Goal: Task Accomplishment & Management: Complete application form

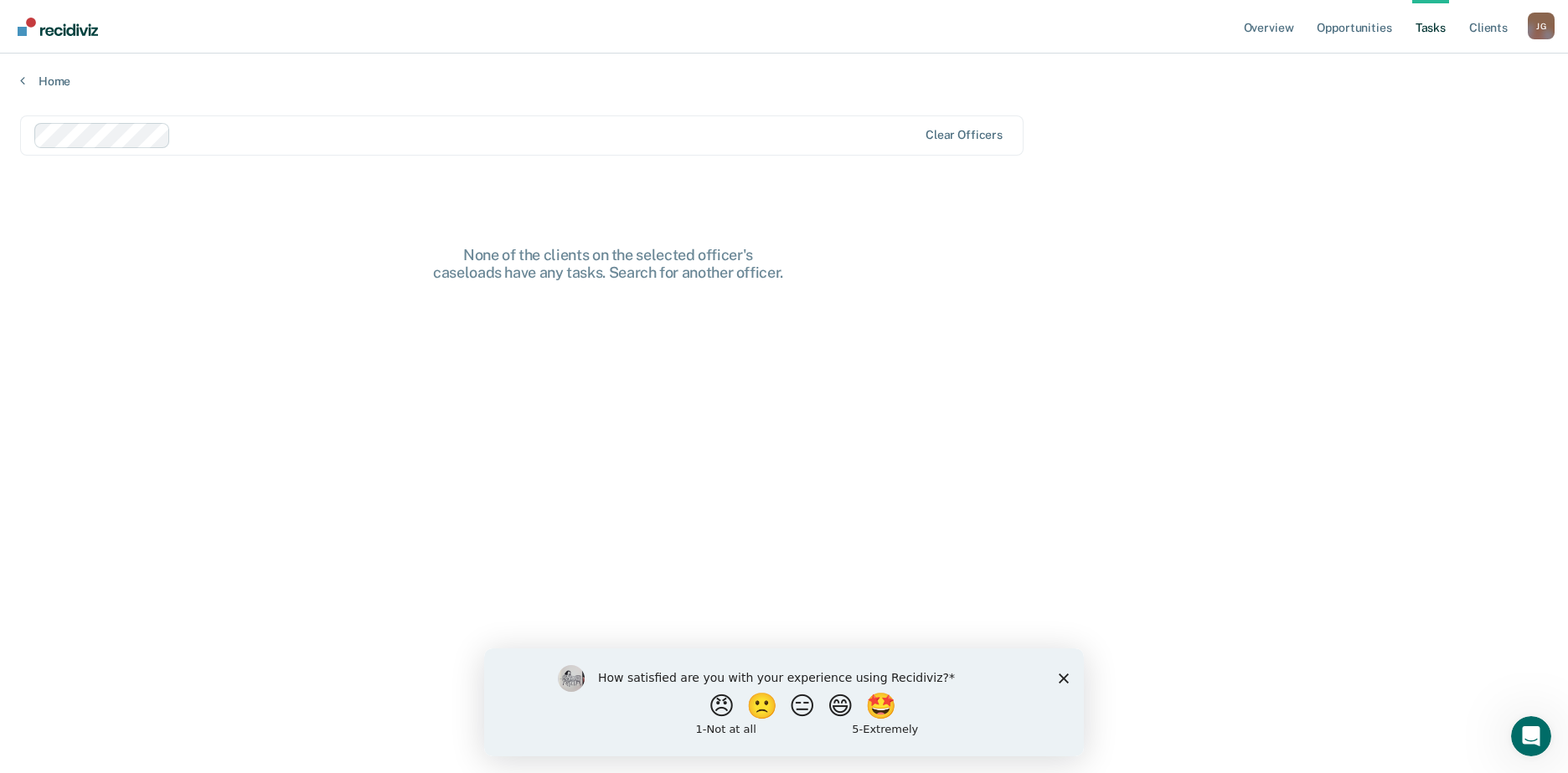
click at [1064, 671] on div "How satisfied are you with your experience using Recidiviz? 😠 🙁 😑 😄 🤩 1 - Not a…" at bounding box center [784, 702] width 599 height 108
click at [1058, 676] on div "How satisfied are you with your experience using Recidiviz? 😠 🙁 😑 😄 🤩 1 - Not a…" at bounding box center [784, 702] width 599 height 108
click at [1066, 676] on polygon "Close survey" at bounding box center [1064, 678] width 10 height 10
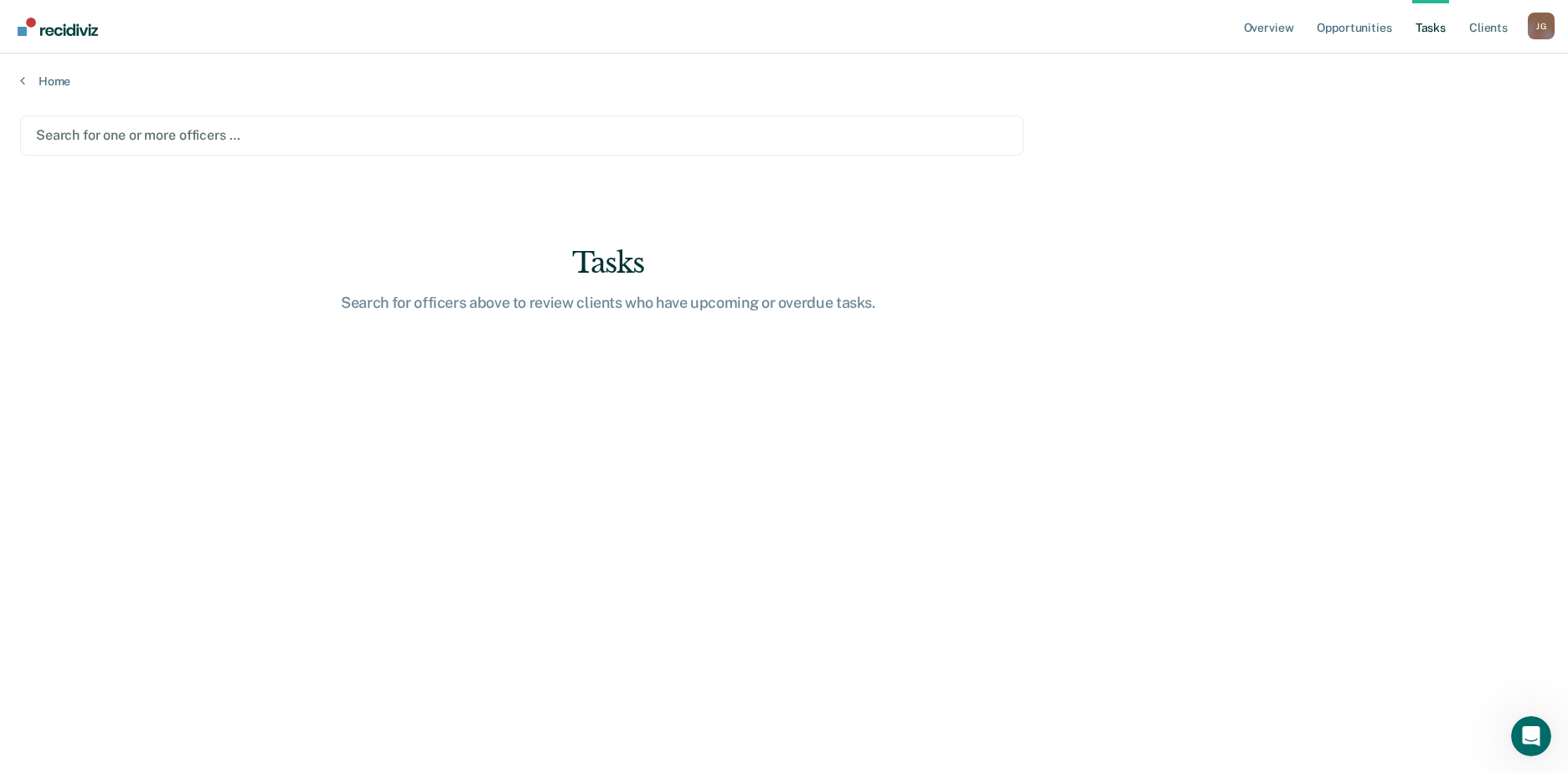
click at [1444, 28] on link "Tasks" at bounding box center [1431, 27] width 37 height 54
click at [156, 144] on div at bounding box center [522, 134] width 972 height 19
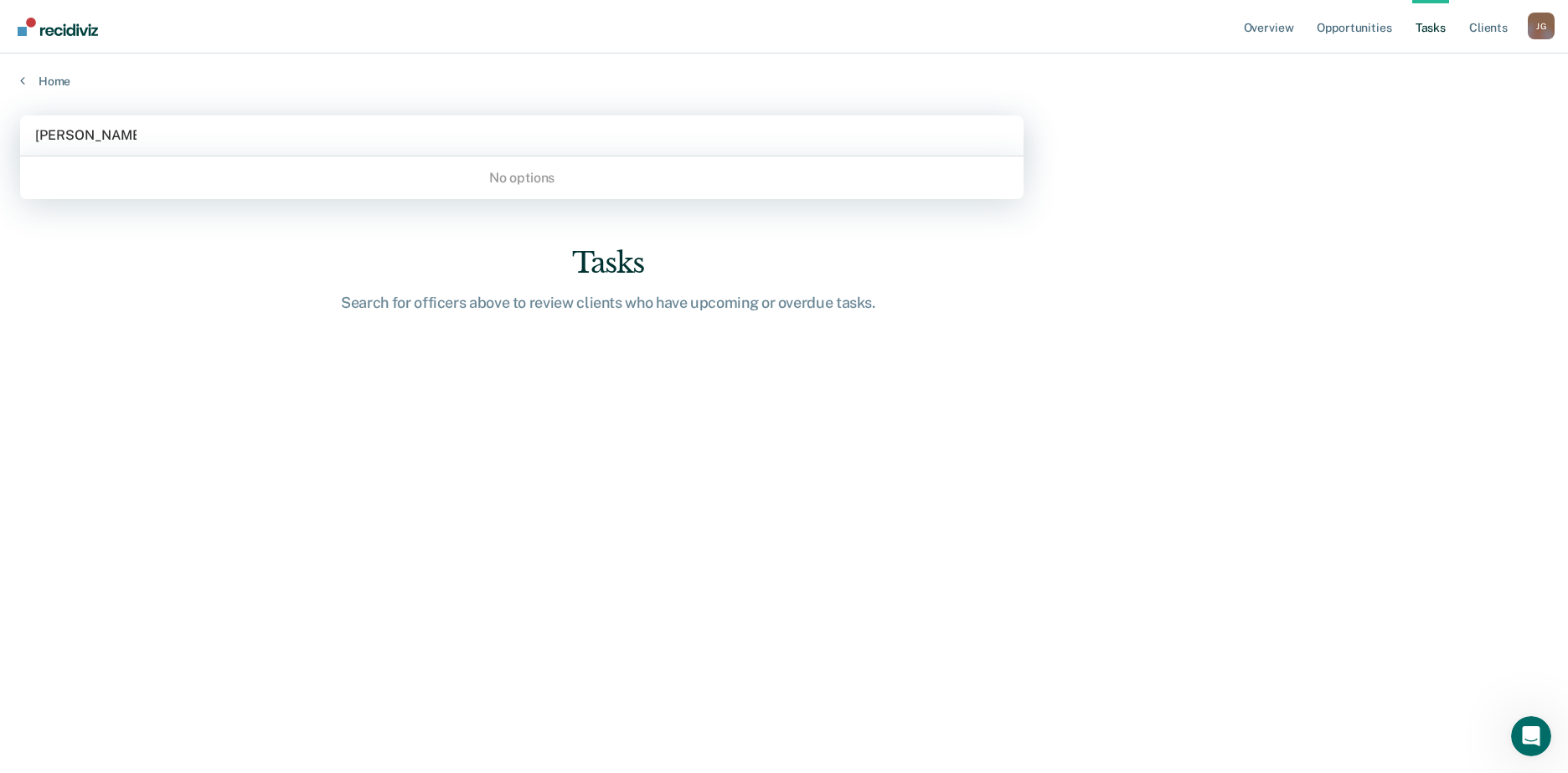
type input "[PERSON_NAME]"
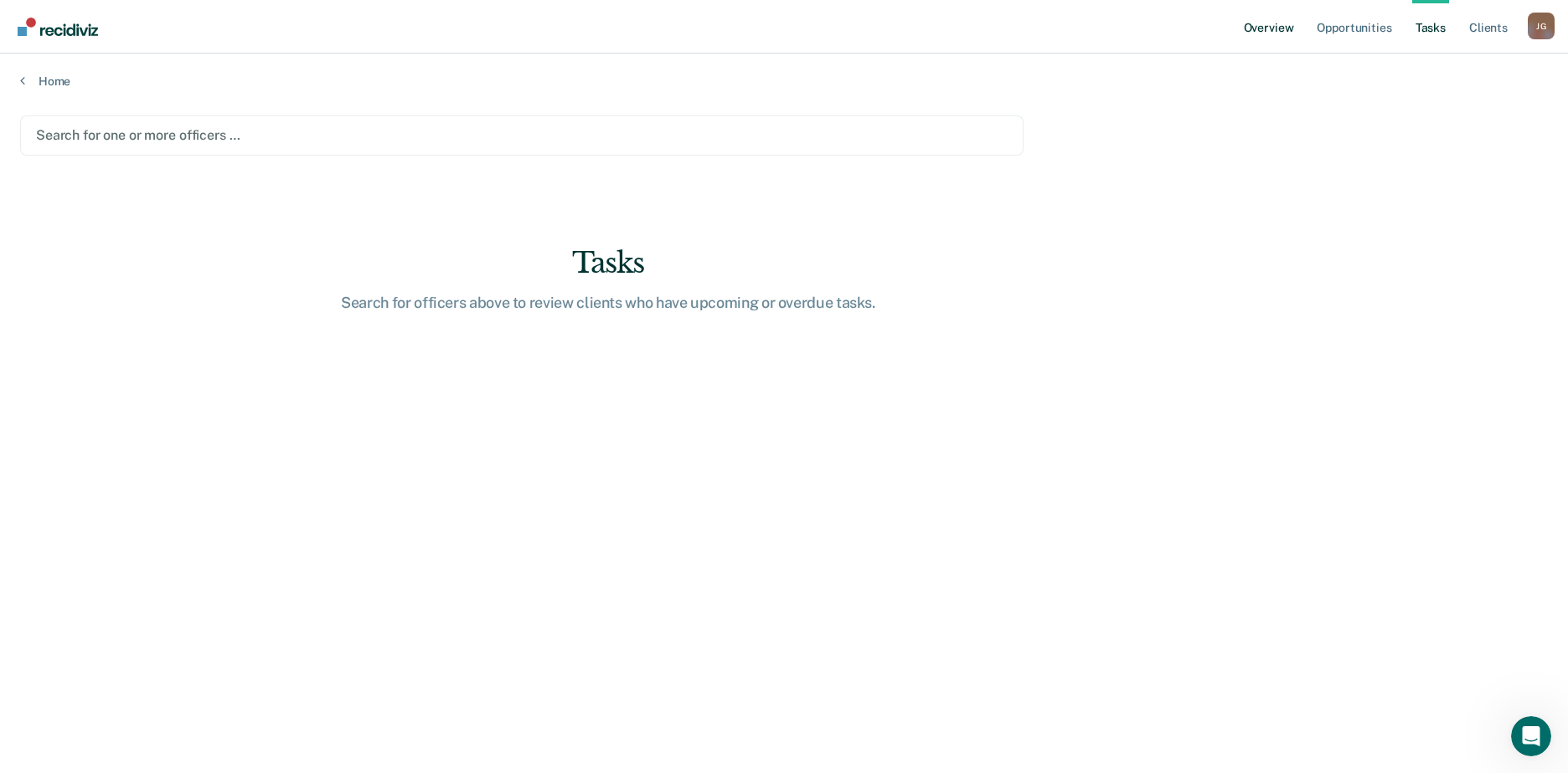
click at [1277, 28] on link "Overview" at bounding box center [1269, 27] width 57 height 54
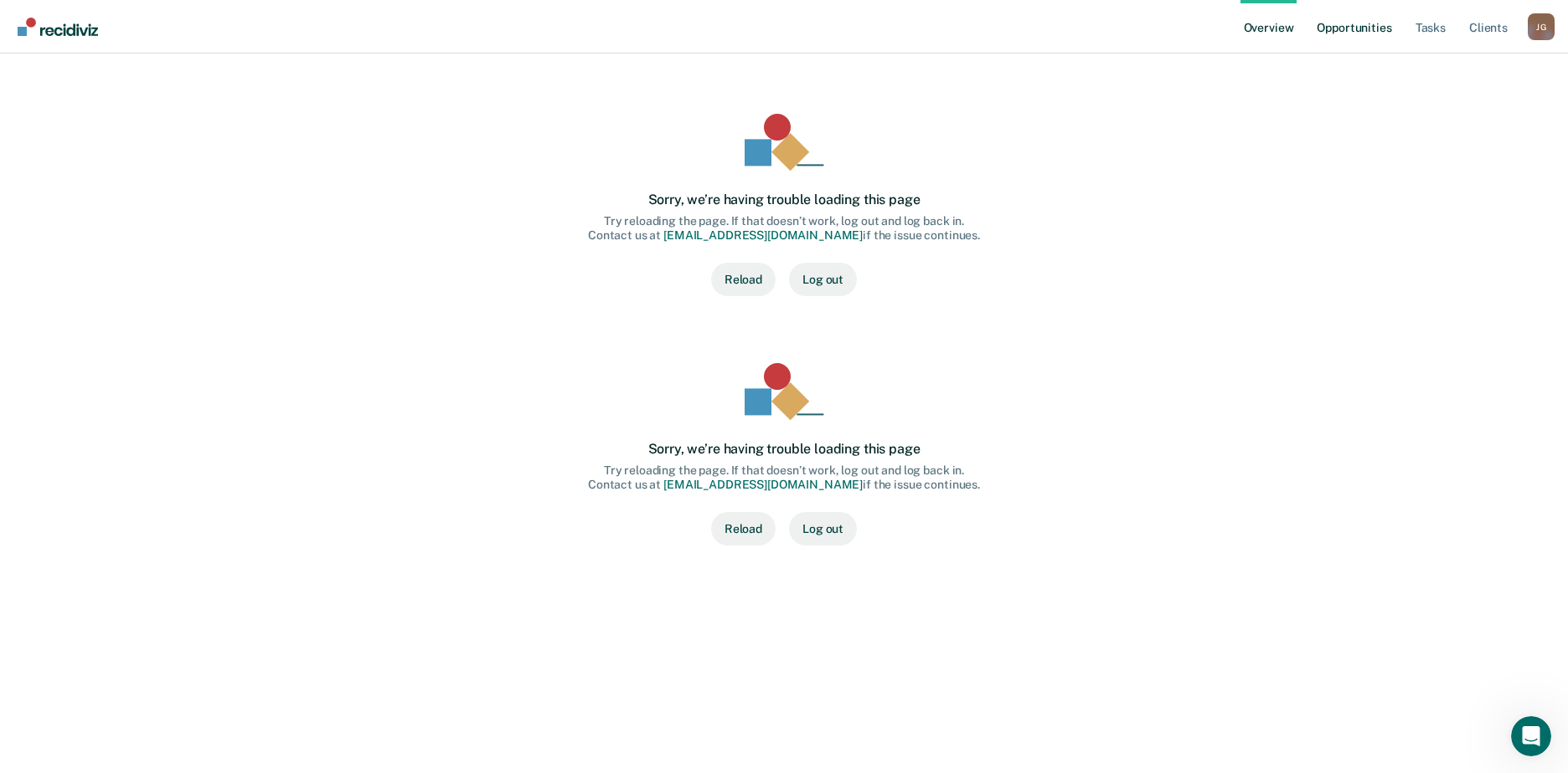
click at [1340, 26] on link "Opportunities" at bounding box center [1354, 27] width 82 height 54
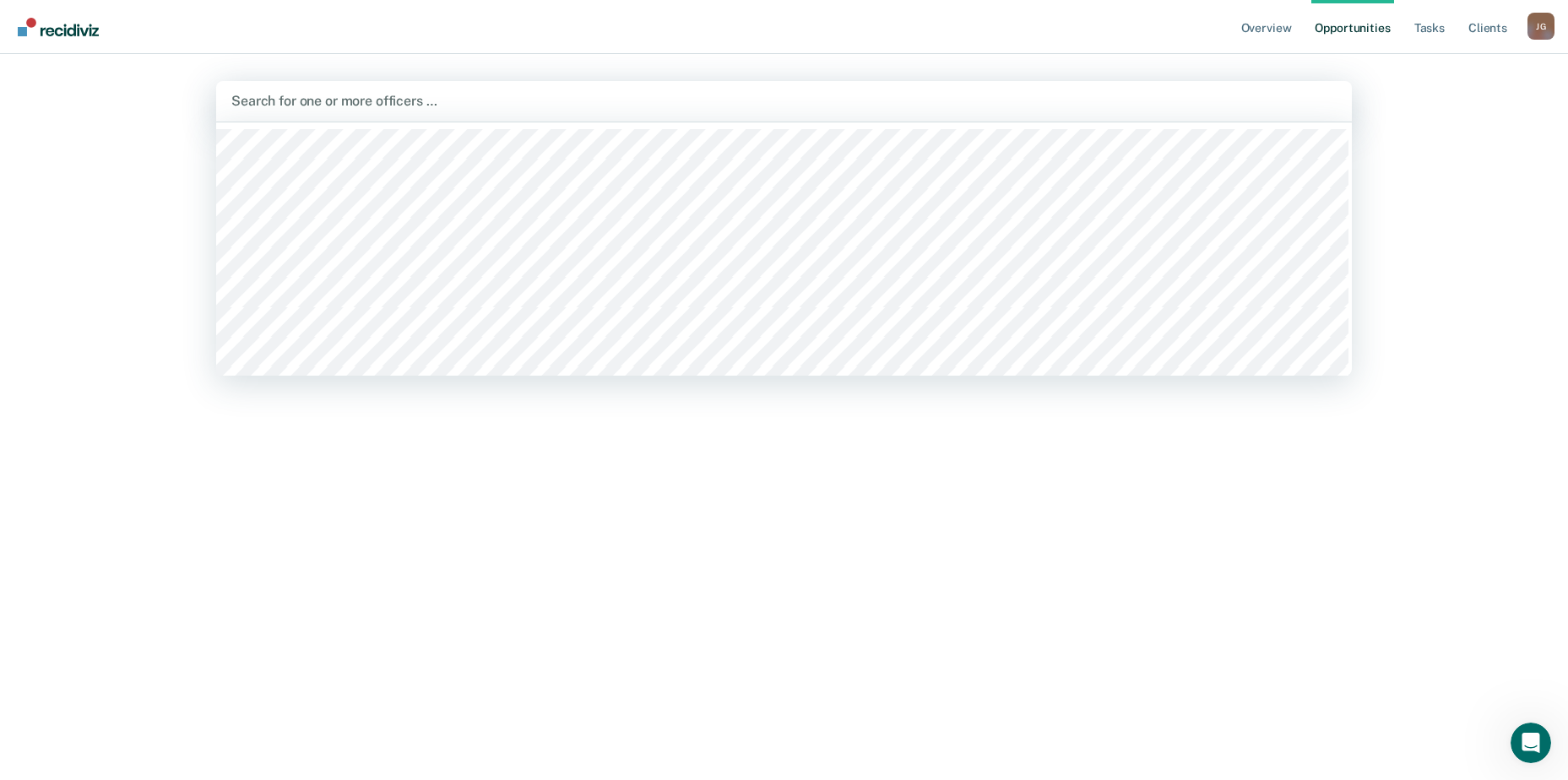
click at [444, 98] on div at bounding box center [784, 101] width 1105 height 20
type input "jessic"
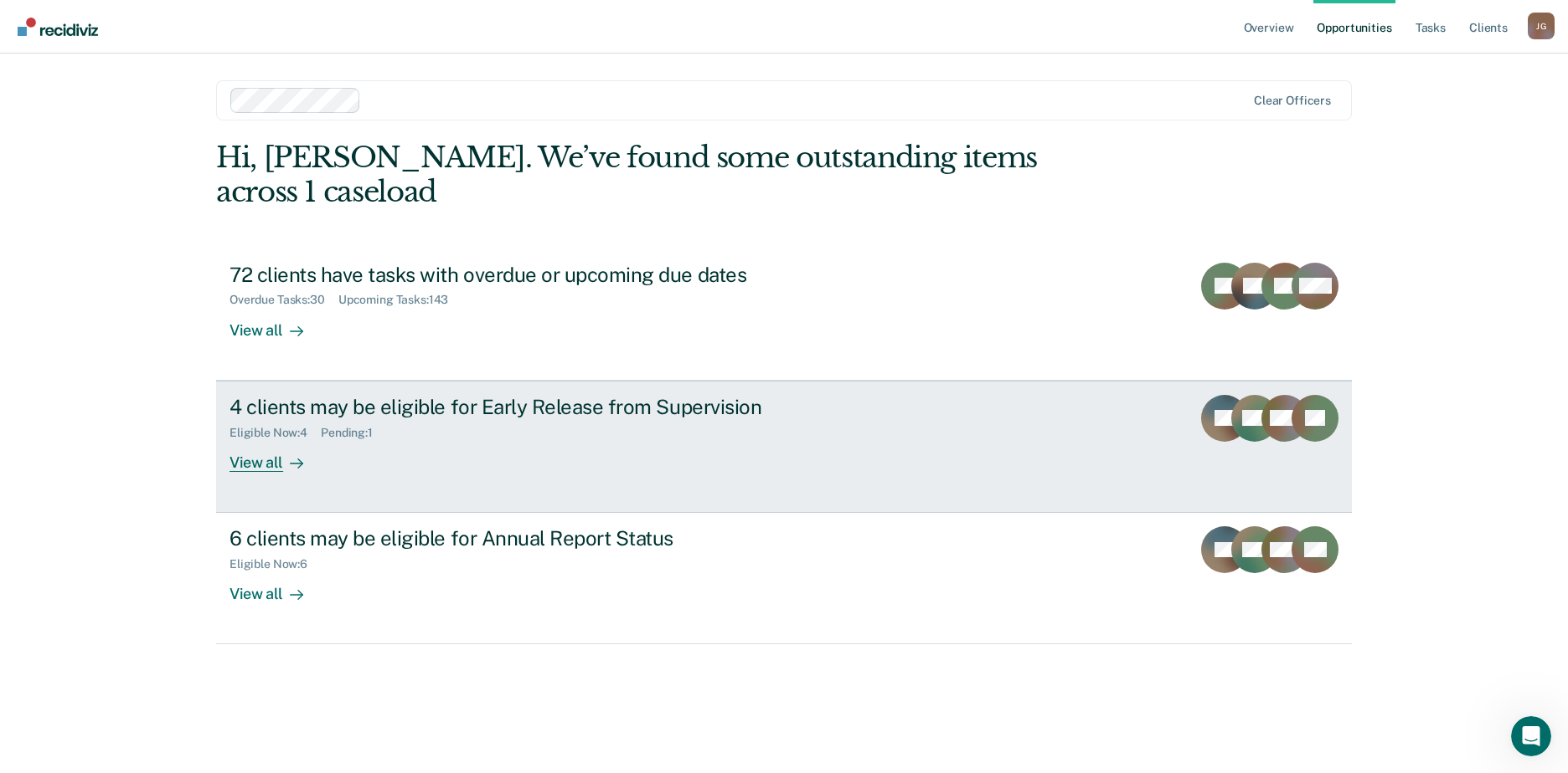
click at [267, 439] on div "View all" at bounding box center [277, 455] width 94 height 33
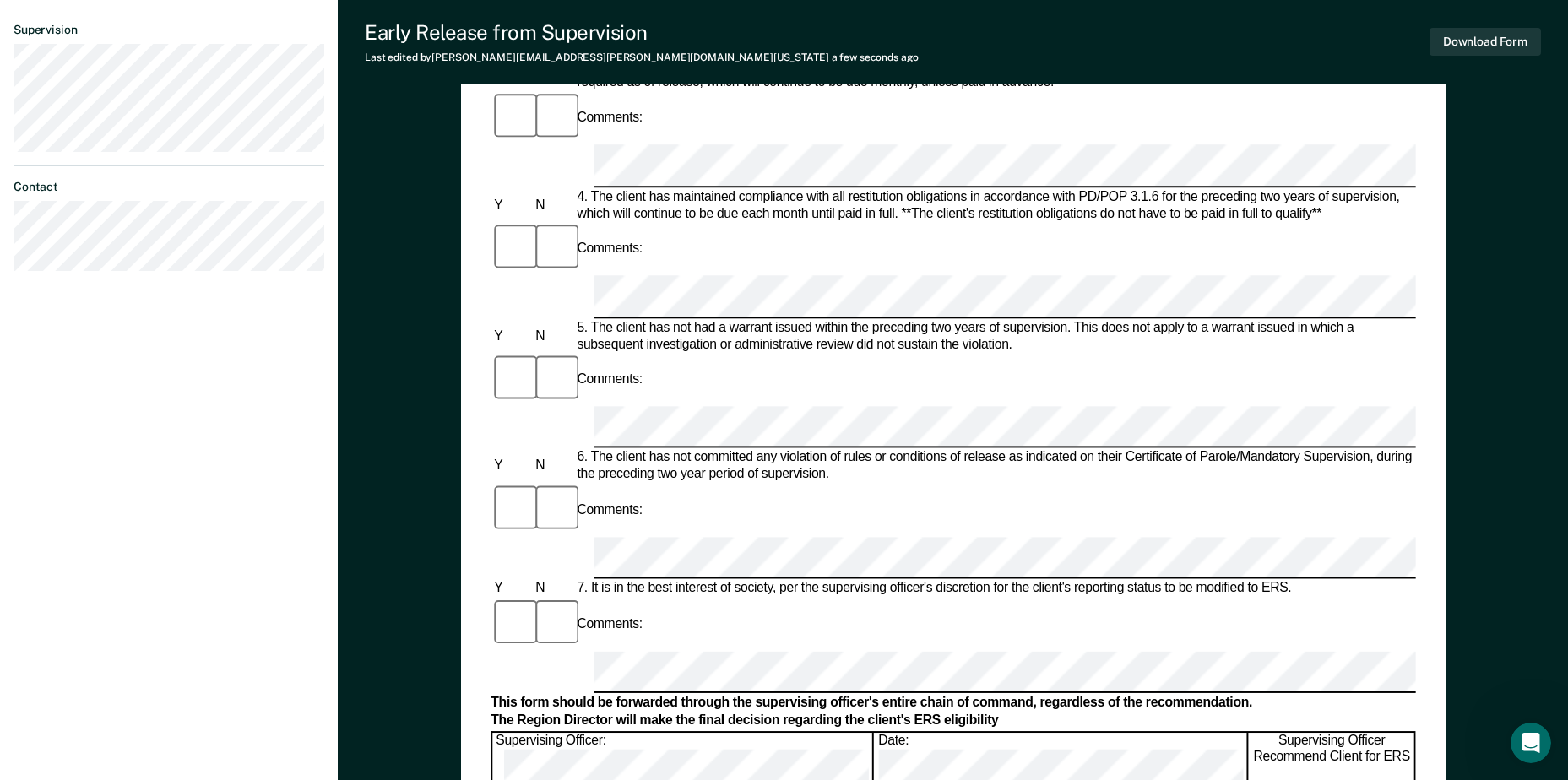
scroll to position [676, 0]
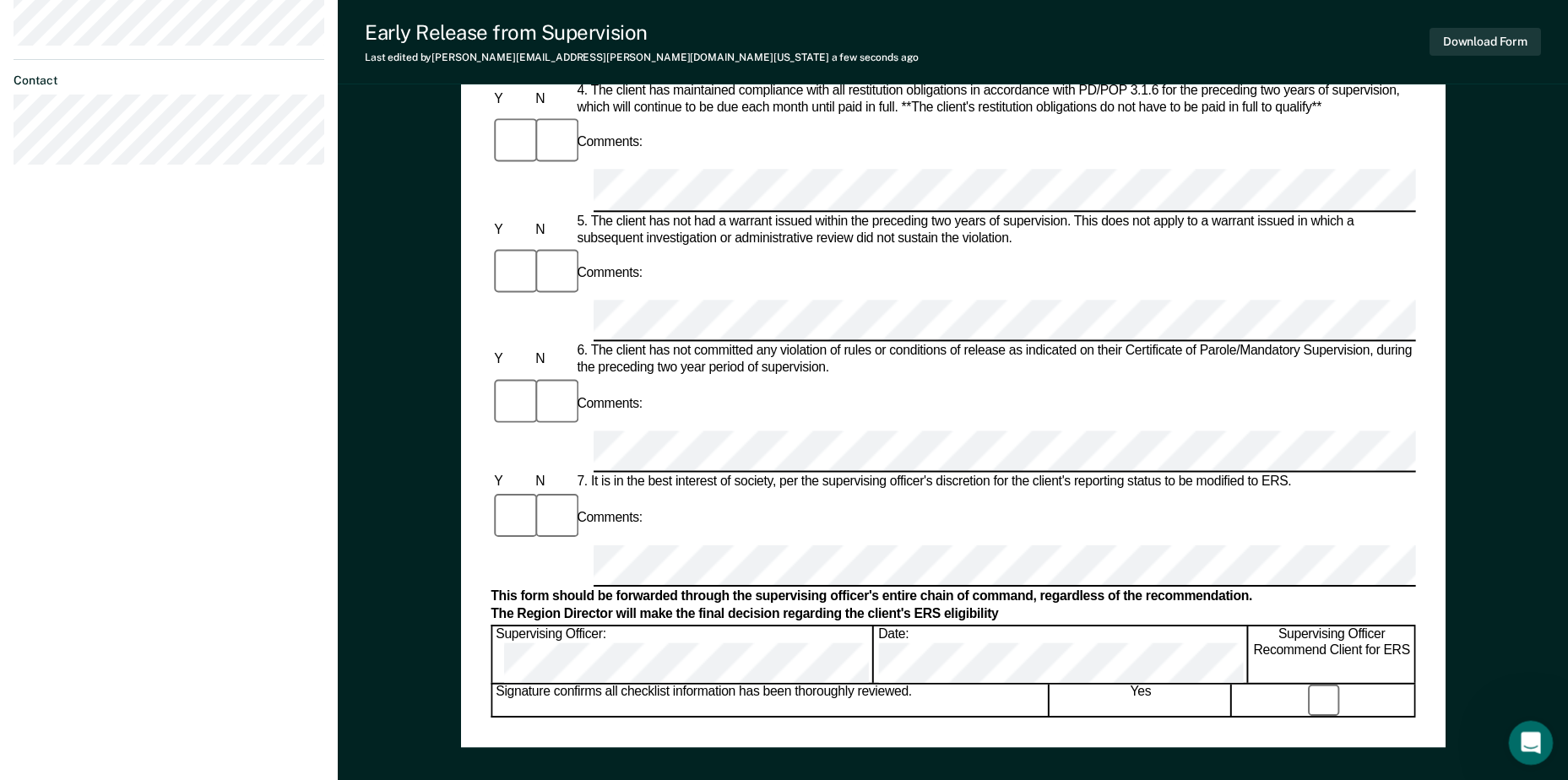
click at [1536, 740] on icon "Open Intercom Messenger" at bounding box center [1528, 741] width 28 height 28
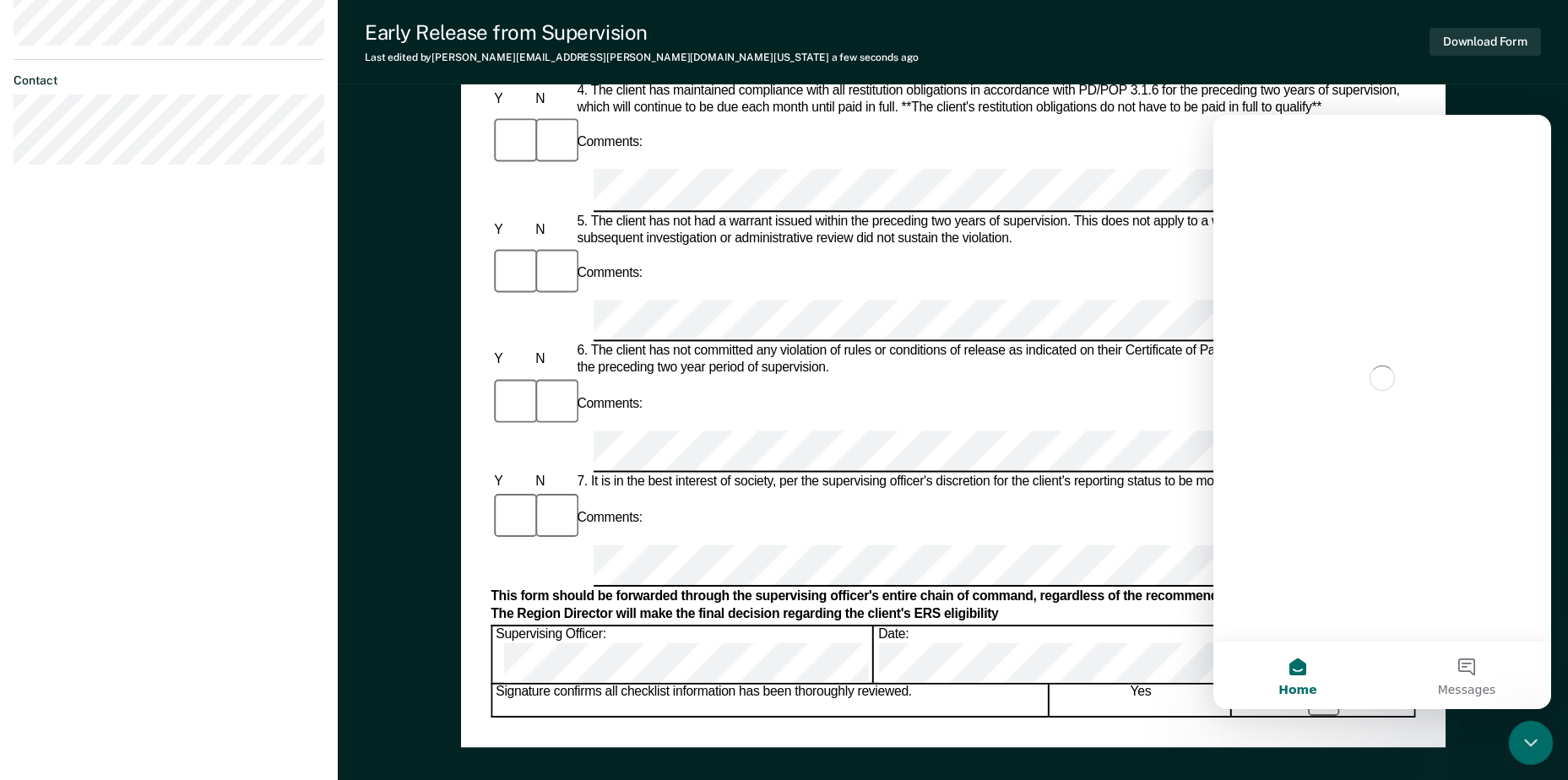
scroll to position [0, 0]
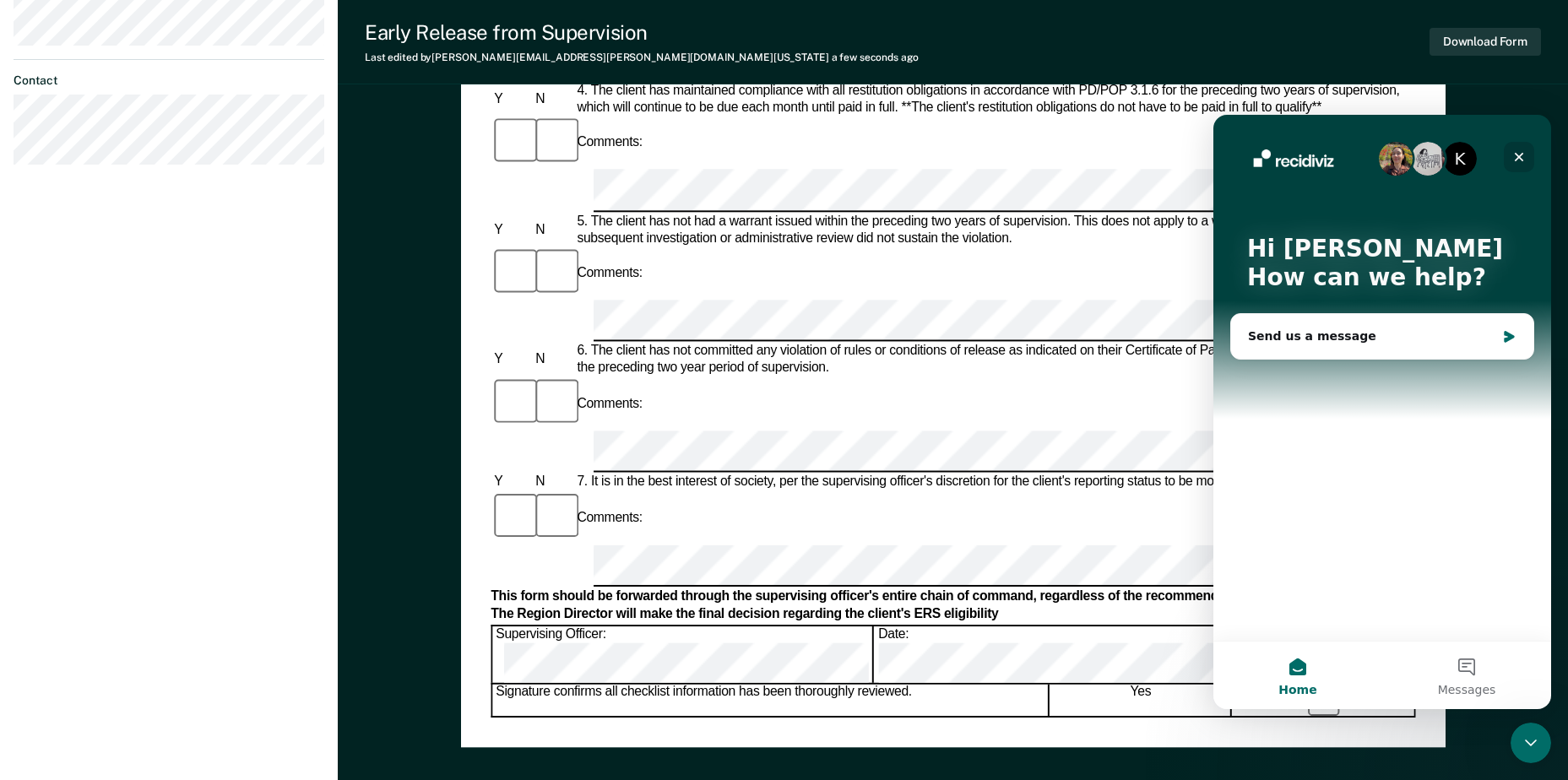
click at [1519, 153] on icon "Close" at bounding box center [1519, 157] width 14 height 14
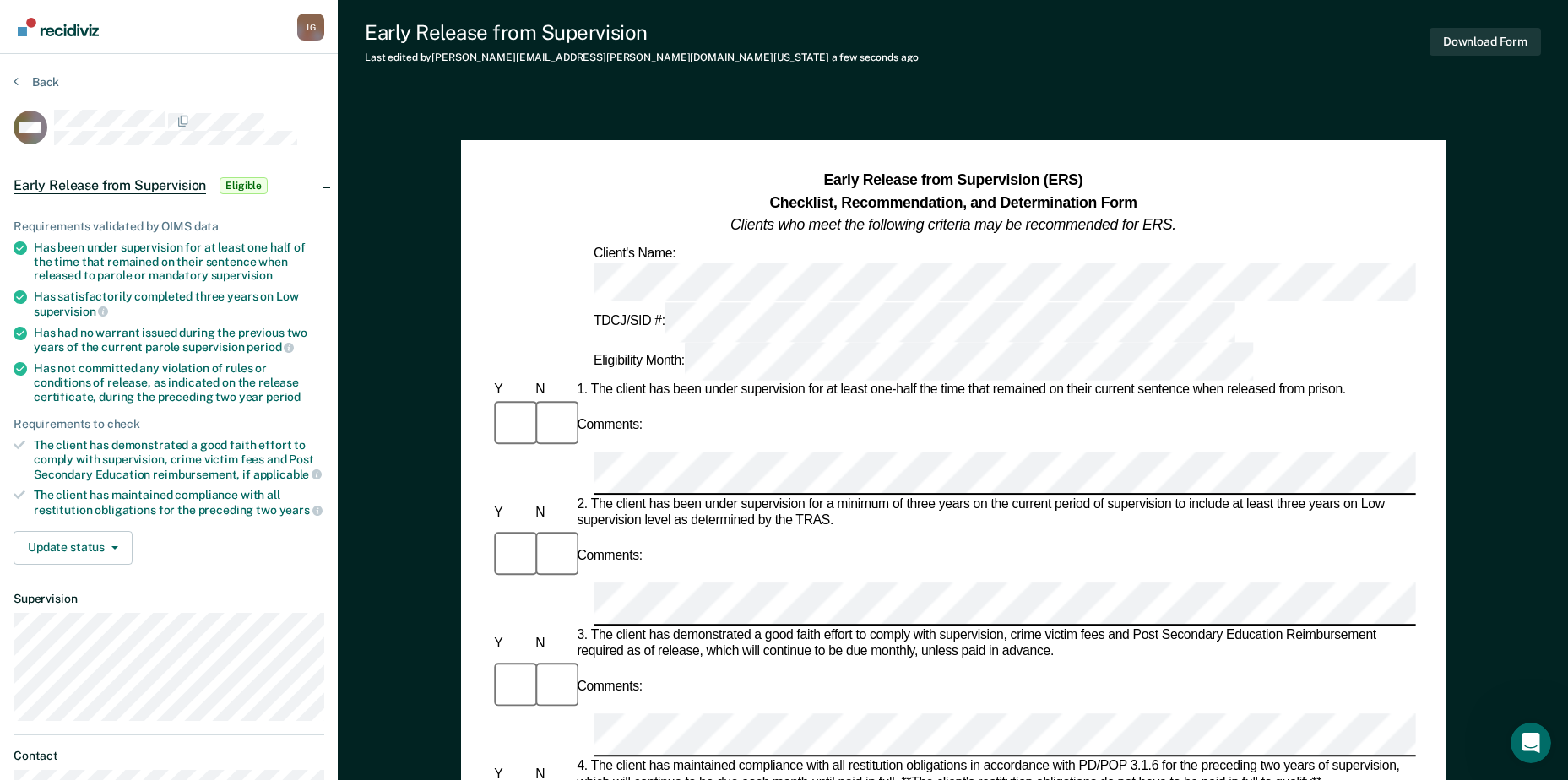
click at [326, 186] on div "Early Release from Supervision Eligible" at bounding box center [169, 186] width 337 height 54
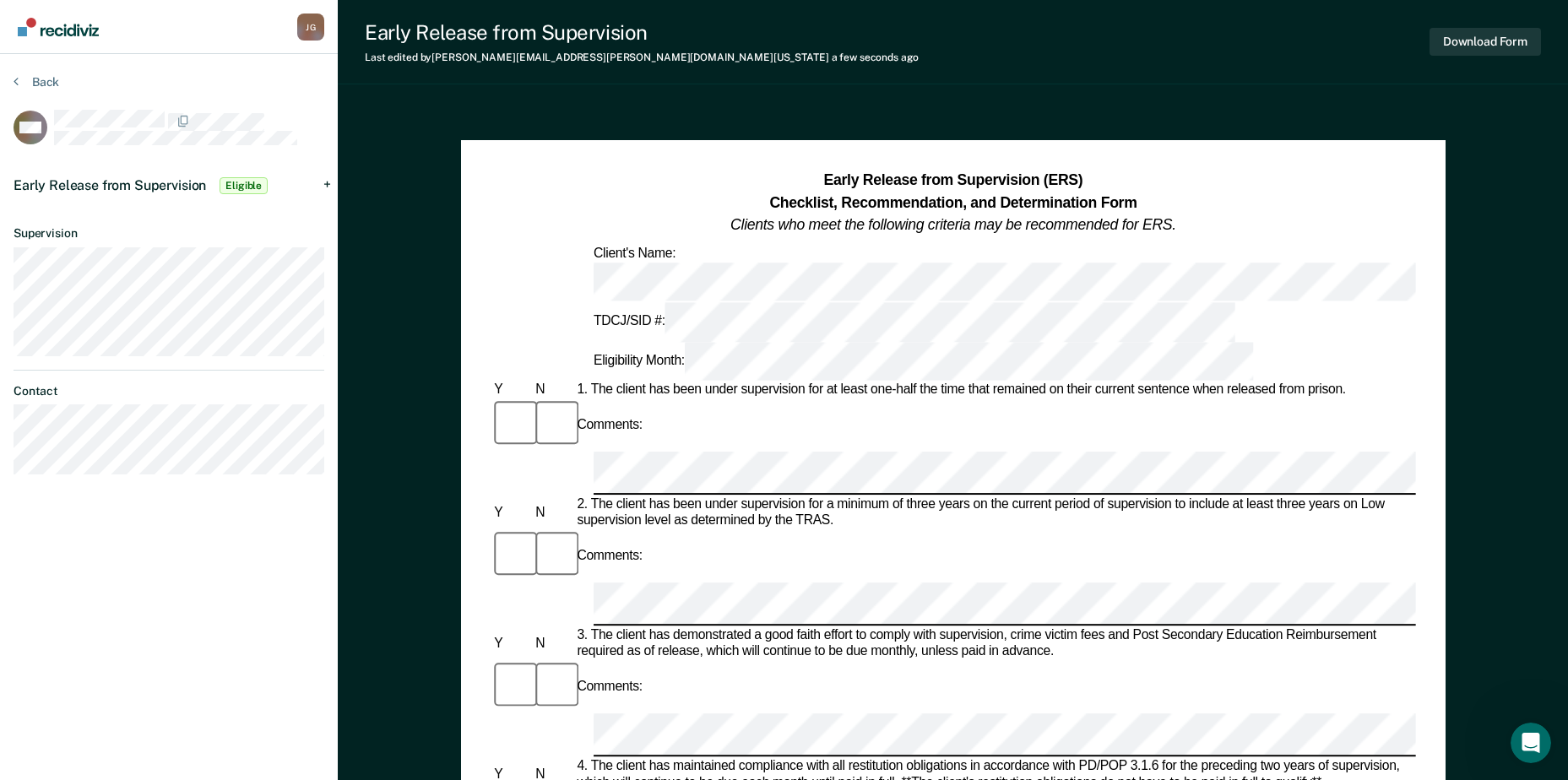
click at [329, 182] on div "Early Release from Supervision Eligible" at bounding box center [169, 186] width 337 height 54
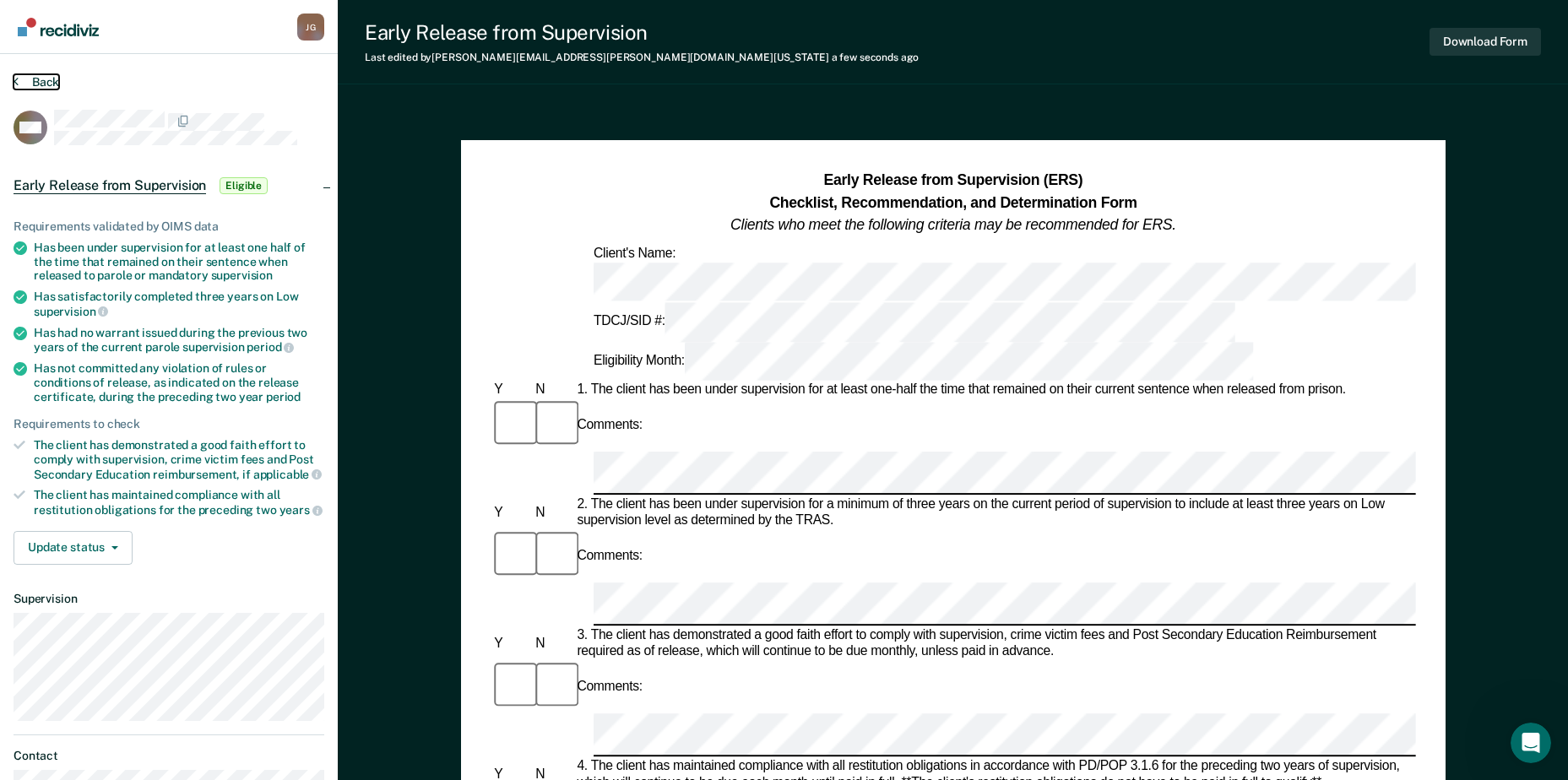
click at [36, 82] on button "Back" at bounding box center [36, 82] width 46 height 15
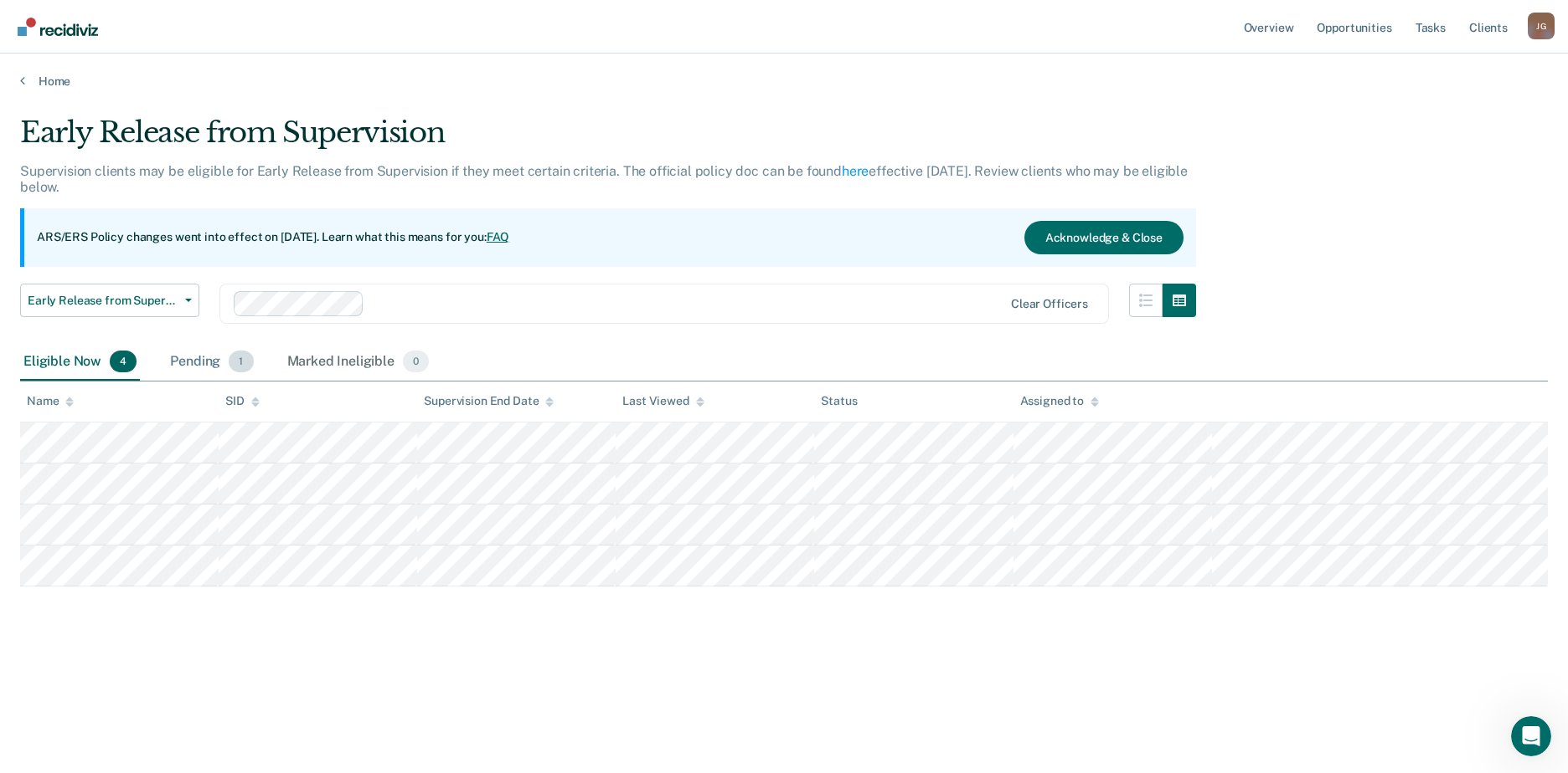
click at [187, 360] on div "Pending 1" at bounding box center [211, 362] width 90 height 37
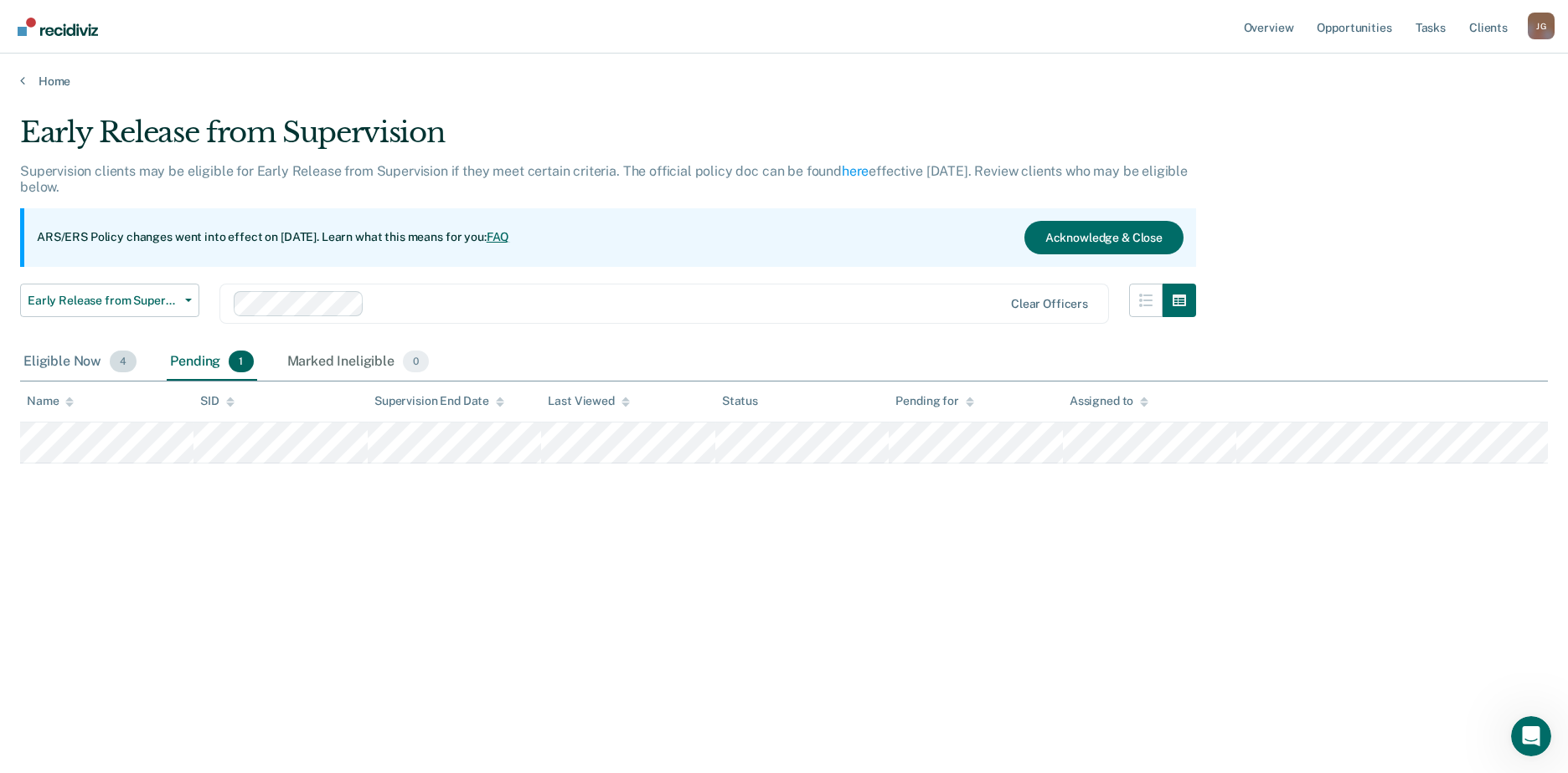
click at [80, 365] on div "Eligible Now 4" at bounding box center [80, 362] width 119 height 37
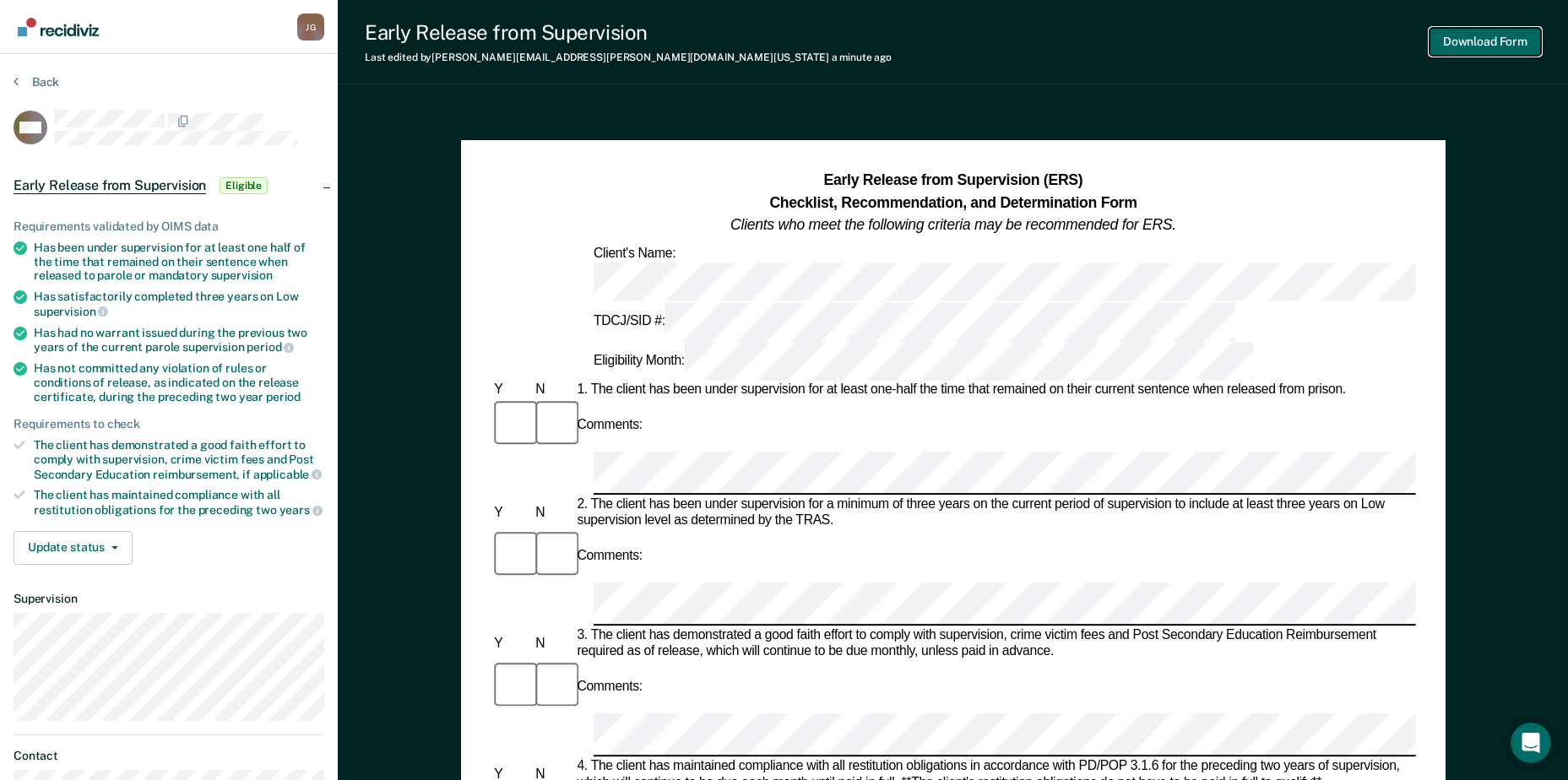
click at [1481, 47] on button "Download Form" at bounding box center [1485, 42] width 111 height 28
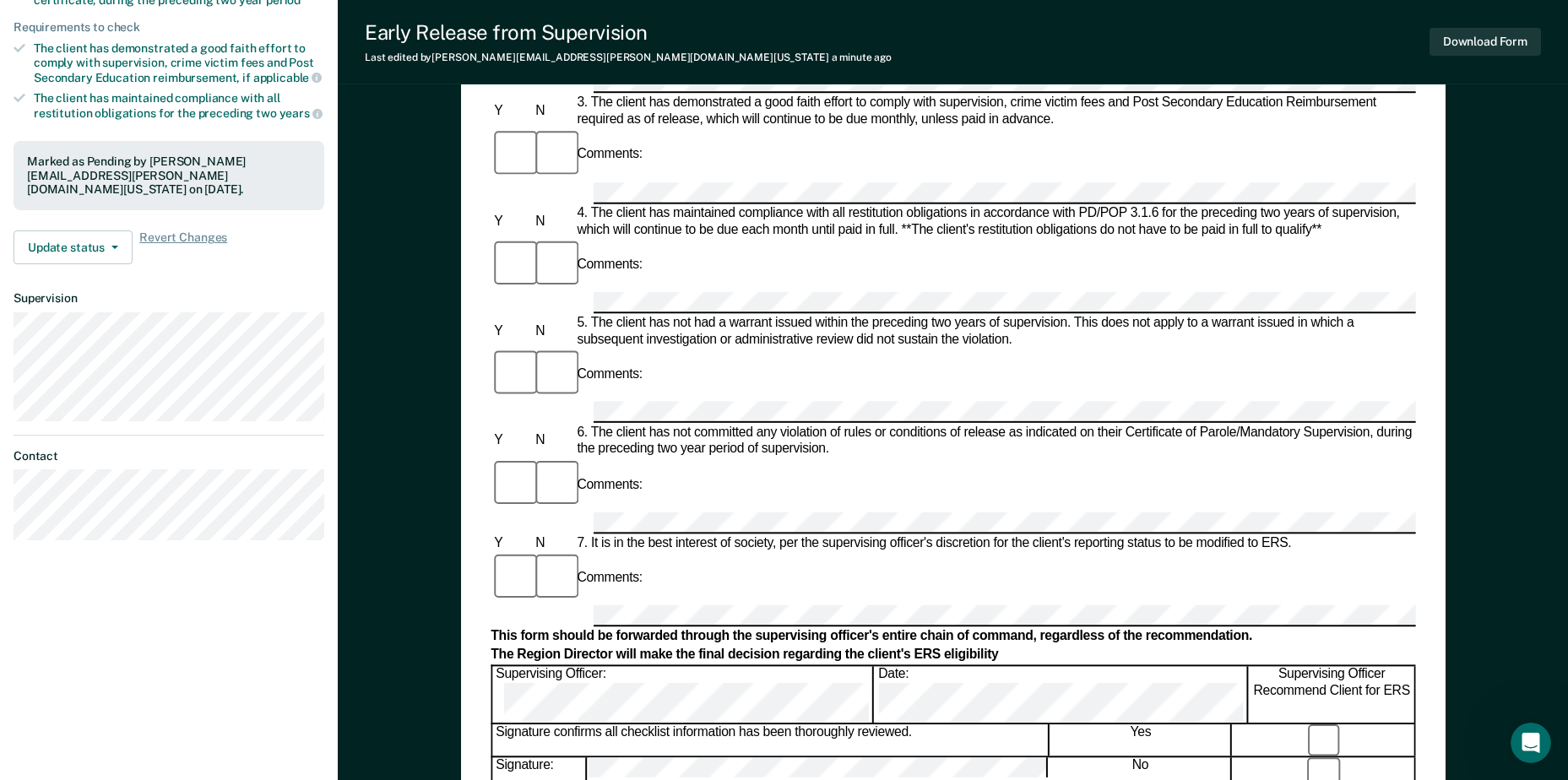
scroll to position [507, 0]
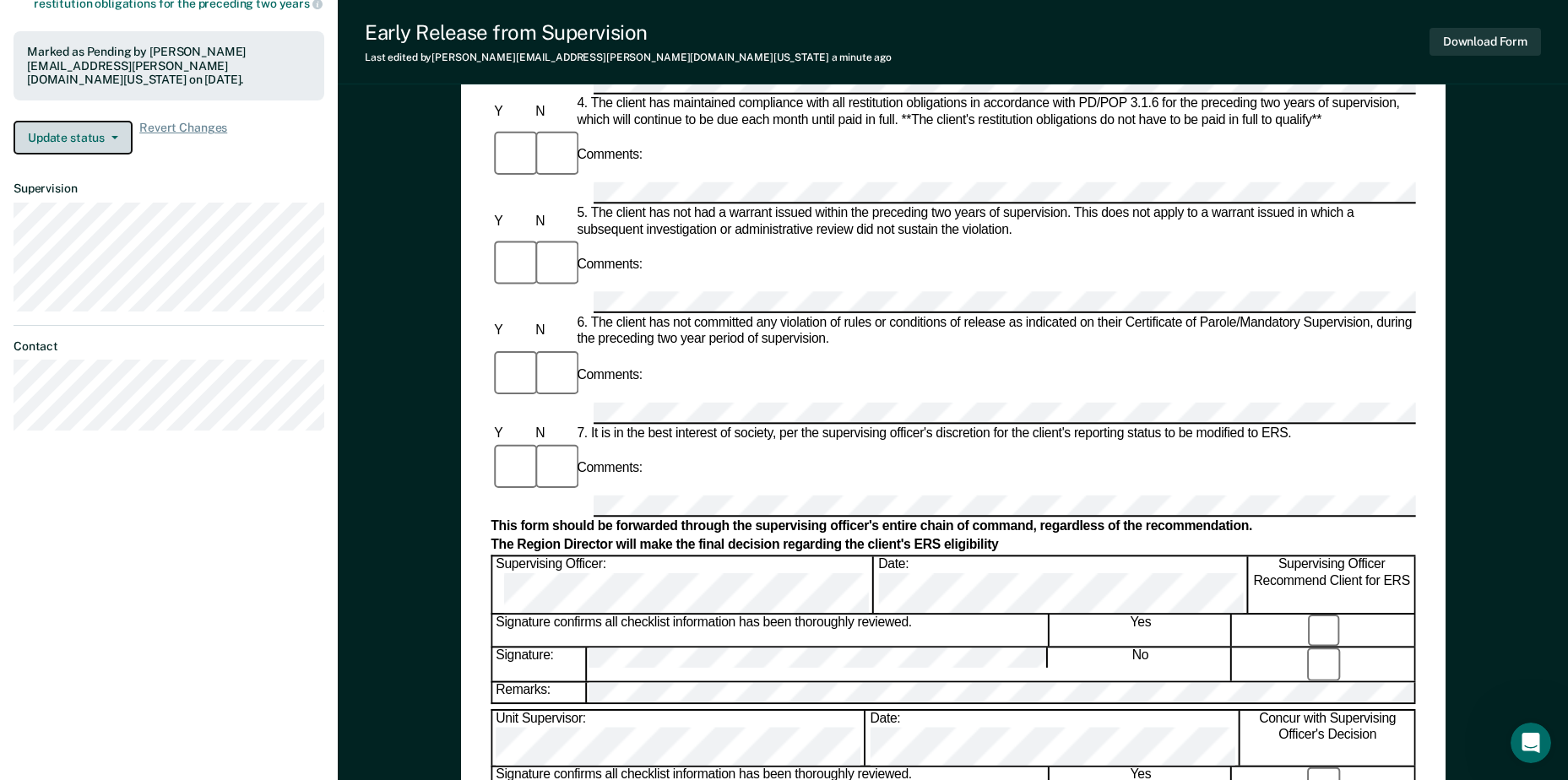
click at [91, 134] on button "Update status" at bounding box center [73, 137] width 119 height 34
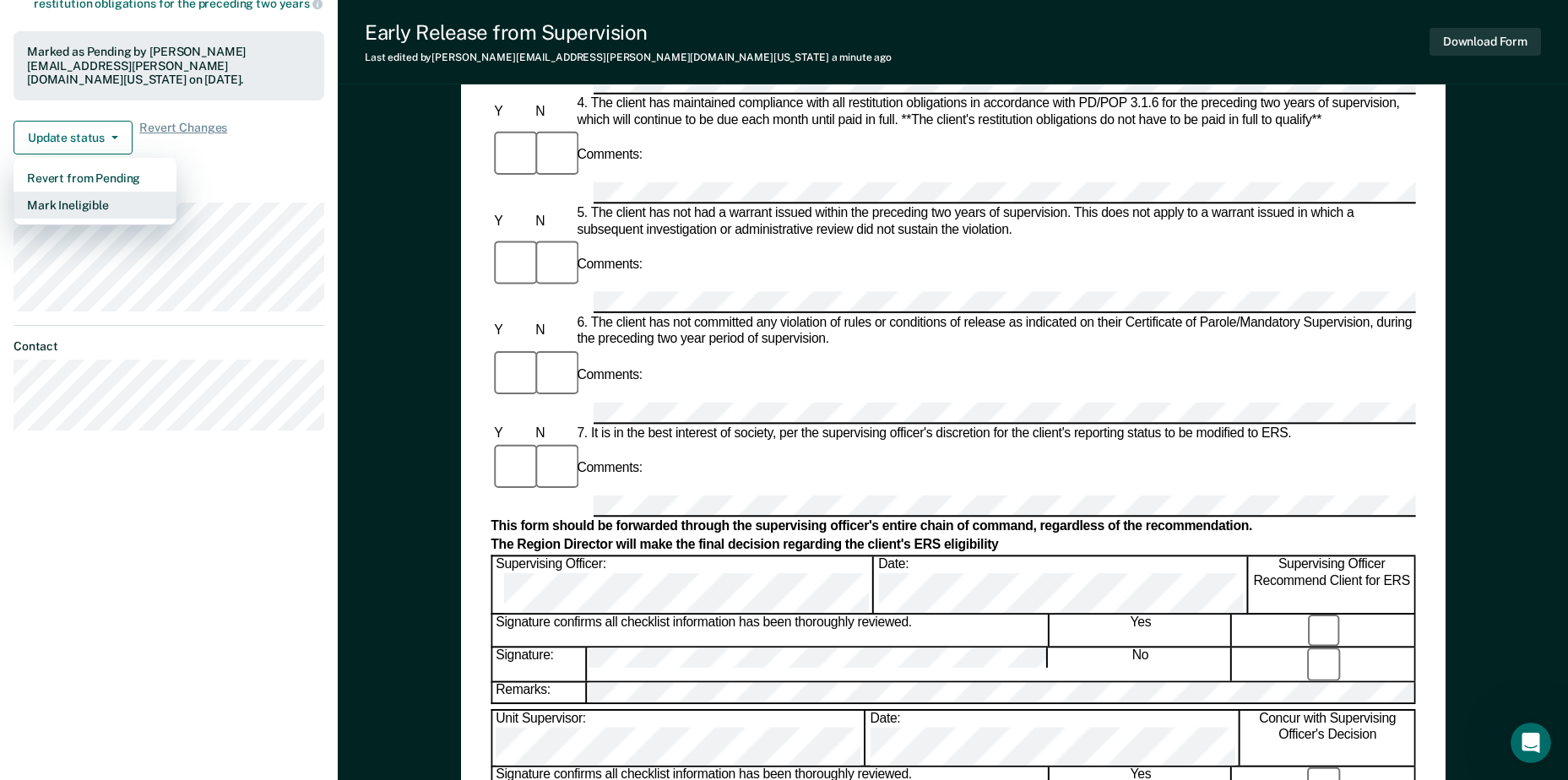
click at [102, 204] on button "Mark Ineligible" at bounding box center [95, 205] width 163 height 27
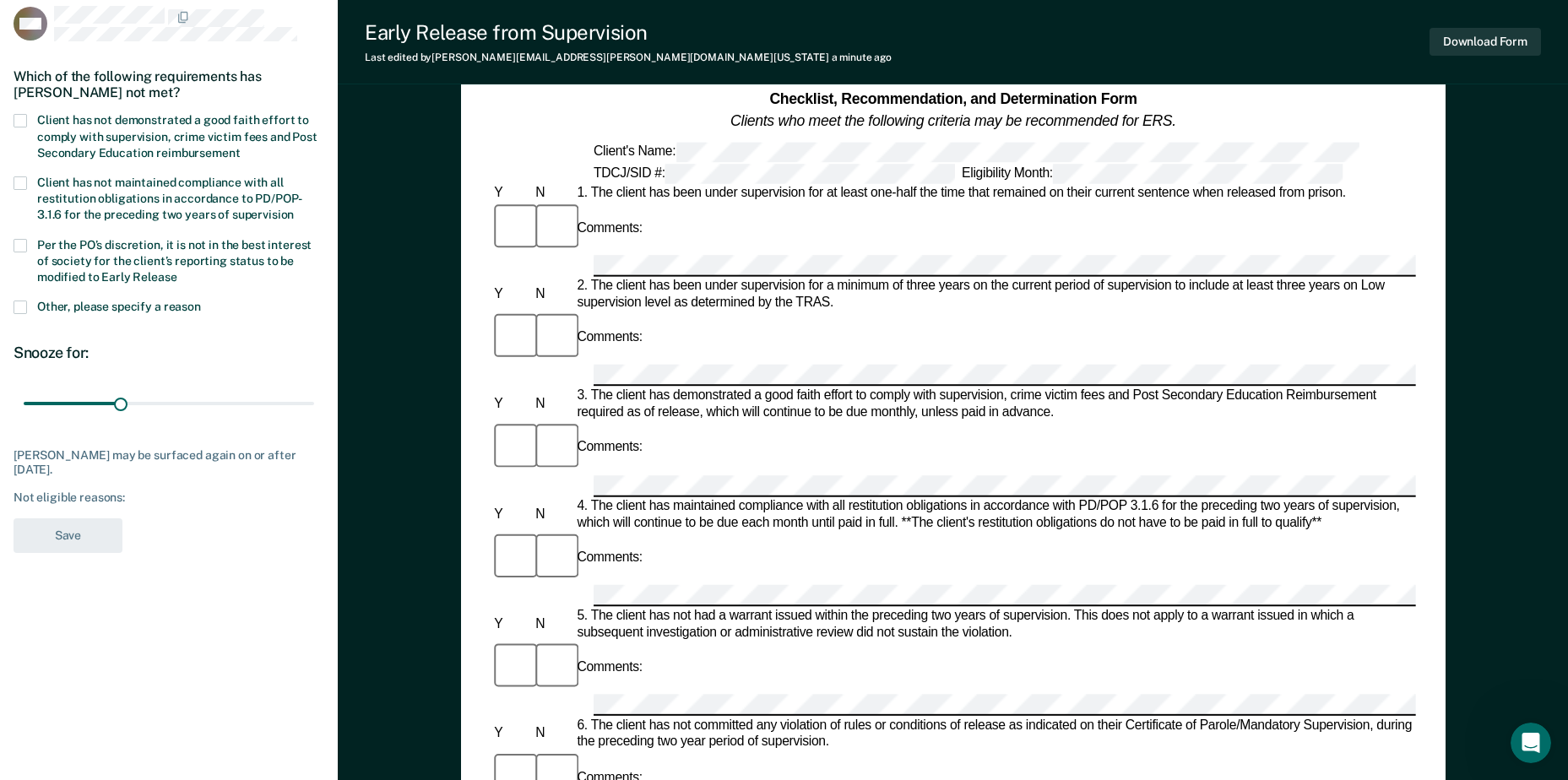
scroll to position [85, 0]
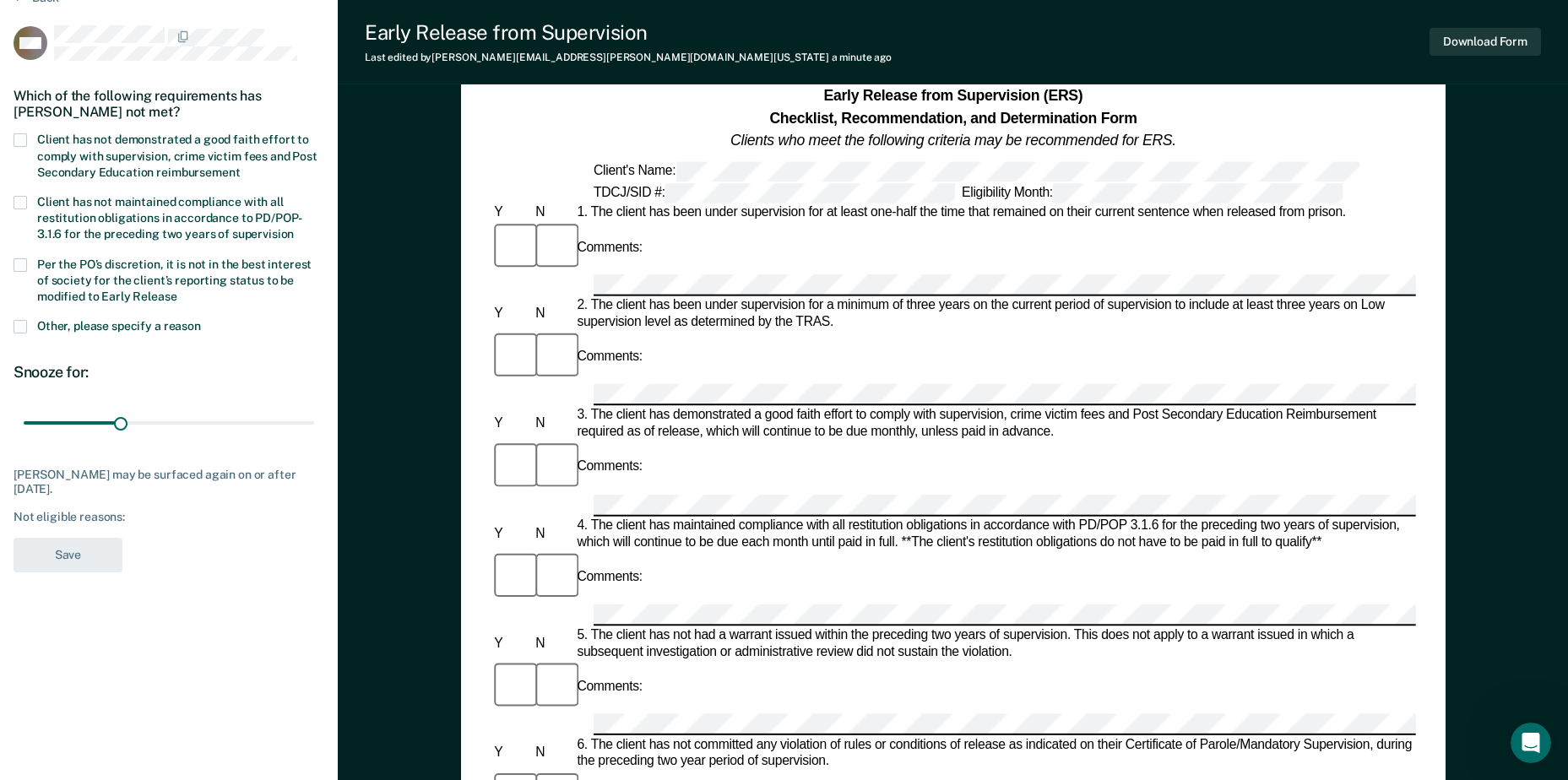
click at [19, 328] on span at bounding box center [20, 327] width 14 height 14
click at [201, 320] on input "Other, please specify a reason" at bounding box center [201, 320] width 0 height 0
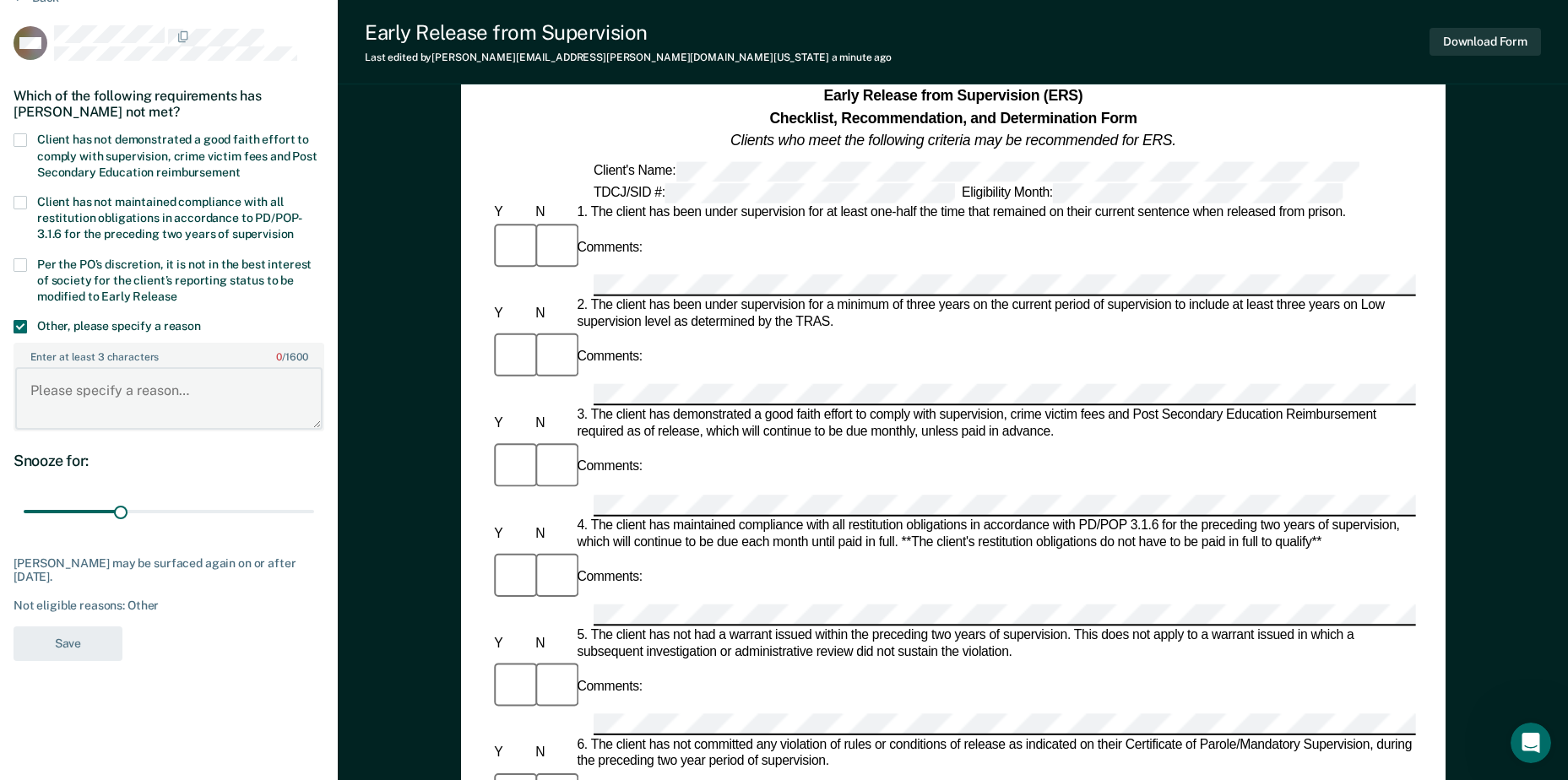
click at [91, 391] on textarea "Enter at least 3 characters 0 / 1600" at bounding box center [169, 398] width 308 height 63
click at [91, 392] on textarea "Enter at least 3 characters 0 / 1600" at bounding box center [169, 398] width 308 height 63
type textarea "v"
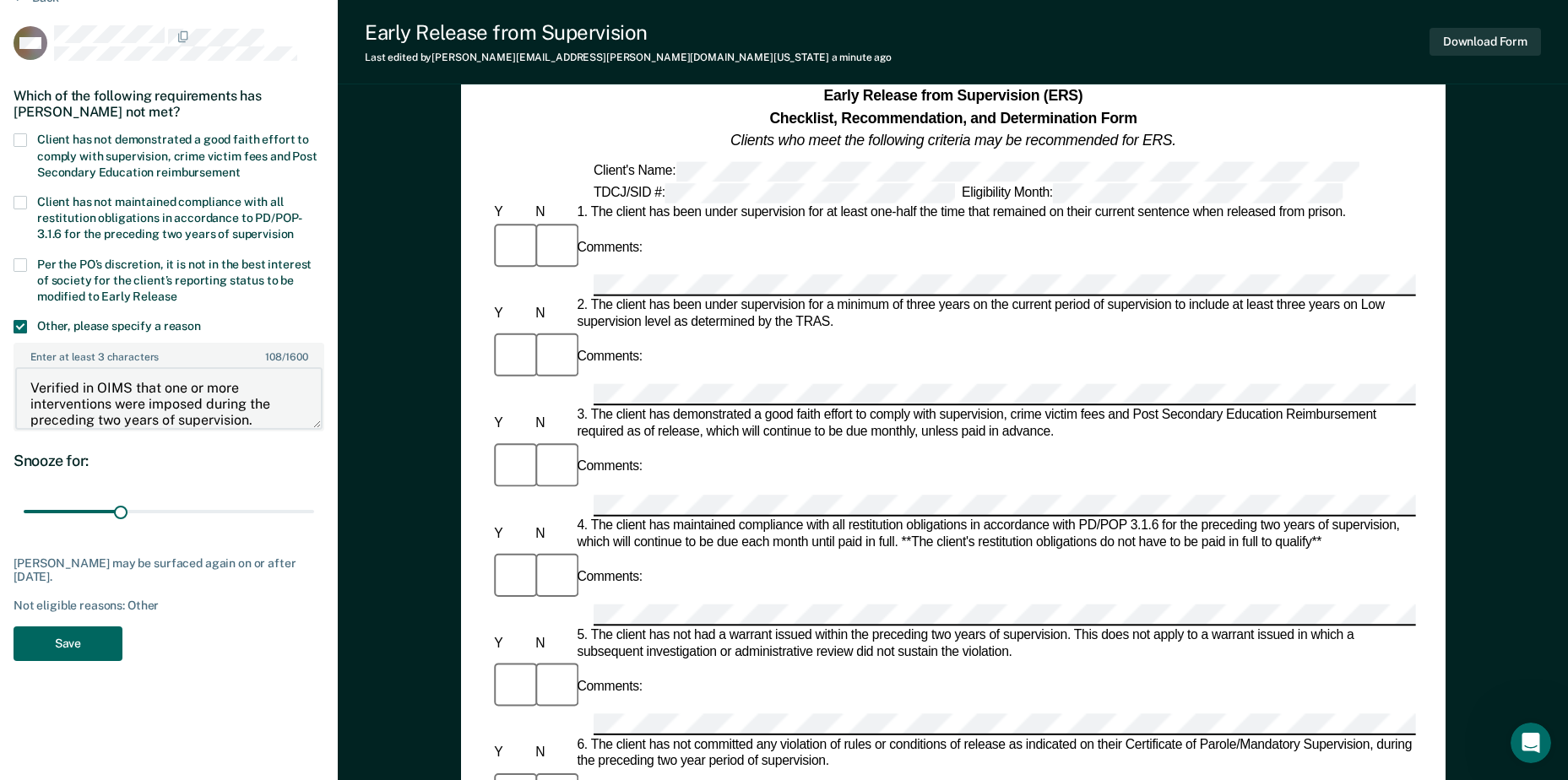
type textarea "Verified in OIMS that one or more interventions were imposed during the precedi…"
click at [81, 646] on button "Save" at bounding box center [68, 644] width 109 height 35
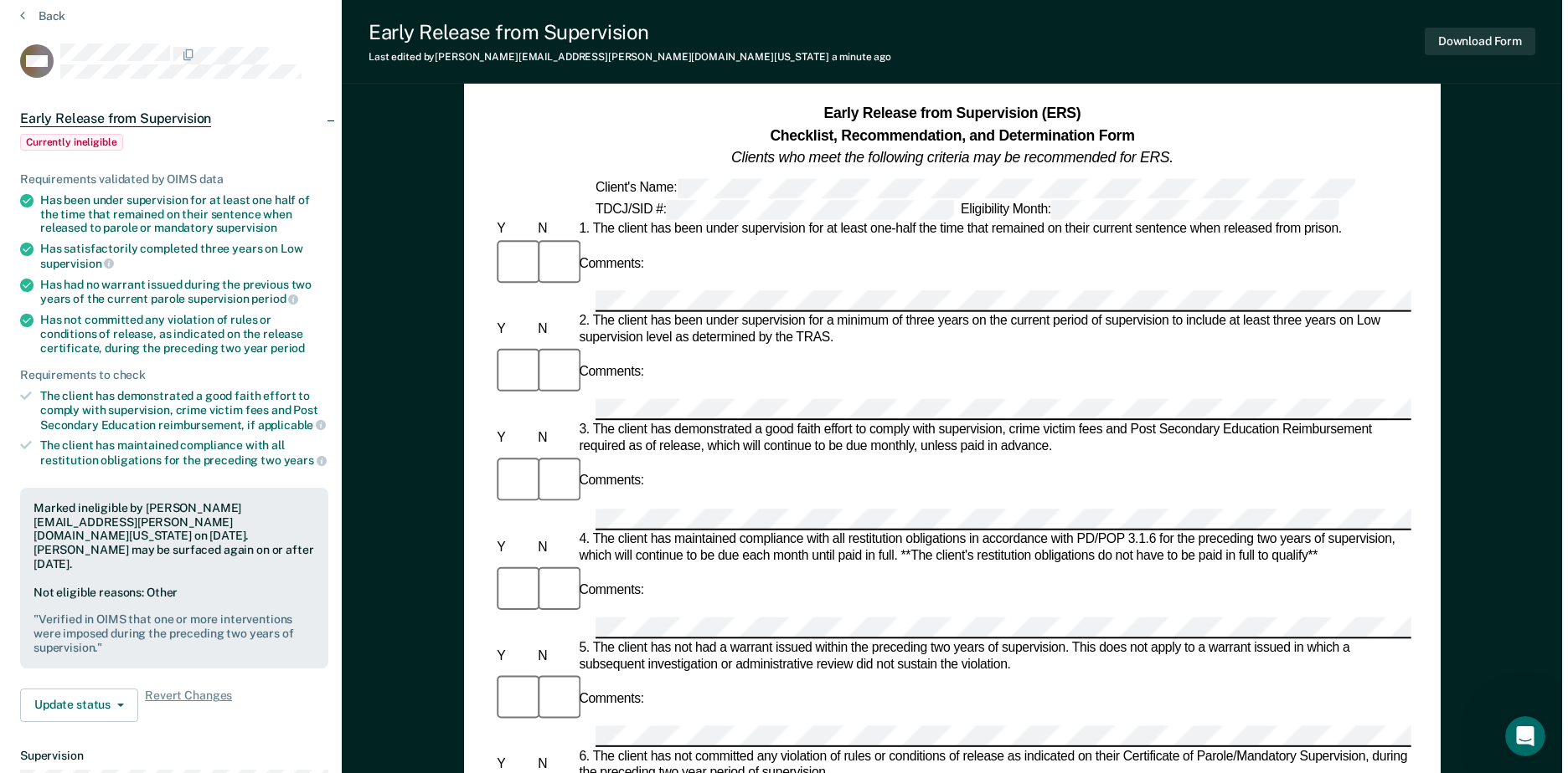
scroll to position [0, 0]
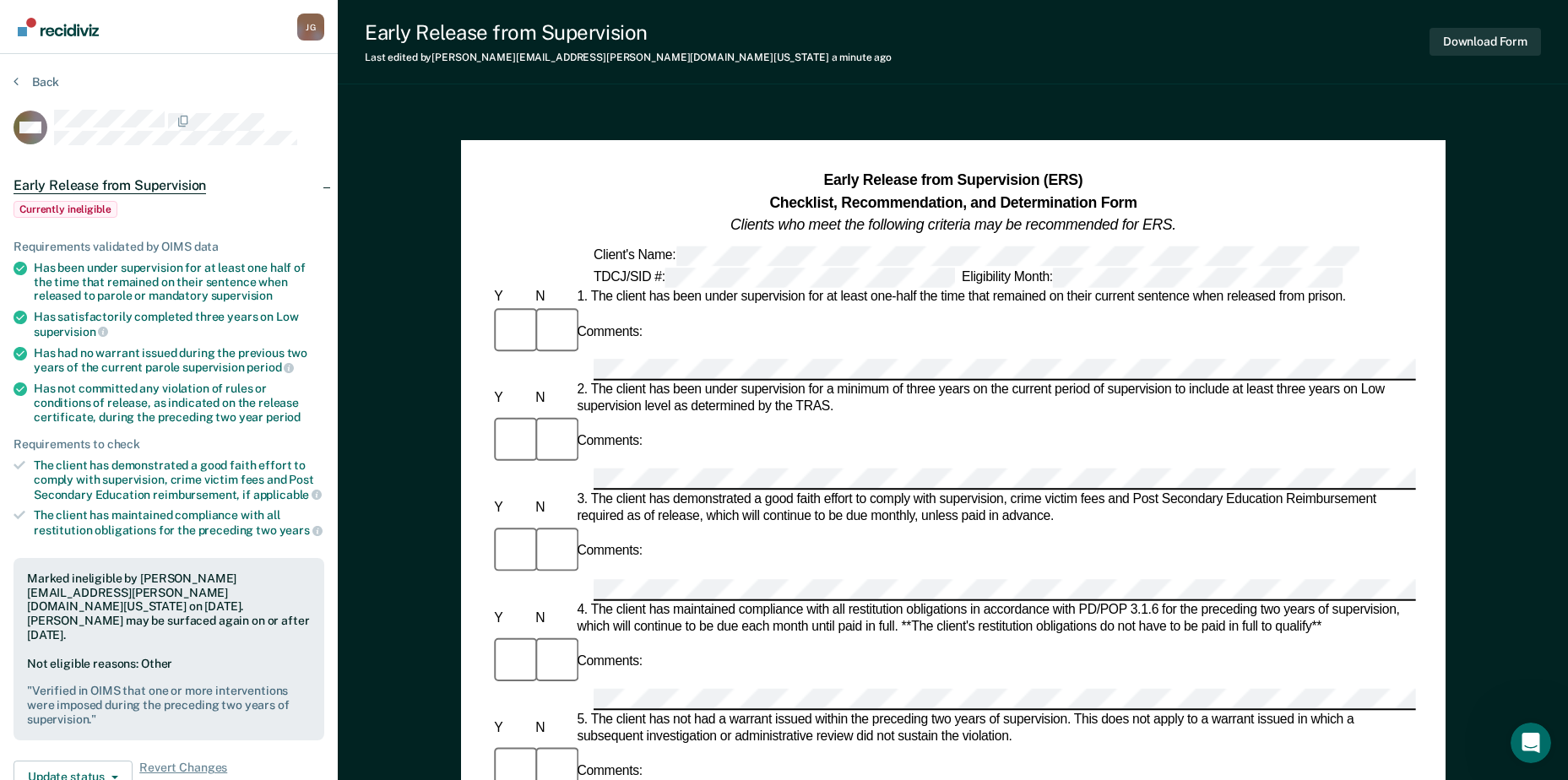
click at [301, 31] on div "[PERSON_NAME]" at bounding box center [311, 27] width 27 height 27
click at [58, 45] on link "Go to Recidiviz Home" at bounding box center [58, 26] width 90 height 53
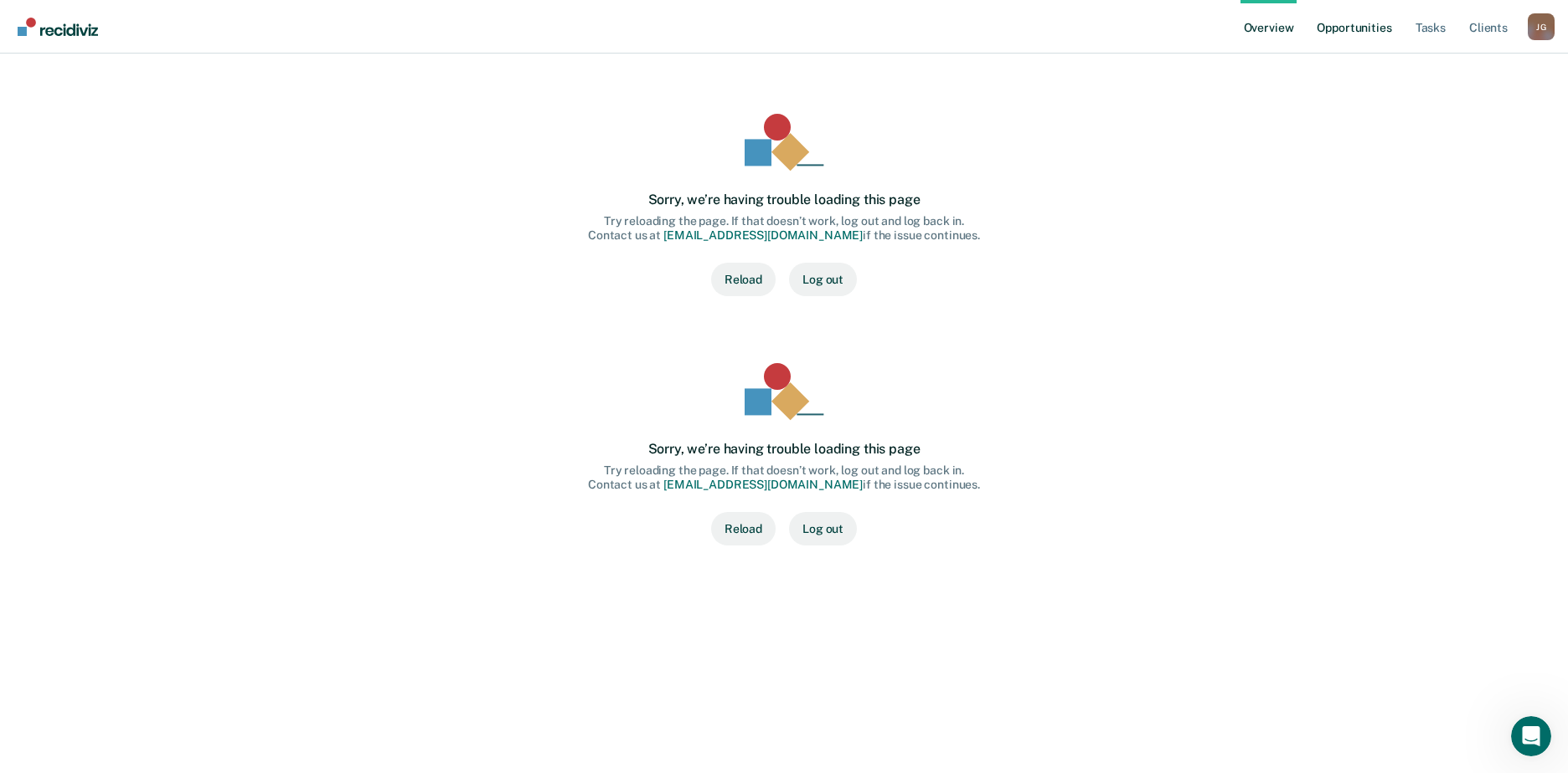
click at [1356, 25] on link "Opportunities" at bounding box center [1354, 27] width 82 height 54
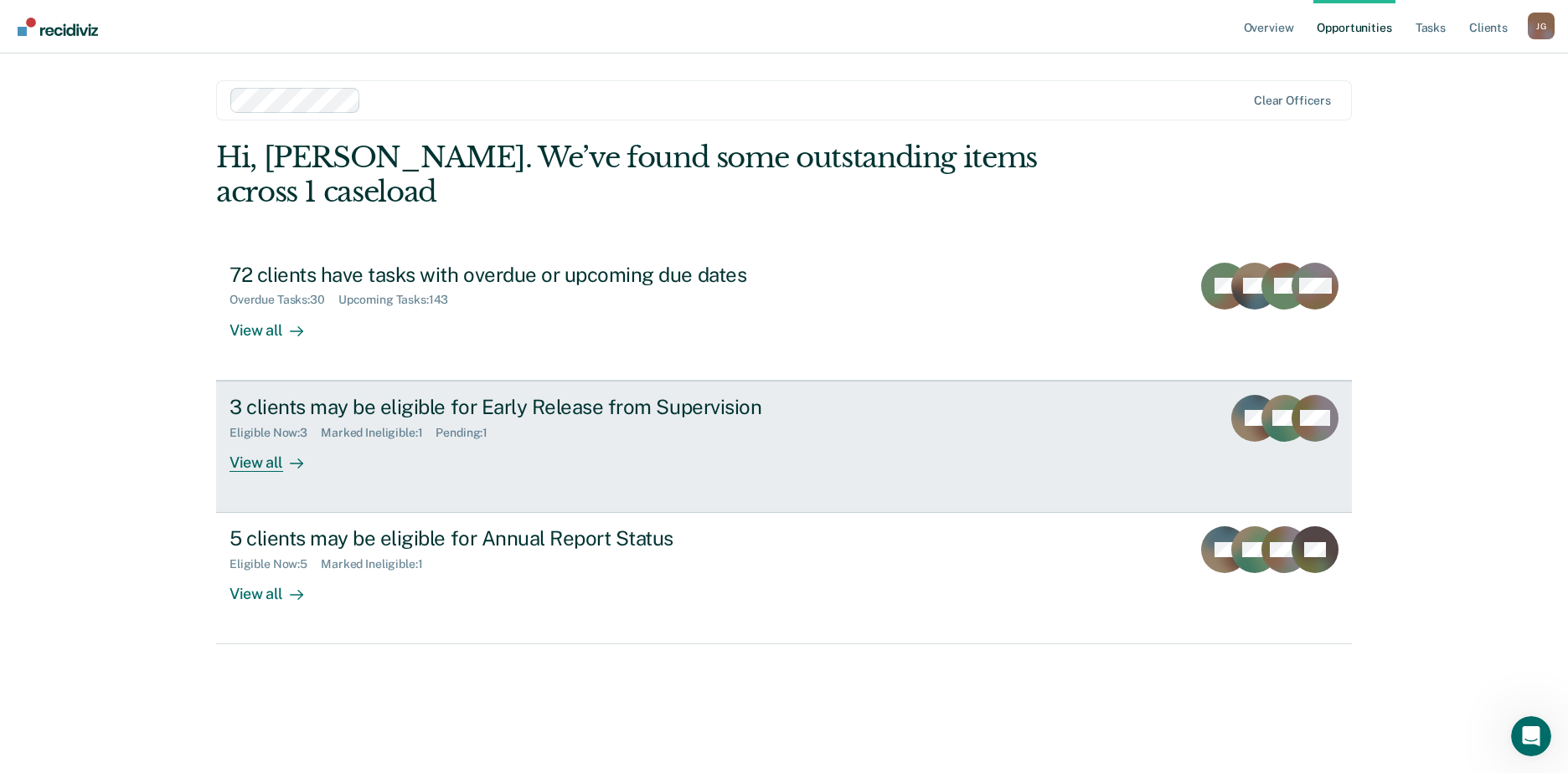
click at [250, 439] on div "View all" at bounding box center [277, 455] width 94 height 33
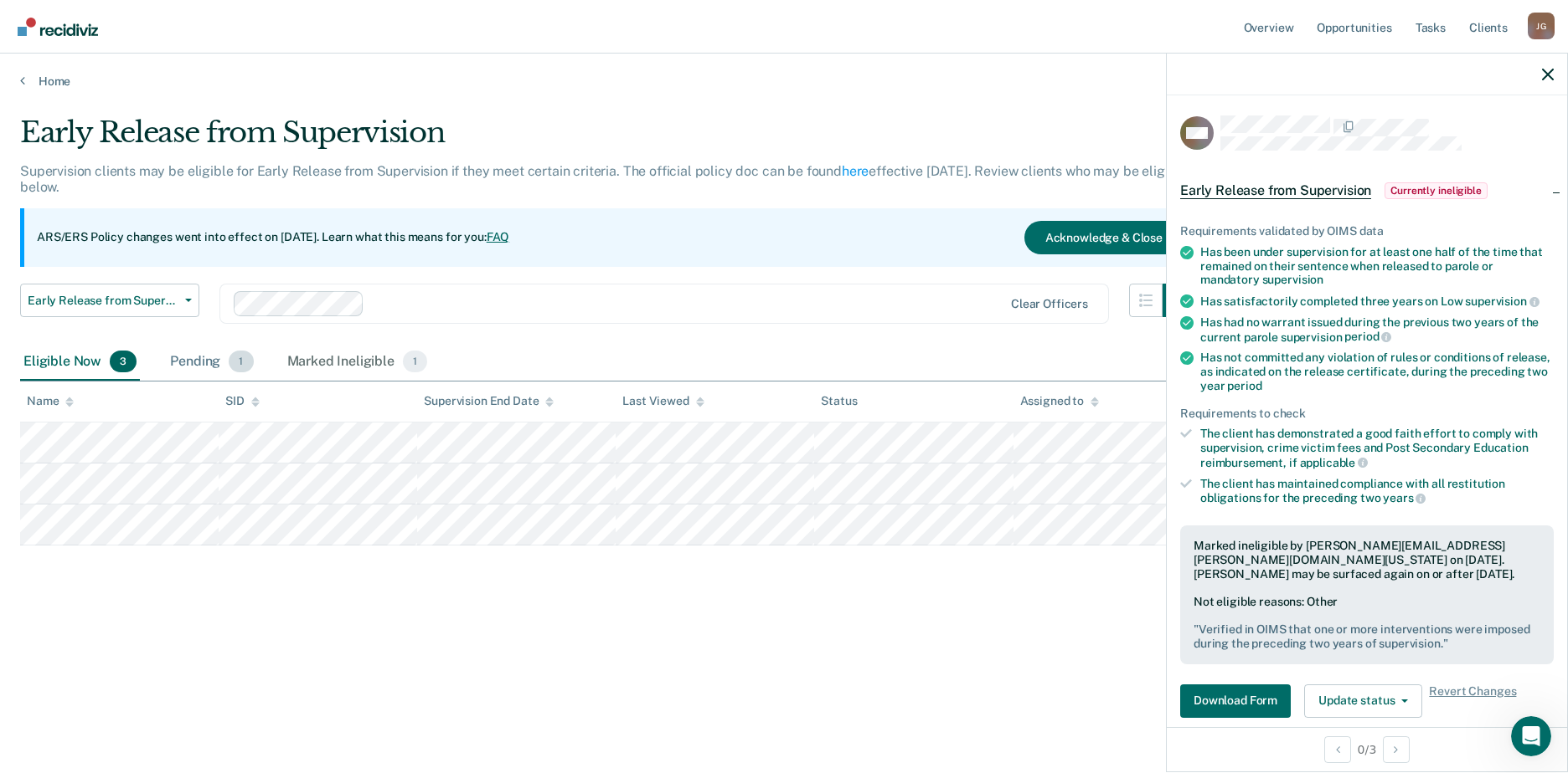
click at [207, 363] on div "Pending 1" at bounding box center [211, 362] width 90 height 37
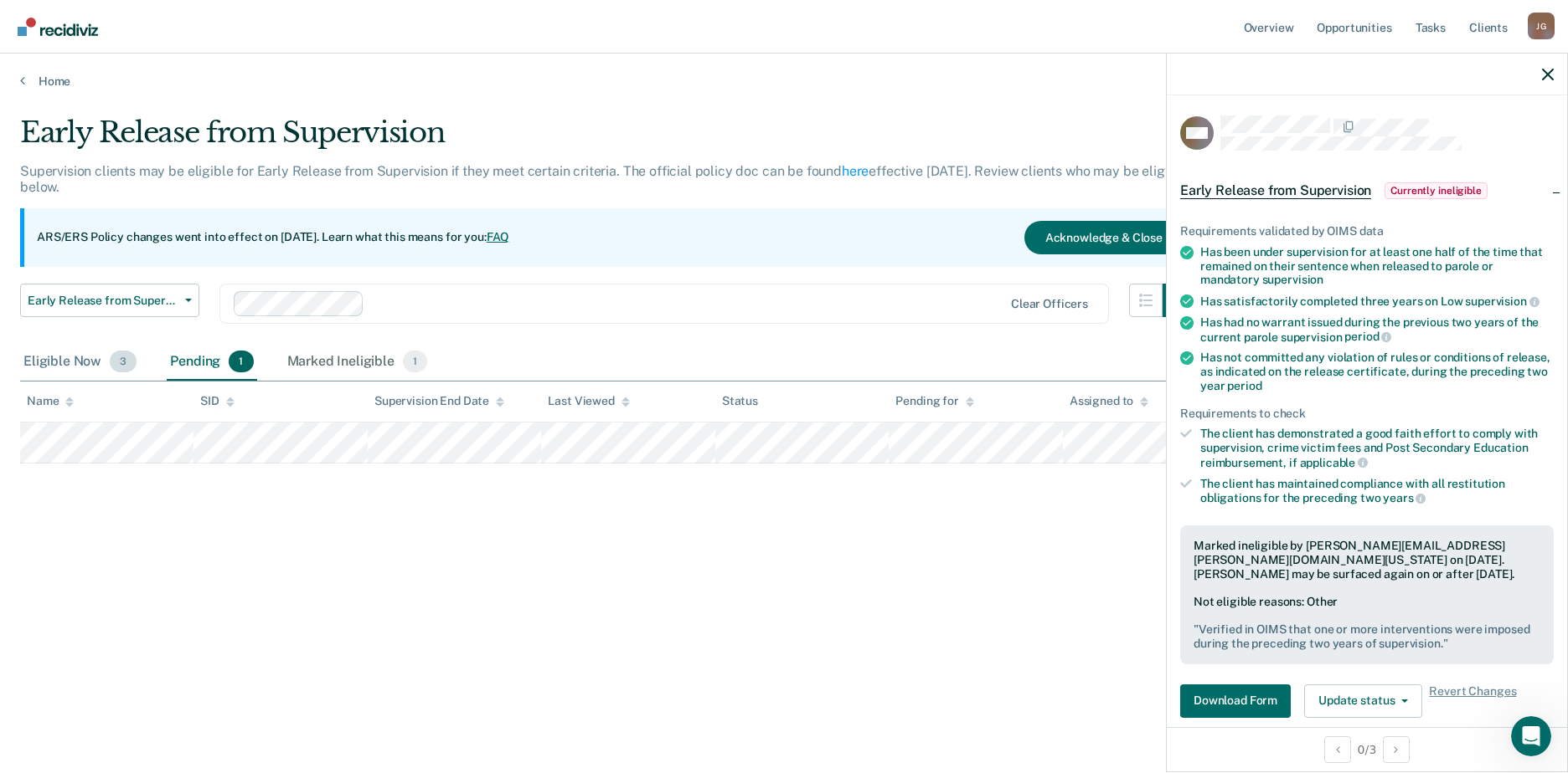
click at [77, 358] on div "Eligible Now 3" at bounding box center [80, 362] width 119 height 37
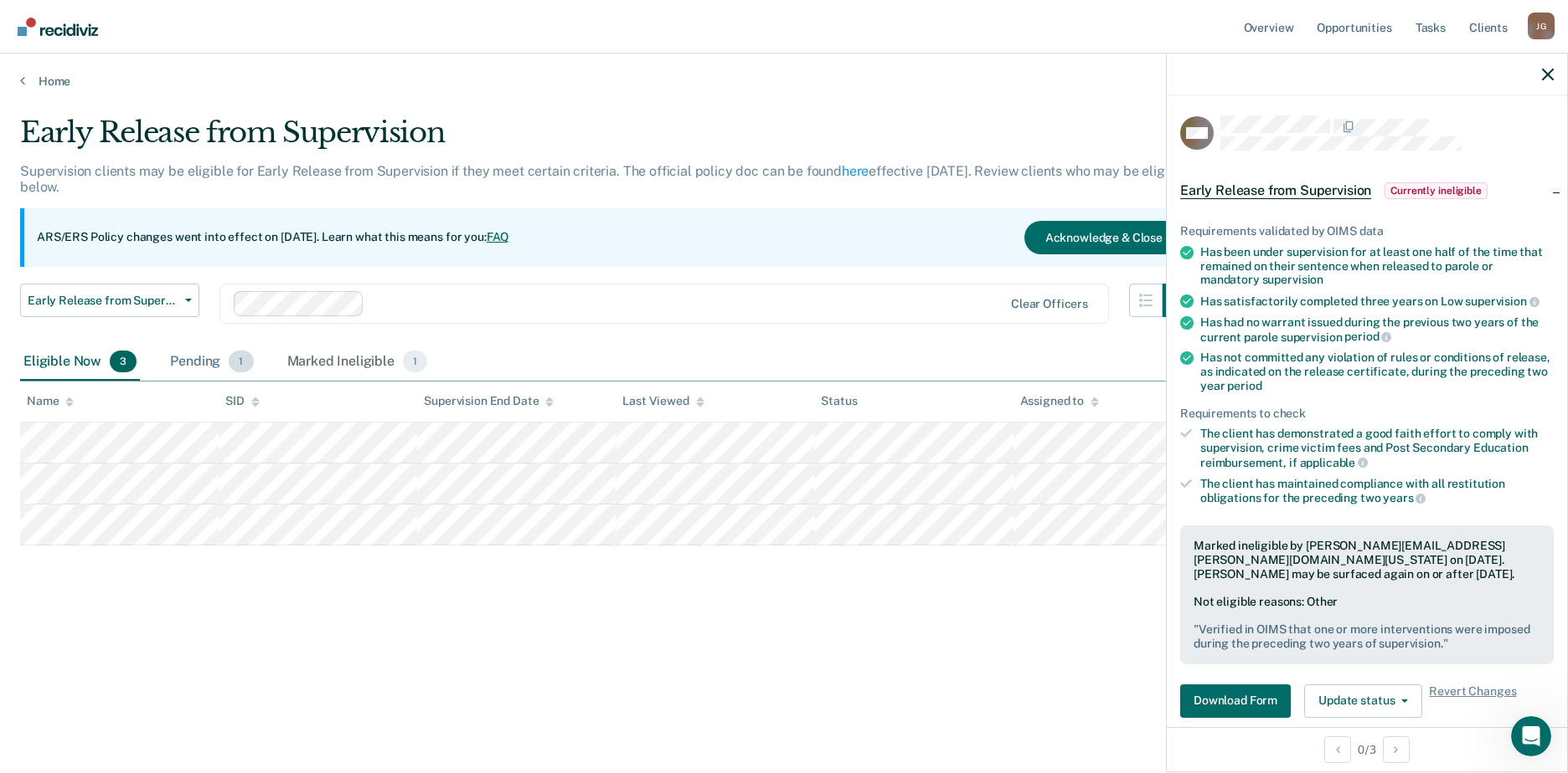
click at [236, 361] on span "1" at bounding box center [240, 361] width 24 height 22
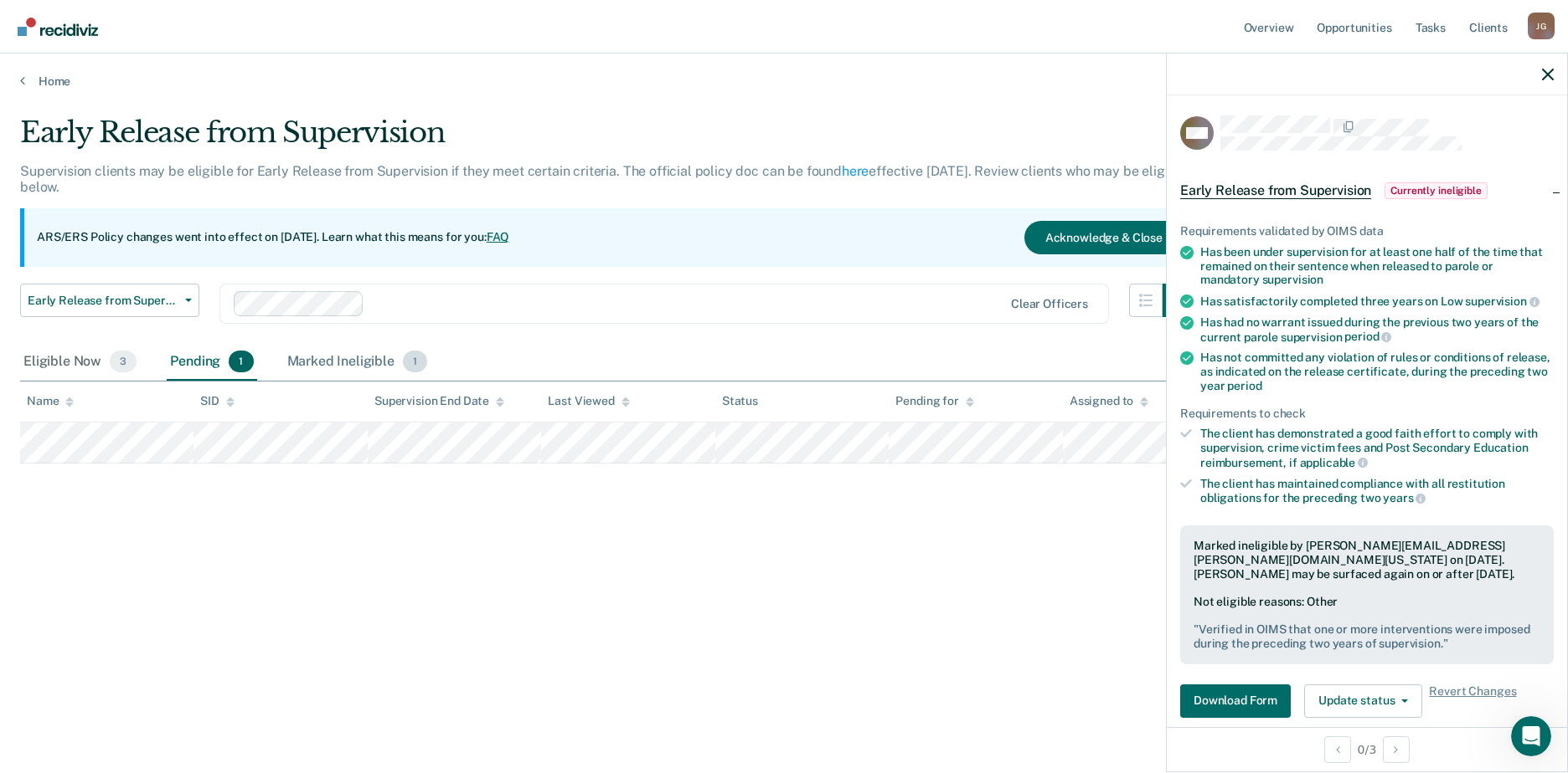
click at [379, 361] on div "Marked Ineligible 1" at bounding box center [357, 362] width 147 height 37
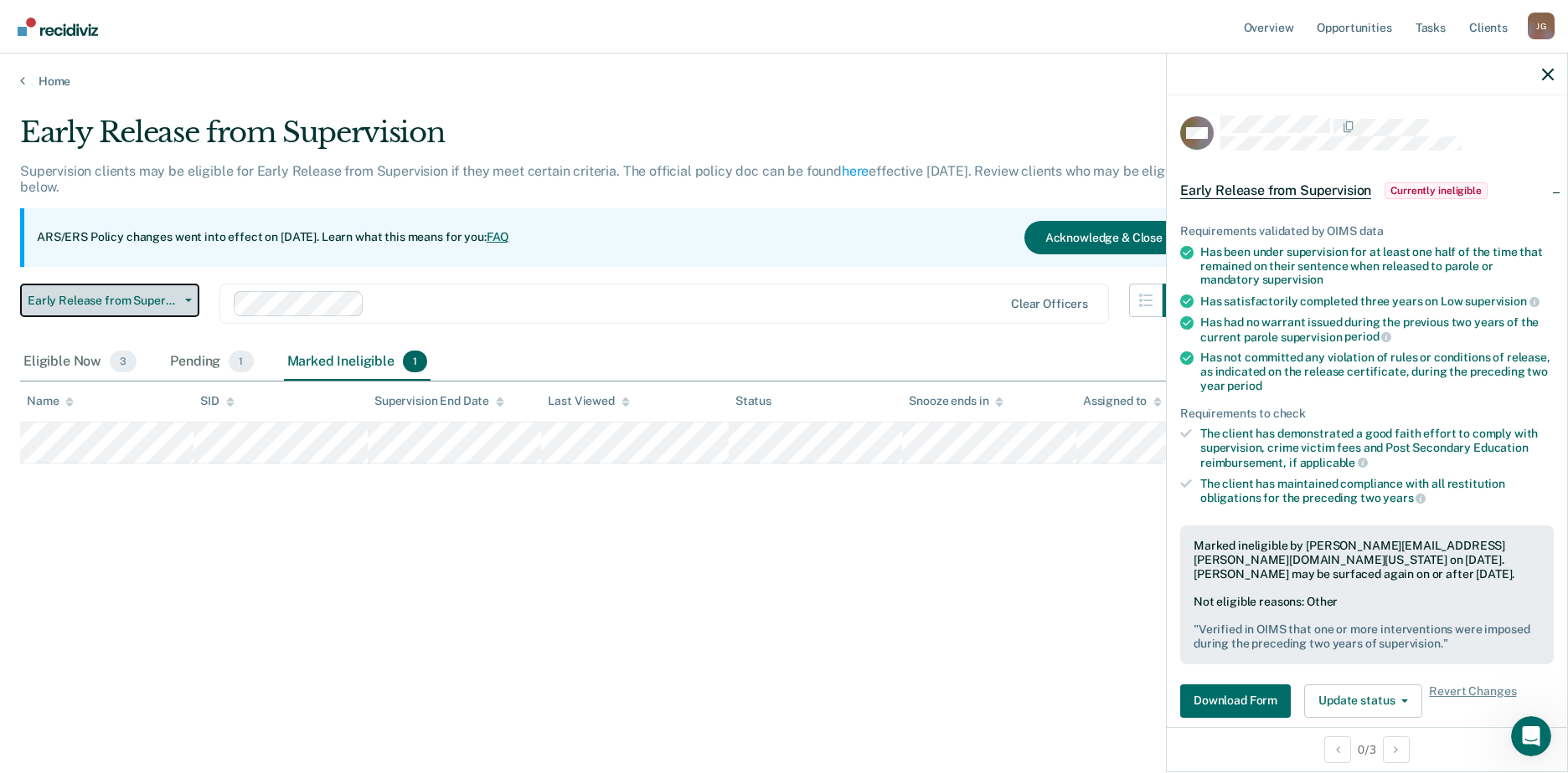
click at [179, 303] on button "Early Release from Supervision" at bounding box center [109, 301] width 179 height 34
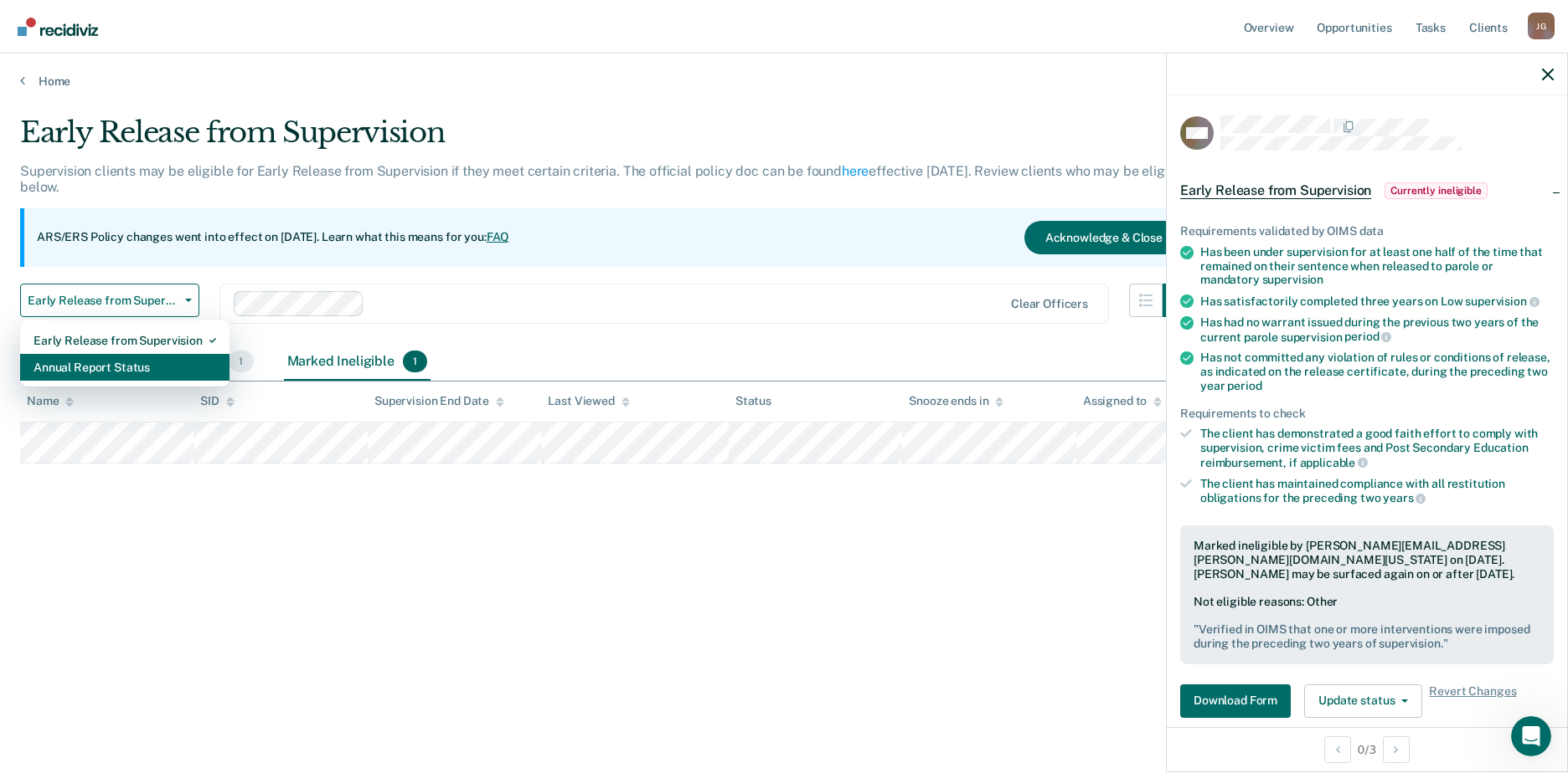
click at [147, 363] on div "Annual Report Status" at bounding box center [124, 367] width 182 height 27
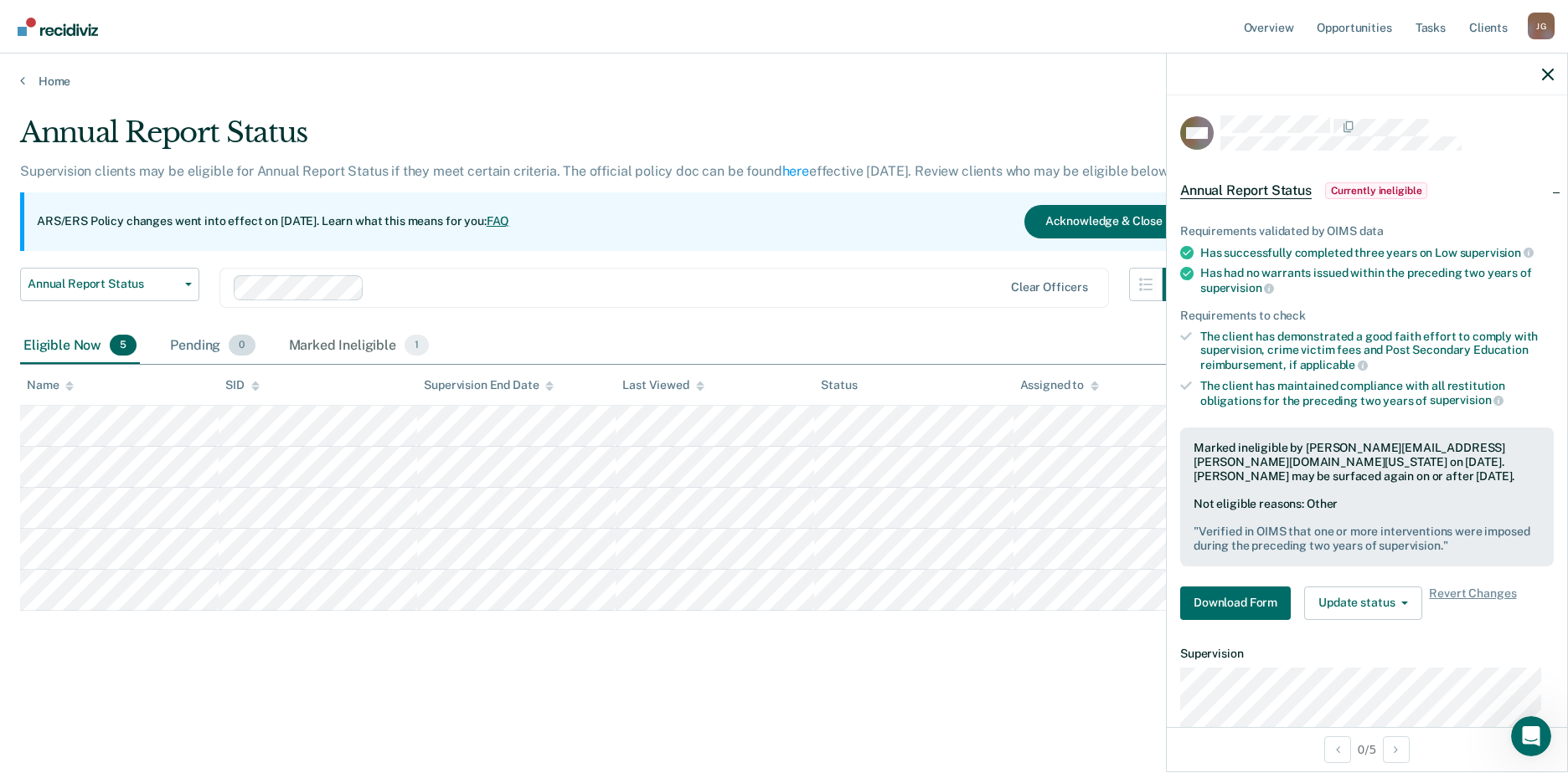
click at [220, 342] on div "Pending 0" at bounding box center [212, 347] width 92 height 37
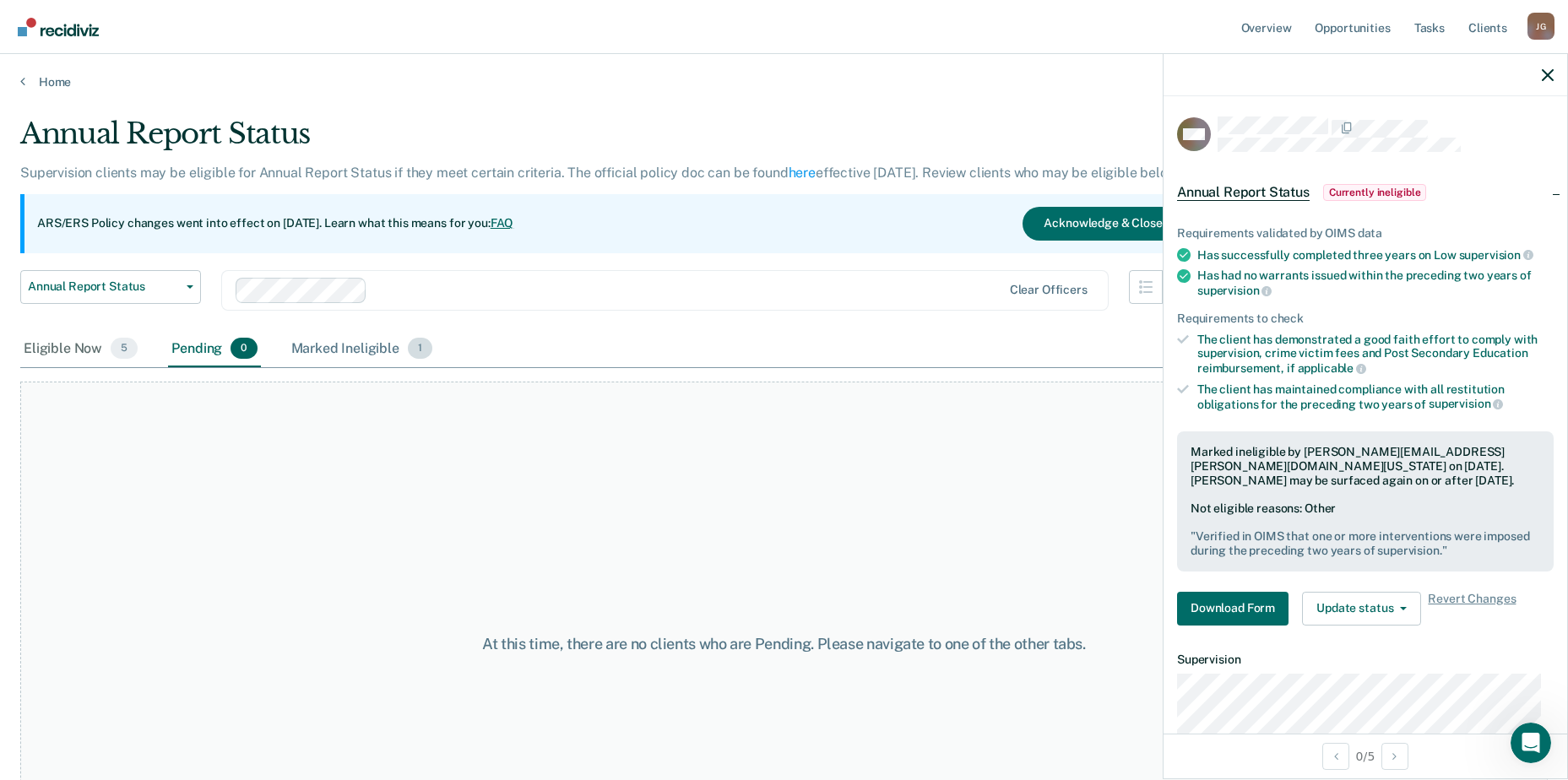
click at [341, 343] on div "Marked Ineligible 1" at bounding box center [362, 350] width 148 height 37
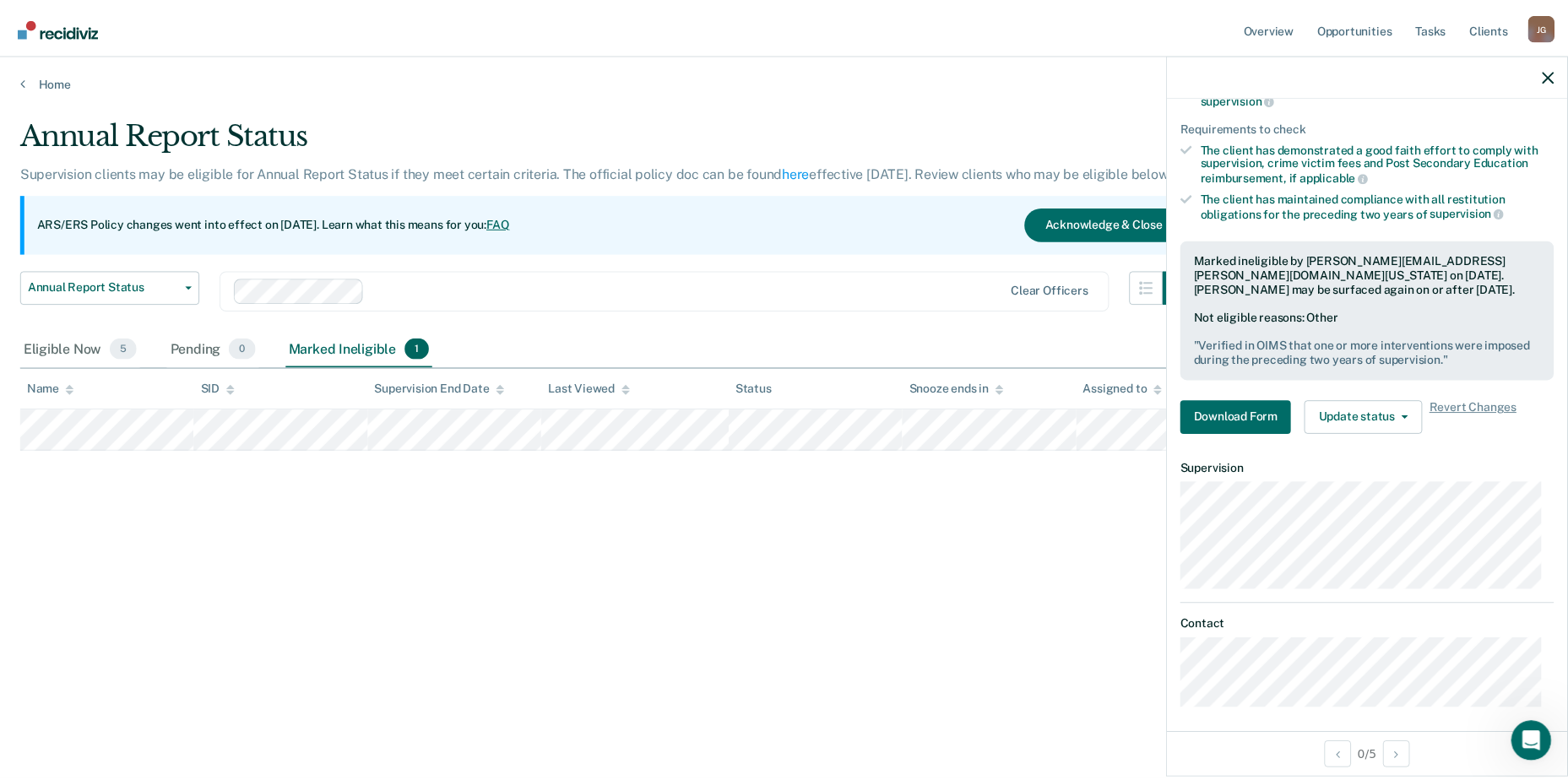
scroll to position [199, 0]
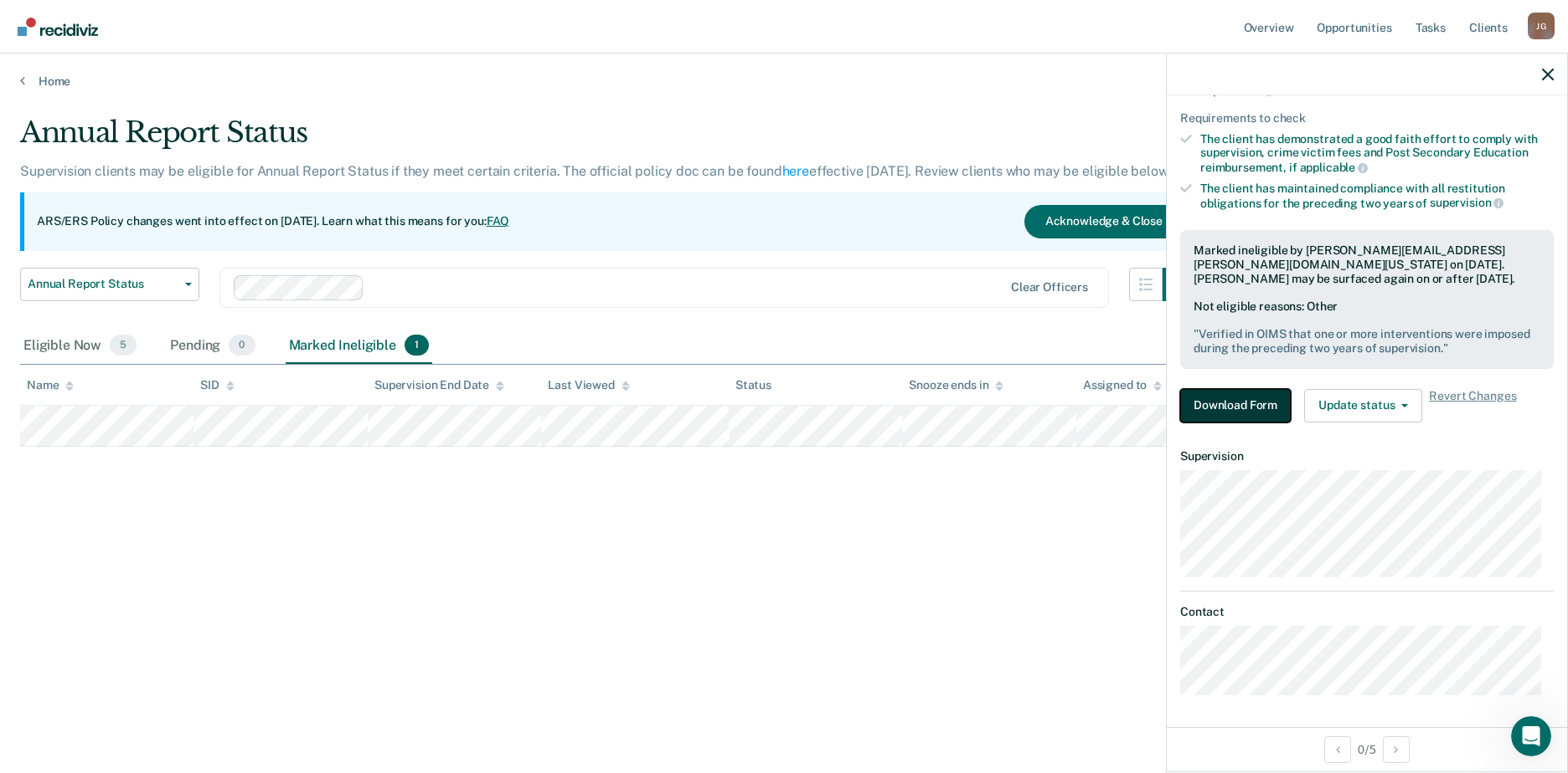
click at [1255, 418] on button "Download Form" at bounding box center [1235, 406] width 110 height 34
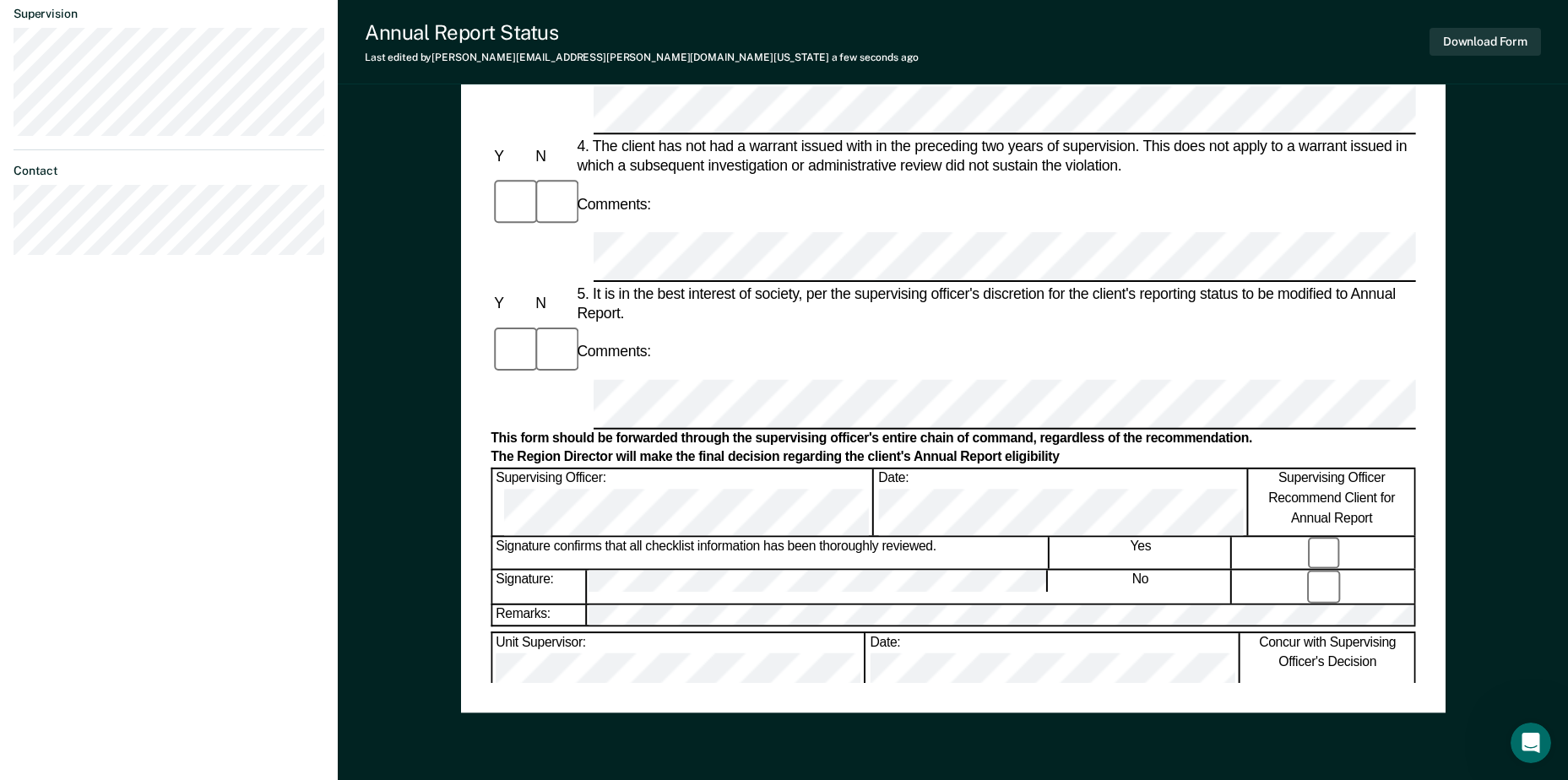
scroll to position [691, 0]
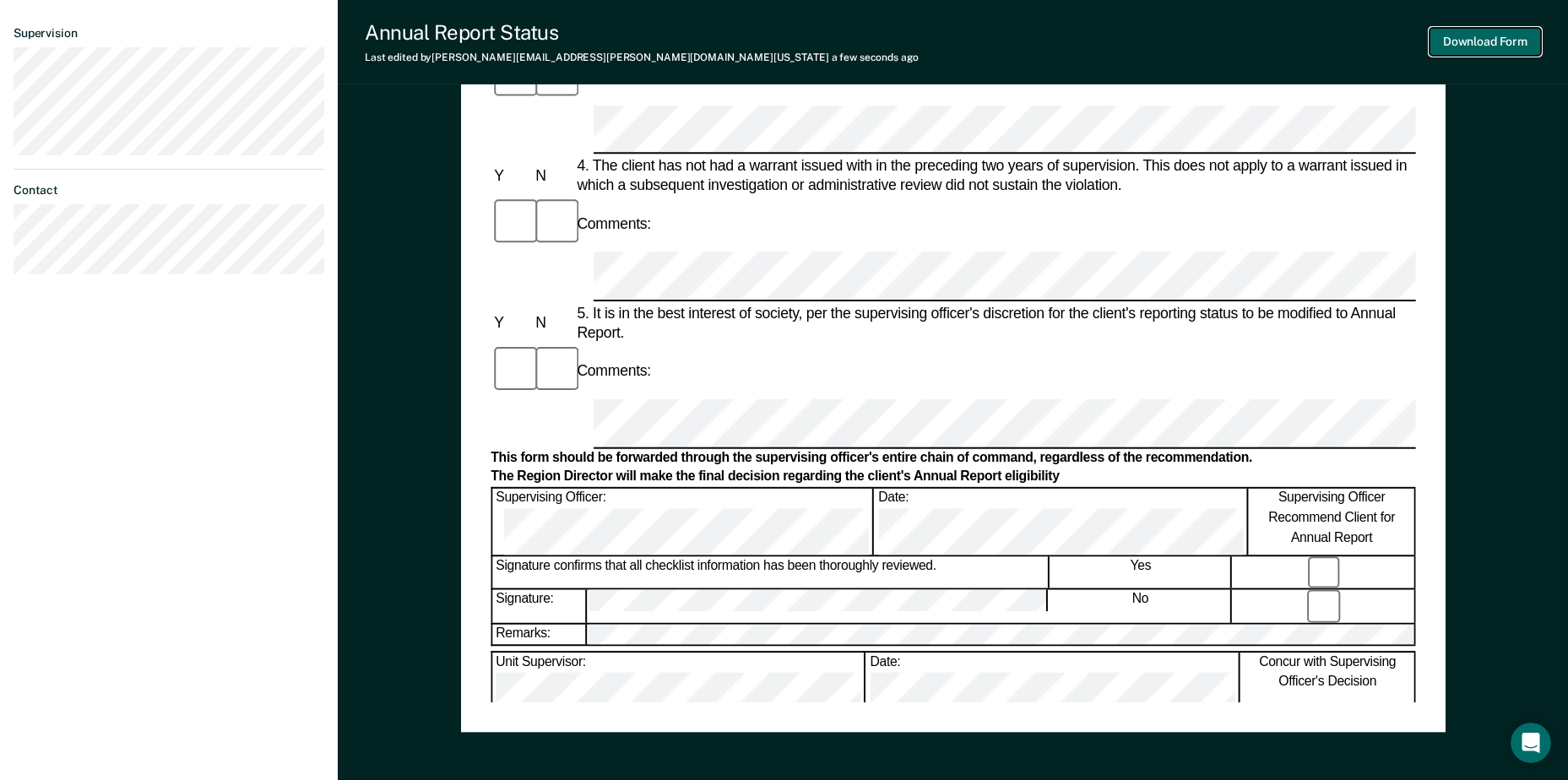
click at [1496, 43] on button "Download Form" at bounding box center [1485, 42] width 111 height 28
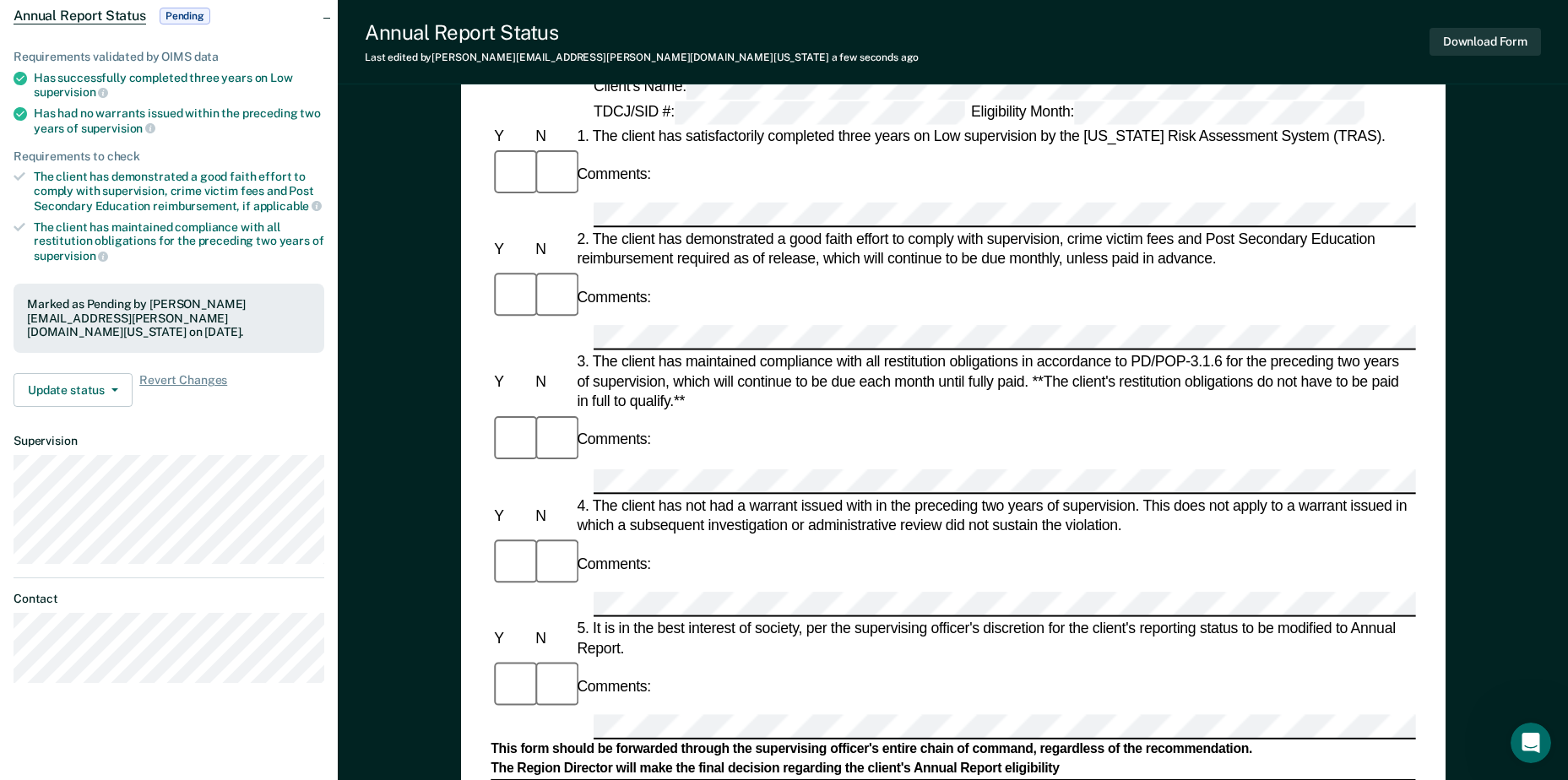
scroll to position [0, 0]
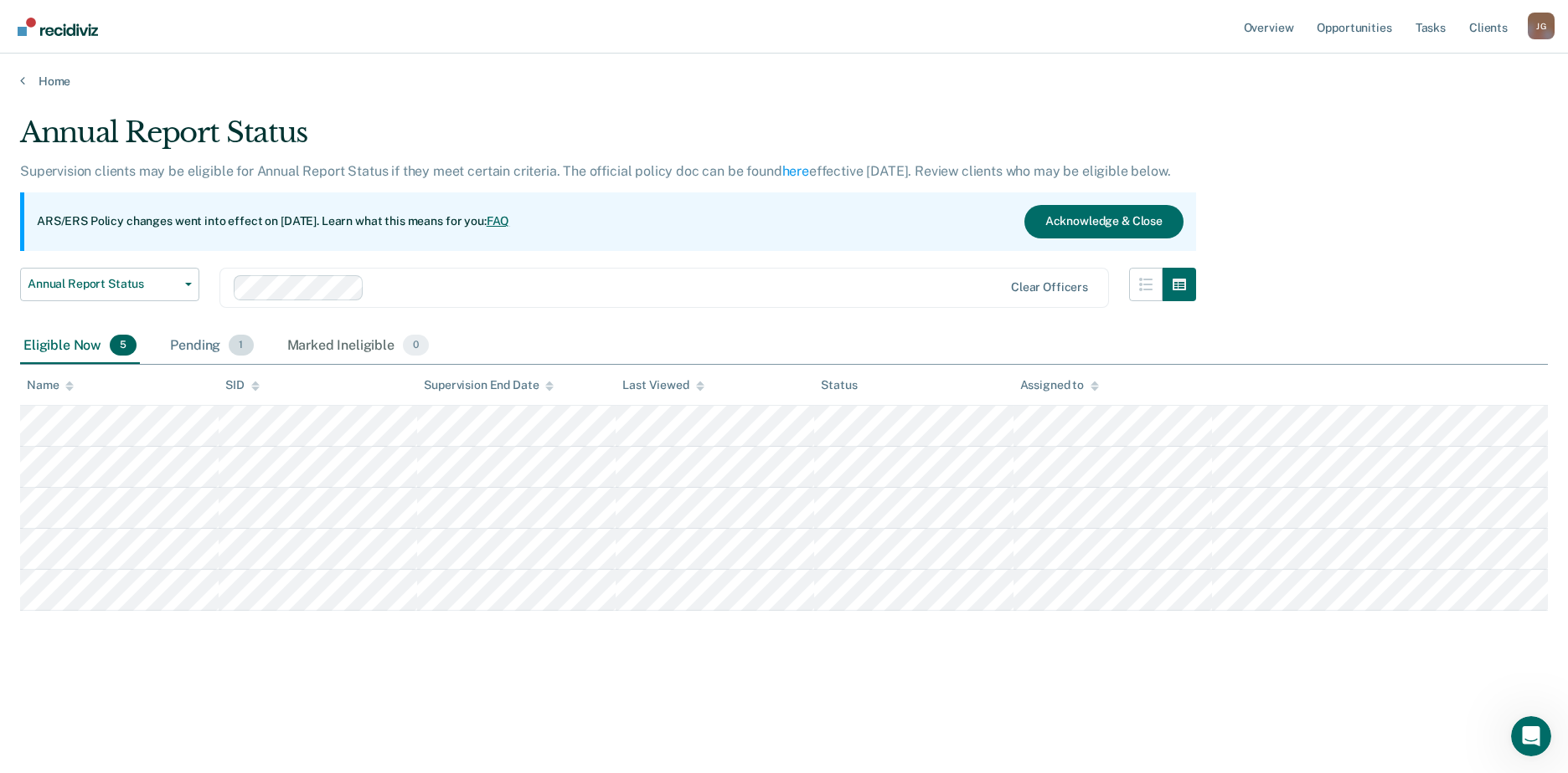
click at [187, 342] on div "Pending 1" at bounding box center [211, 347] width 90 height 37
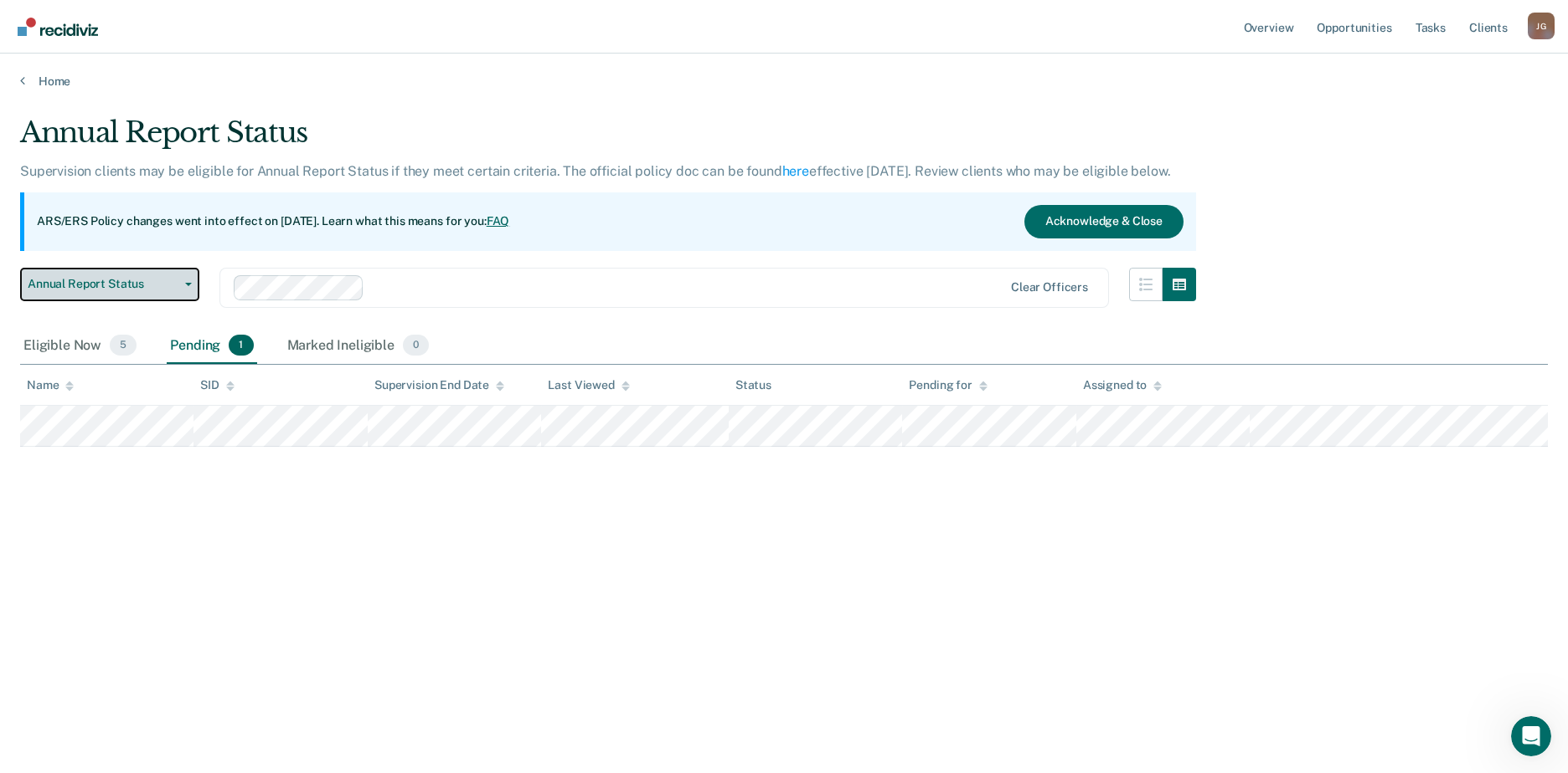
click at [167, 281] on span "Annual Report Status" at bounding box center [103, 284] width 150 height 14
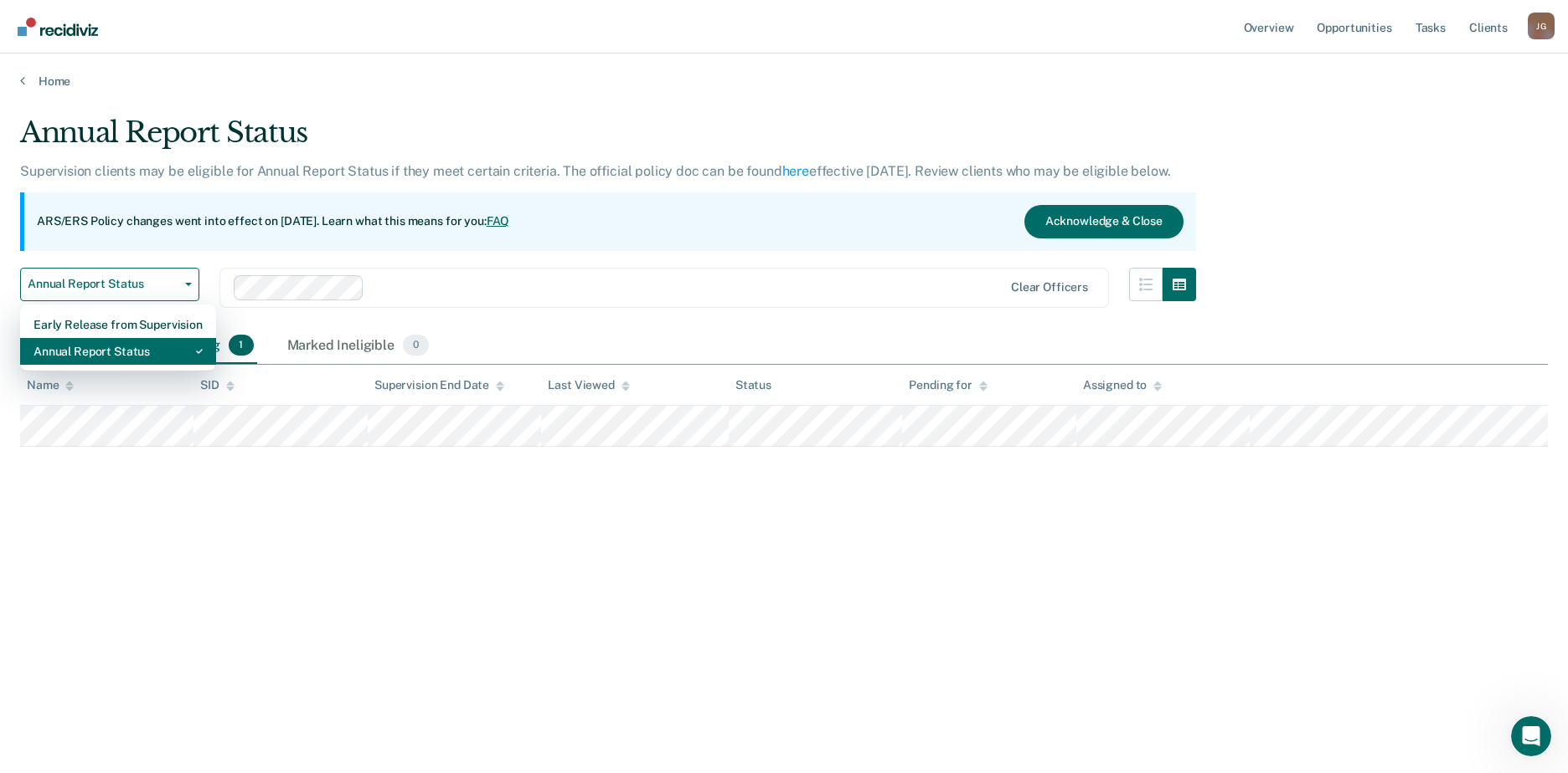
click at [122, 351] on div "Annual Report Status" at bounding box center [118, 351] width 169 height 27
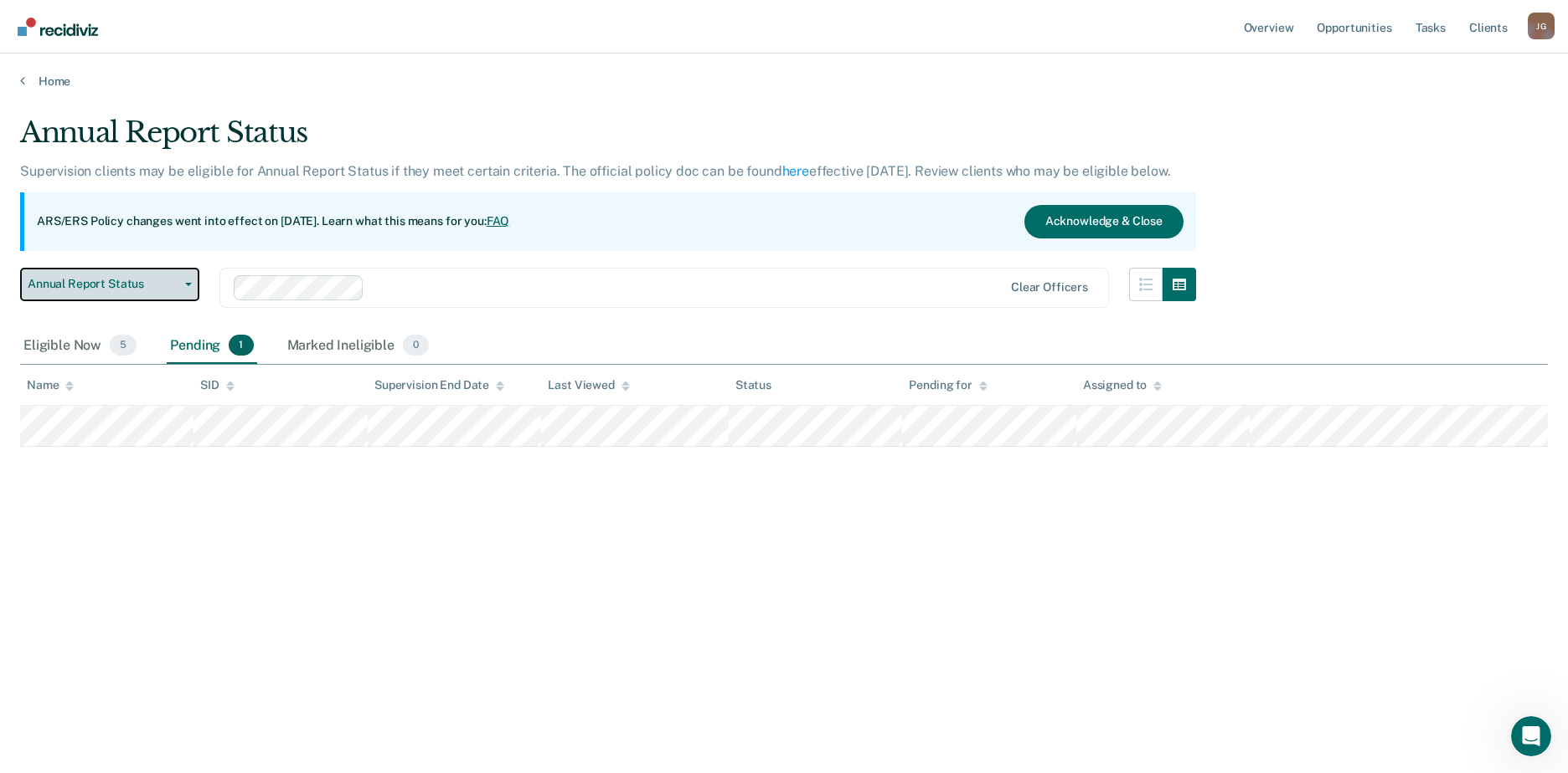
click at [156, 291] on span "Annual Report Status" at bounding box center [103, 284] width 150 height 14
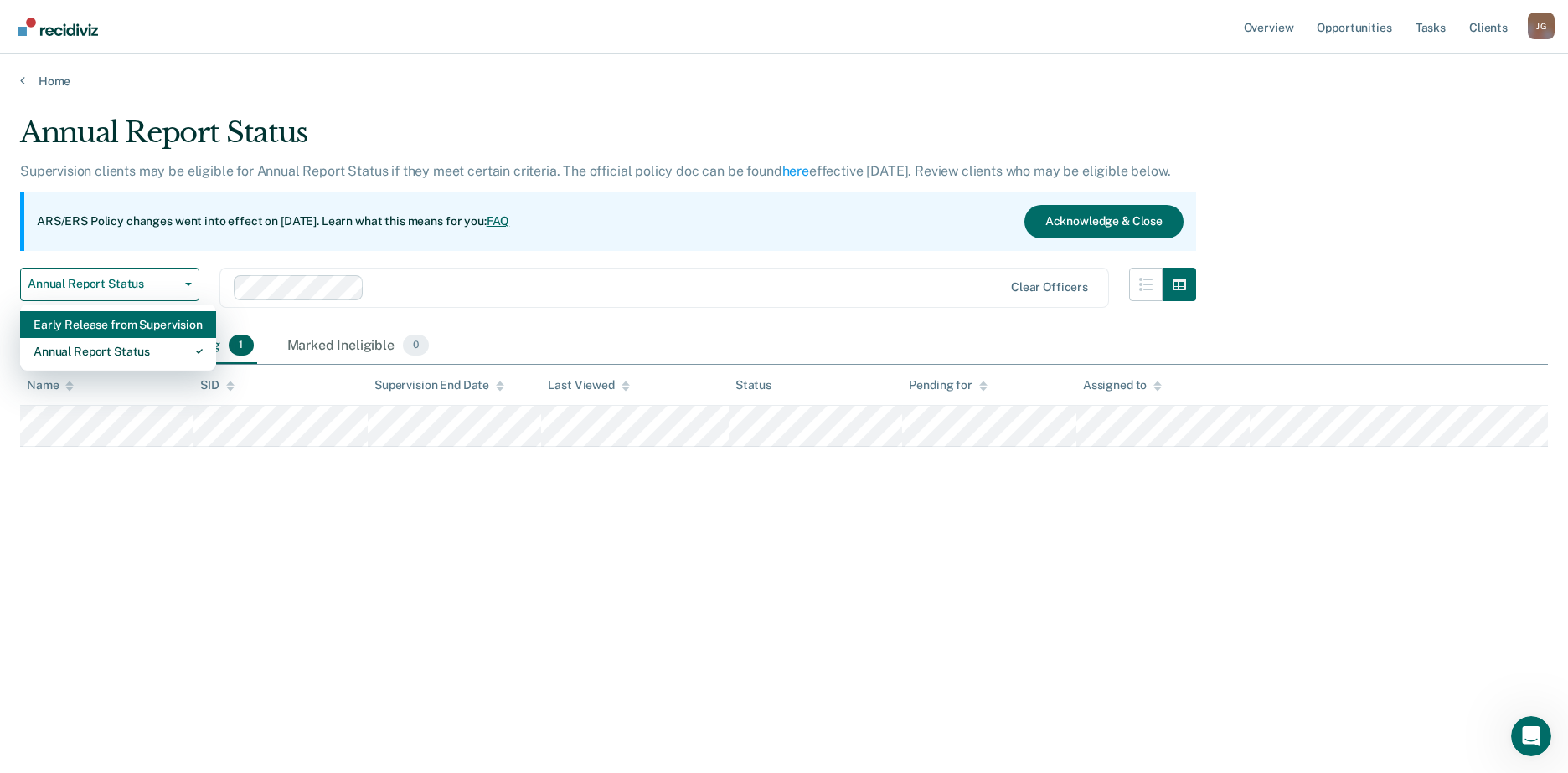
click at [146, 325] on div "Early Release from Supervision" at bounding box center [118, 325] width 169 height 27
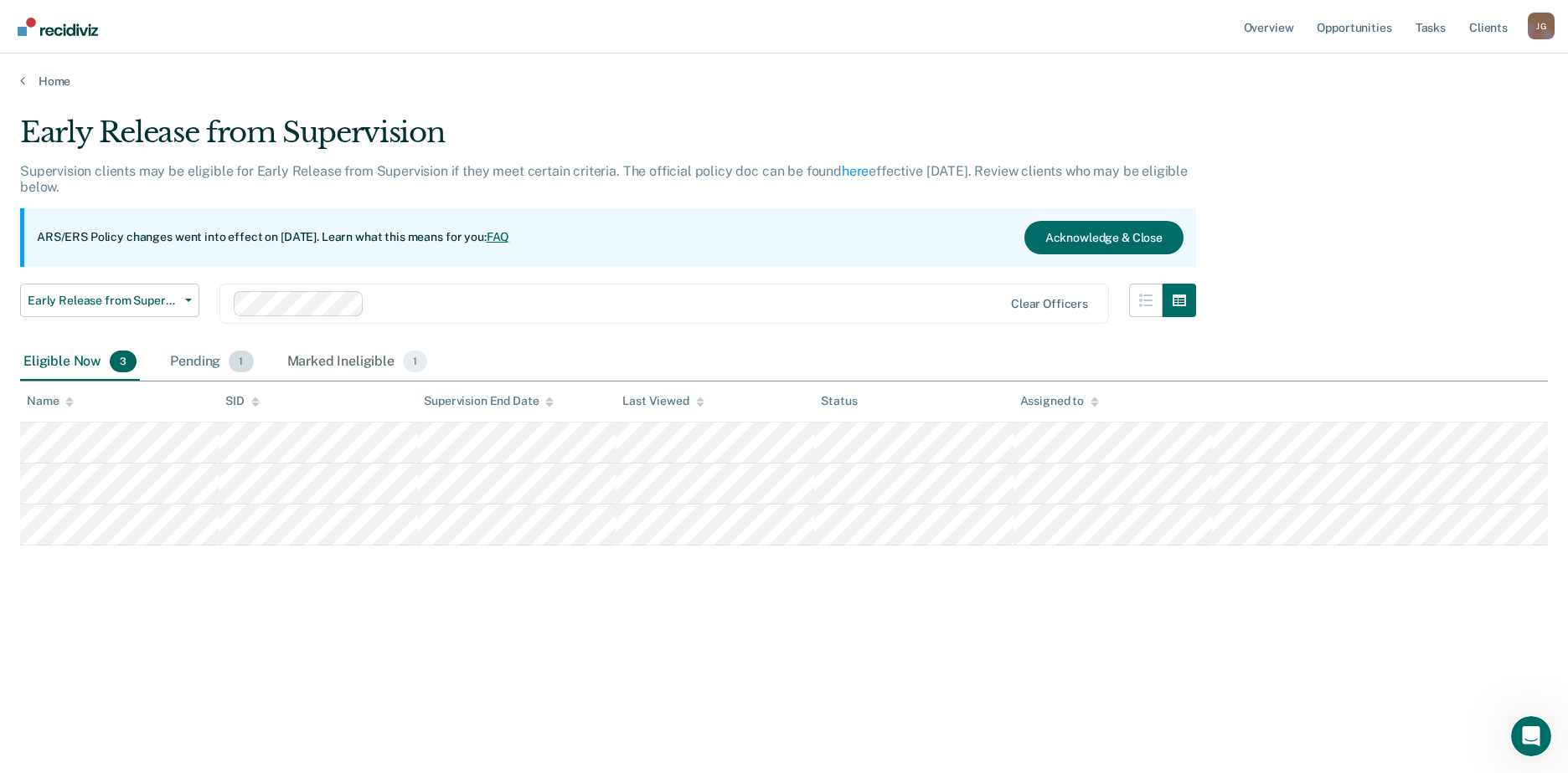
click at [223, 358] on div "Pending 1" at bounding box center [211, 362] width 90 height 37
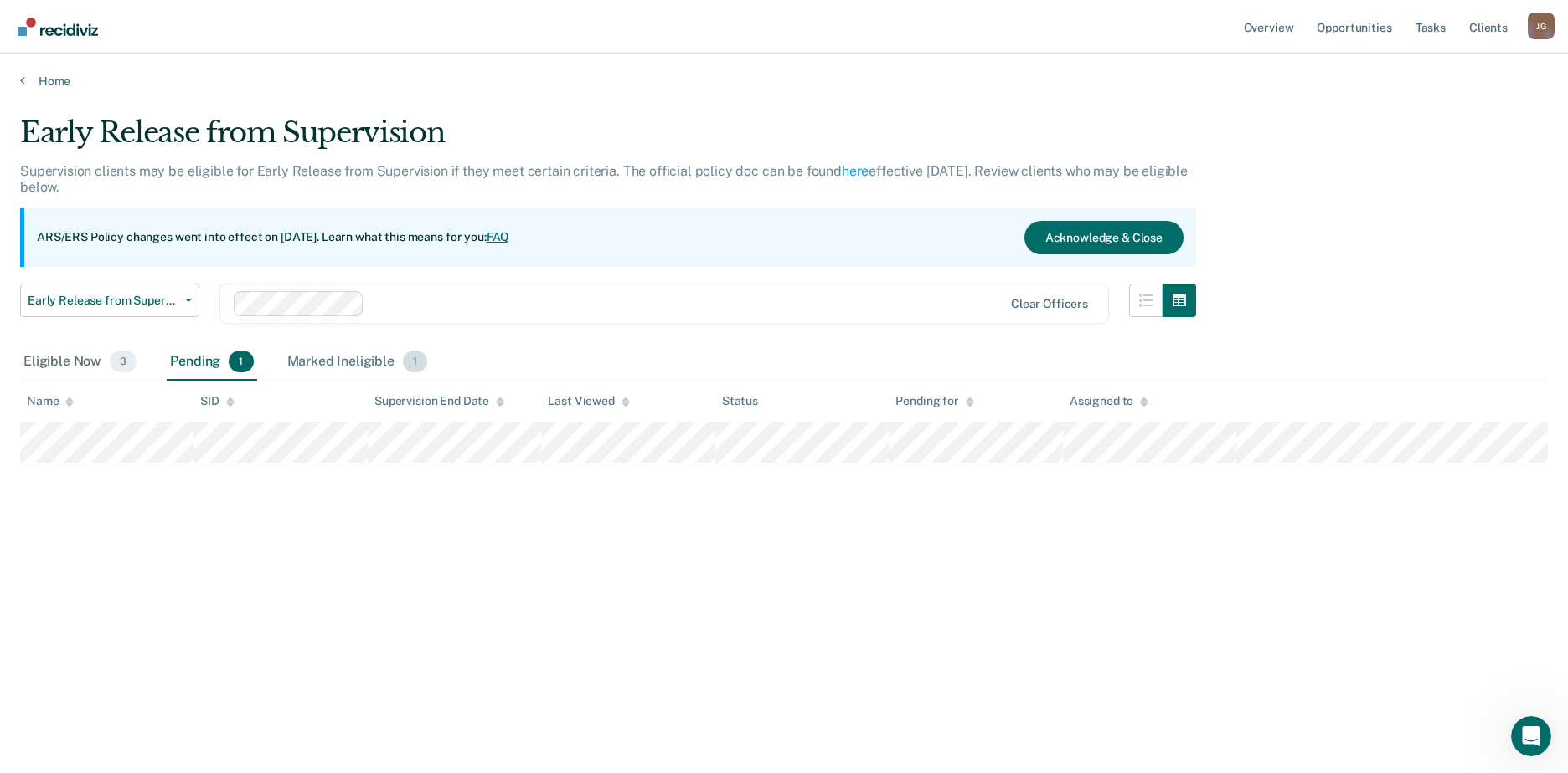
click at [325, 368] on div "Marked Ineligible 1" at bounding box center [357, 362] width 147 height 37
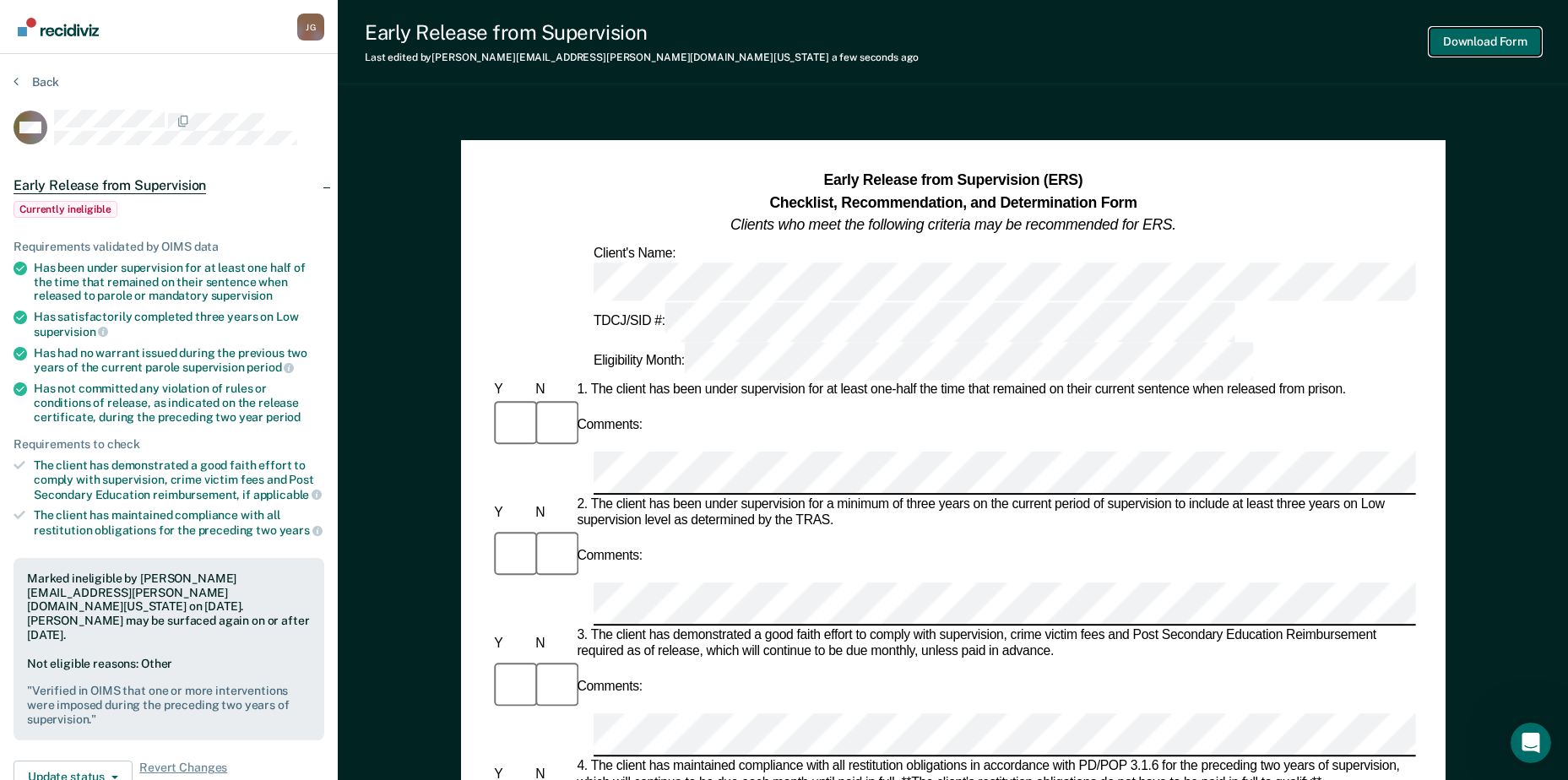
click at [1456, 28] on button "Download Form" at bounding box center [1485, 42] width 111 height 28
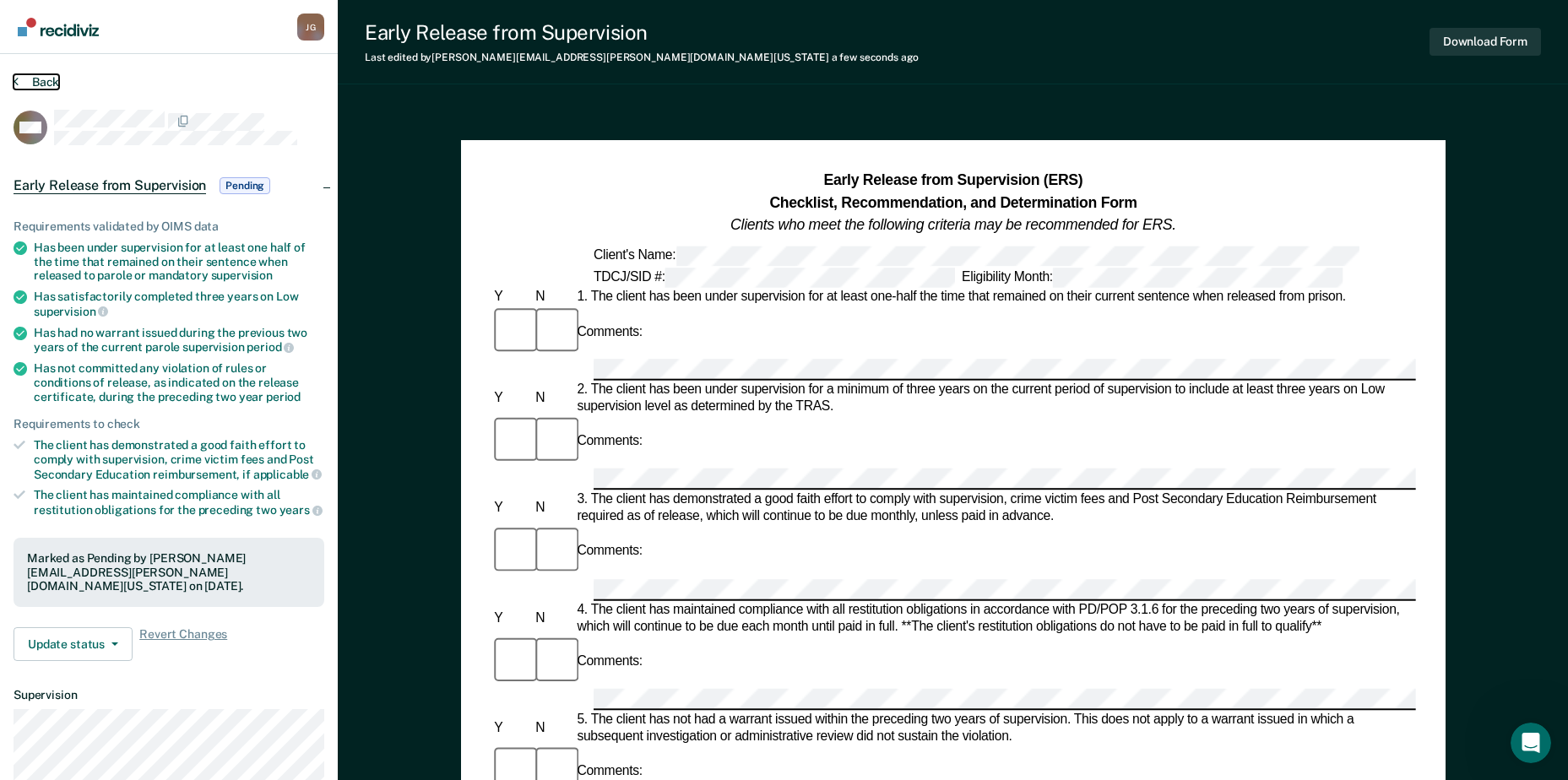
click at [25, 81] on button "Back" at bounding box center [36, 82] width 46 height 15
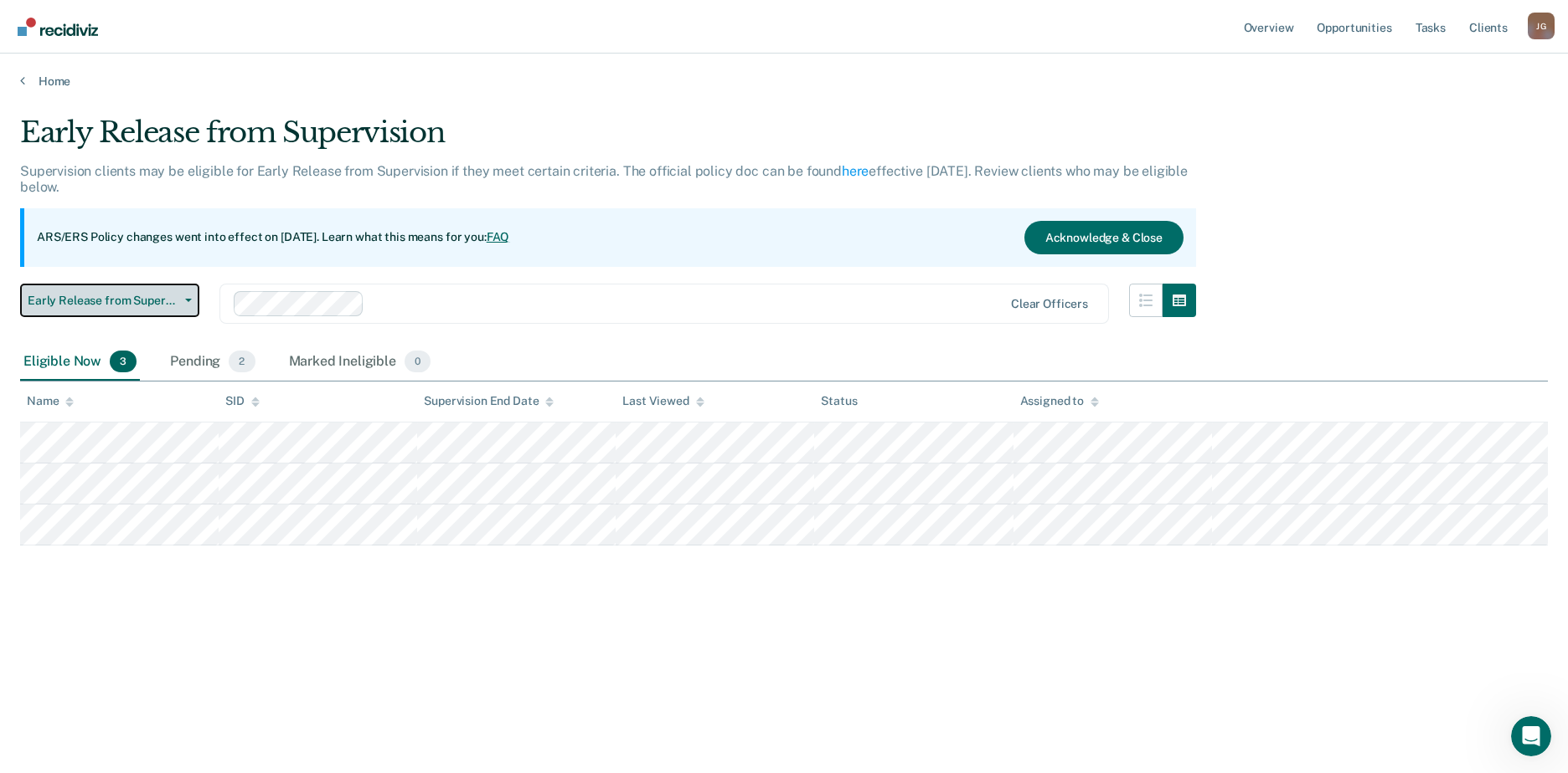
click at [161, 302] on span "Early Release from Supervision" at bounding box center [103, 301] width 150 height 14
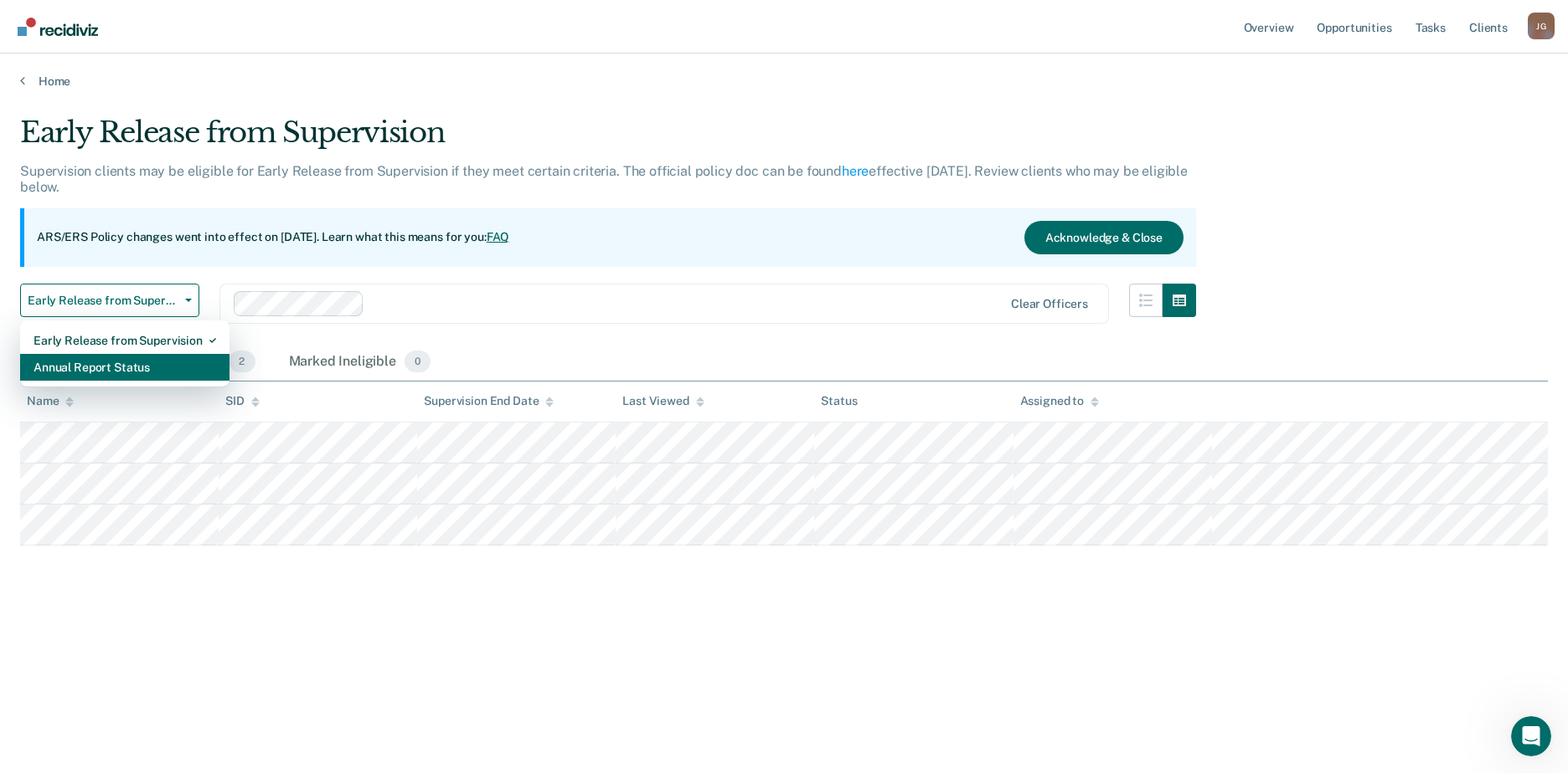
click at [165, 370] on div "Annual Report Status" at bounding box center [124, 367] width 182 height 27
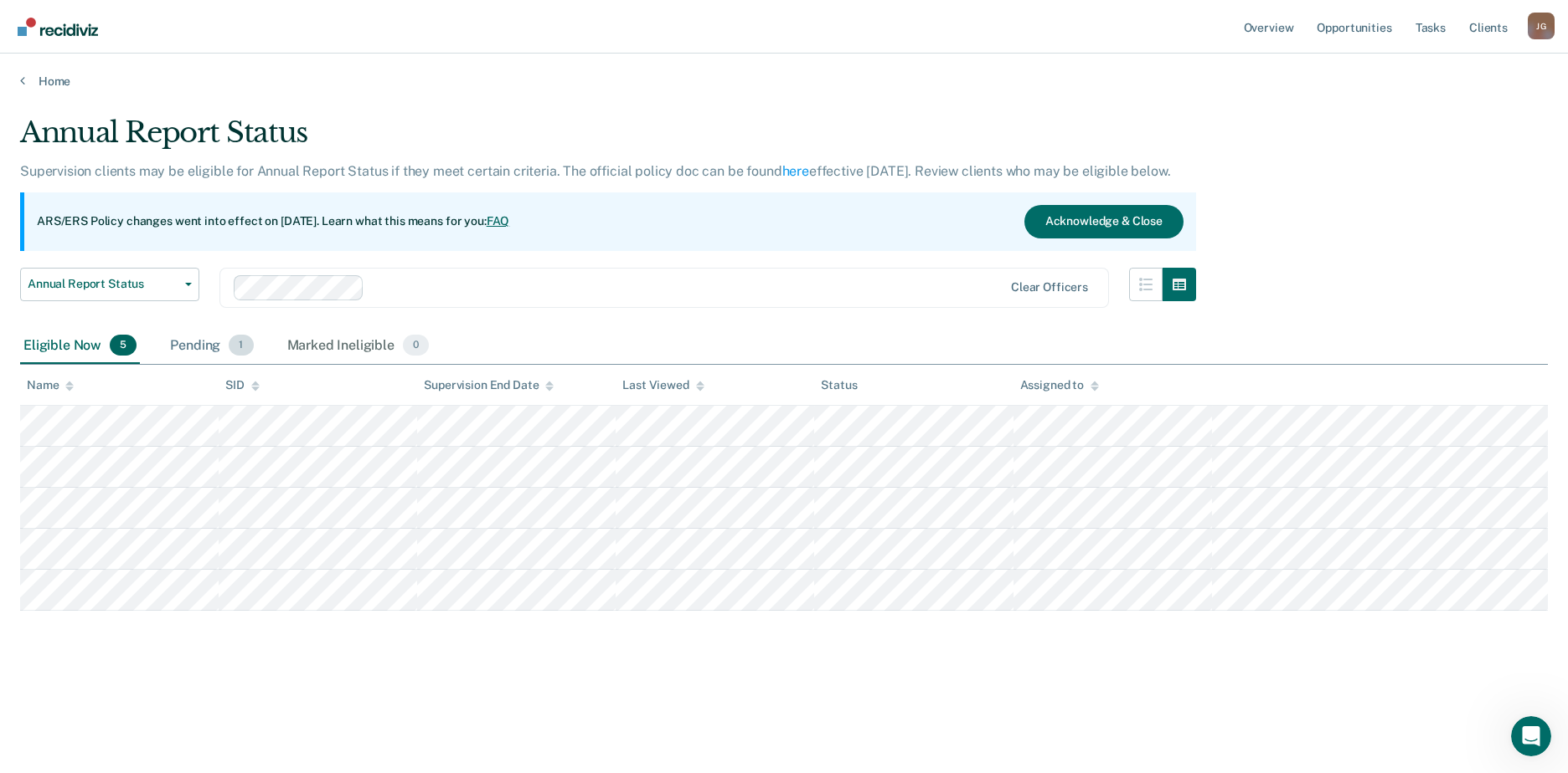
click at [198, 344] on div "Pending 1" at bounding box center [211, 347] width 90 height 37
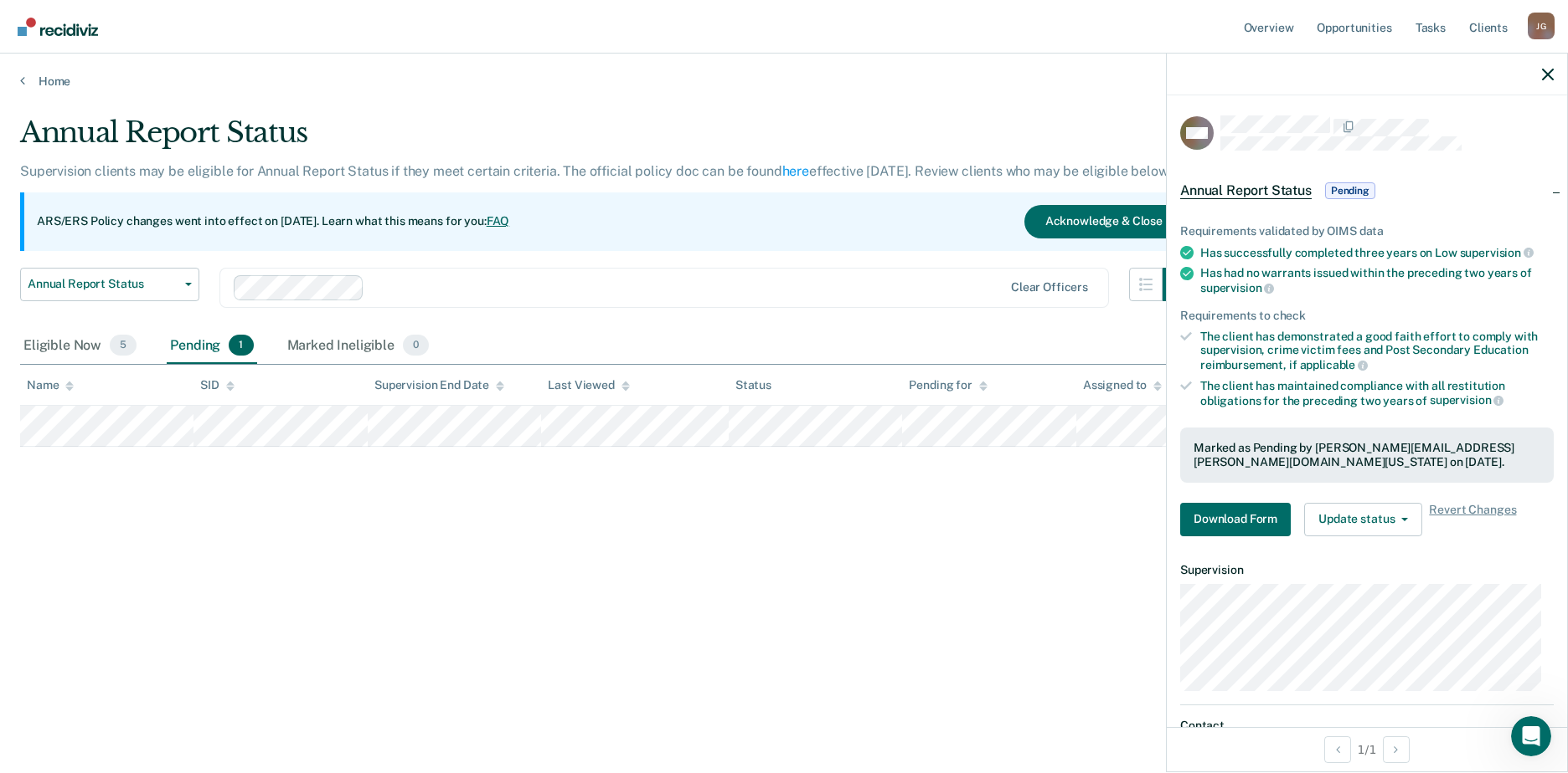
click at [1027, 530] on div "Annual Report Status Supervision clients may be eligible for Annual Report Stat…" at bounding box center [784, 381] width 1528 height 533
click at [1545, 76] on icon "button" at bounding box center [1548, 75] width 12 height 12
click at [1238, 519] on button "Download Form" at bounding box center [1235, 520] width 110 height 34
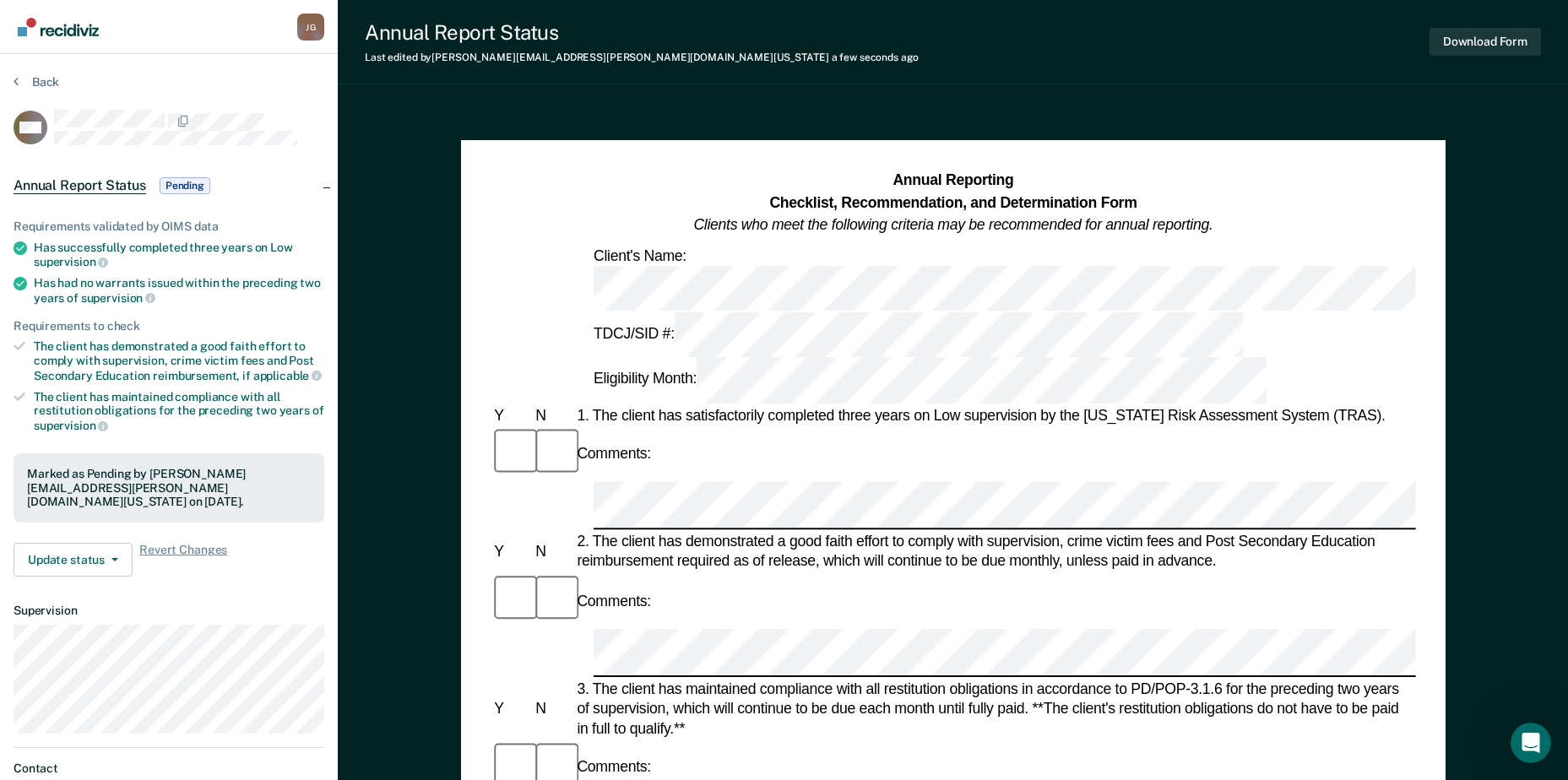
click at [167, 187] on span "Pending" at bounding box center [185, 186] width 51 height 17
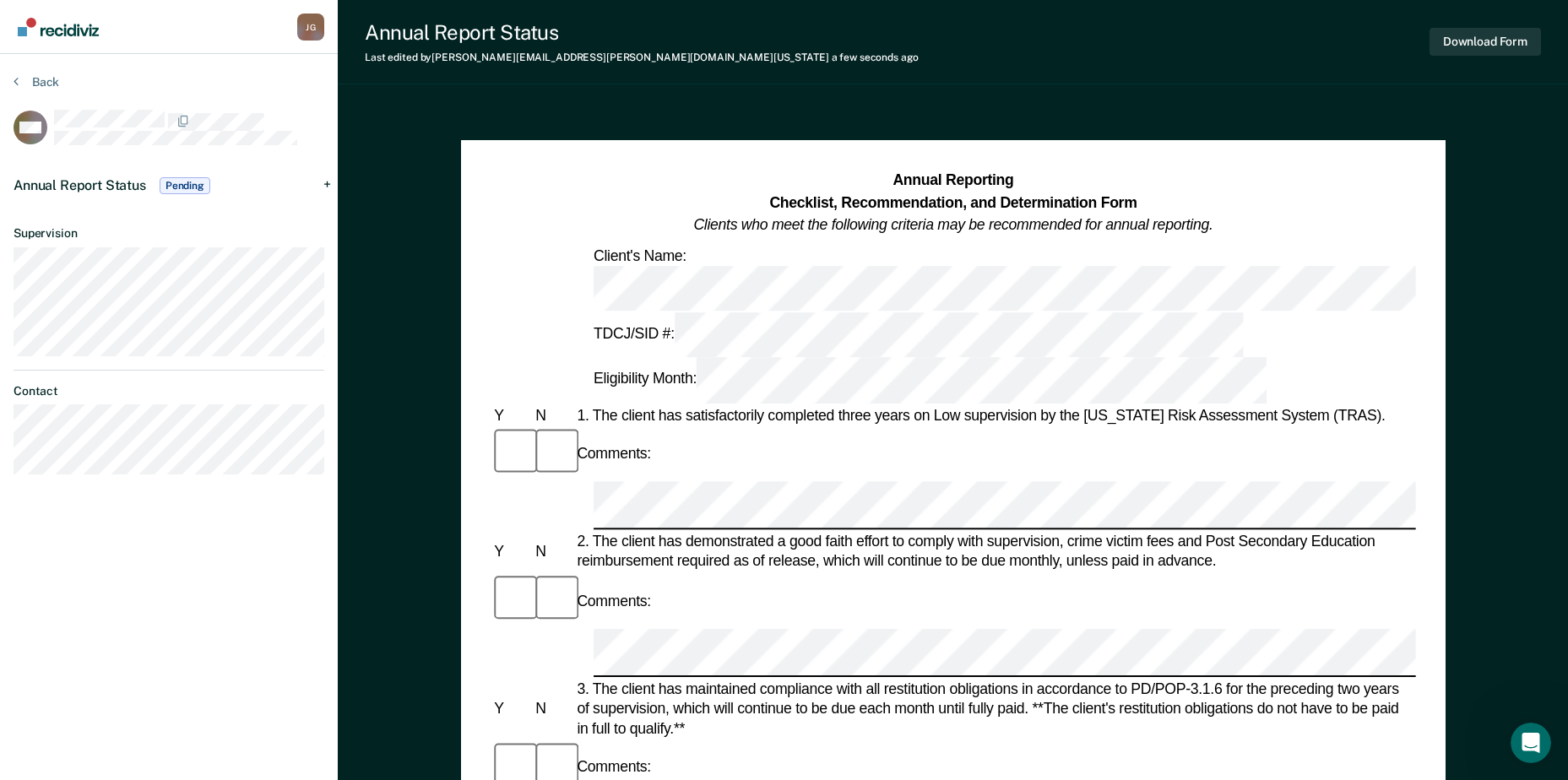
click at [175, 186] on span "Pending" at bounding box center [185, 186] width 51 height 17
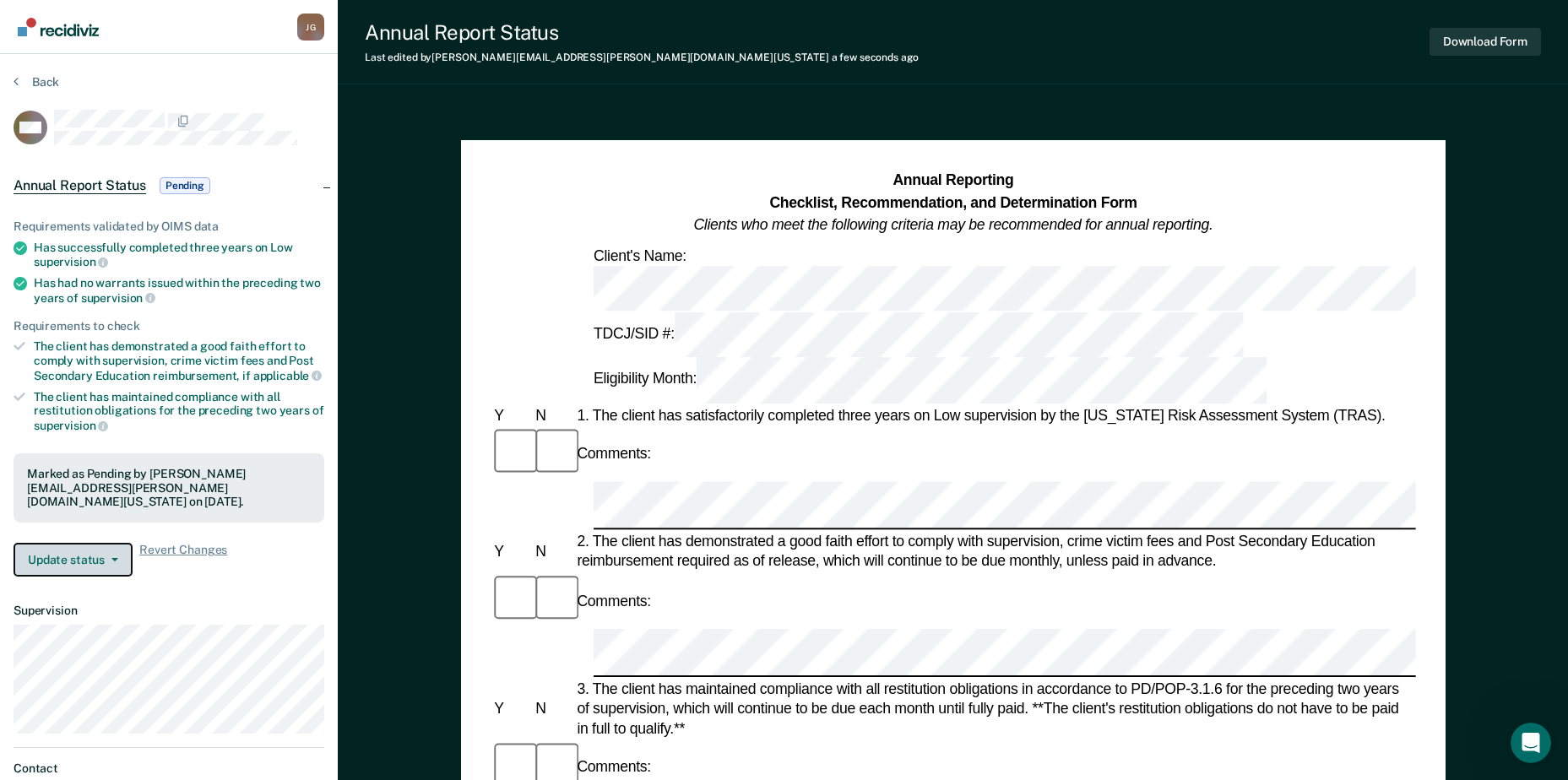
click at [122, 563] on button "Update status" at bounding box center [73, 560] width 119 height 34
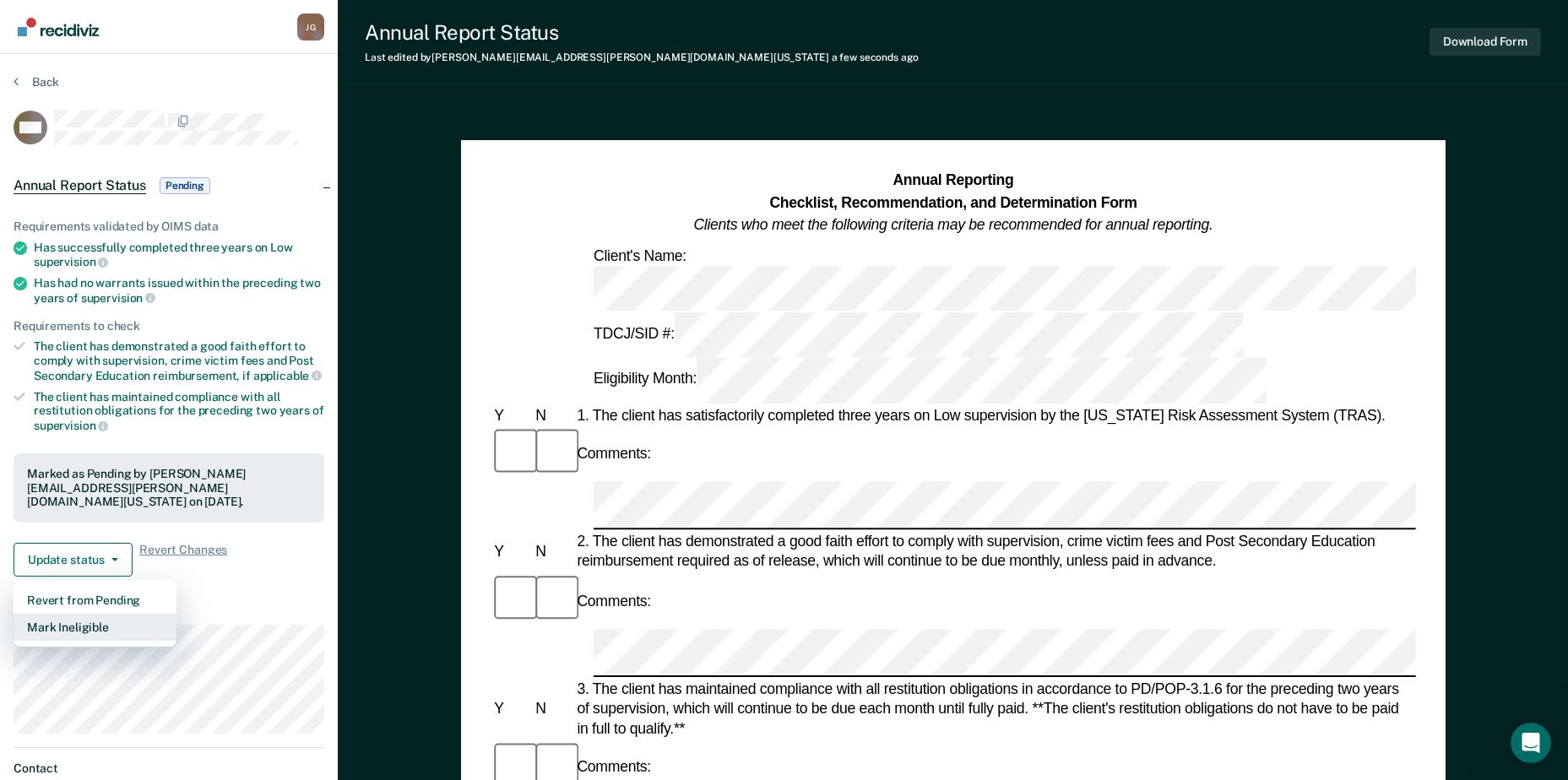
click at [106, 623] on button "Mark Ineligible" at bounding box center [95, 627] width 163 height 27
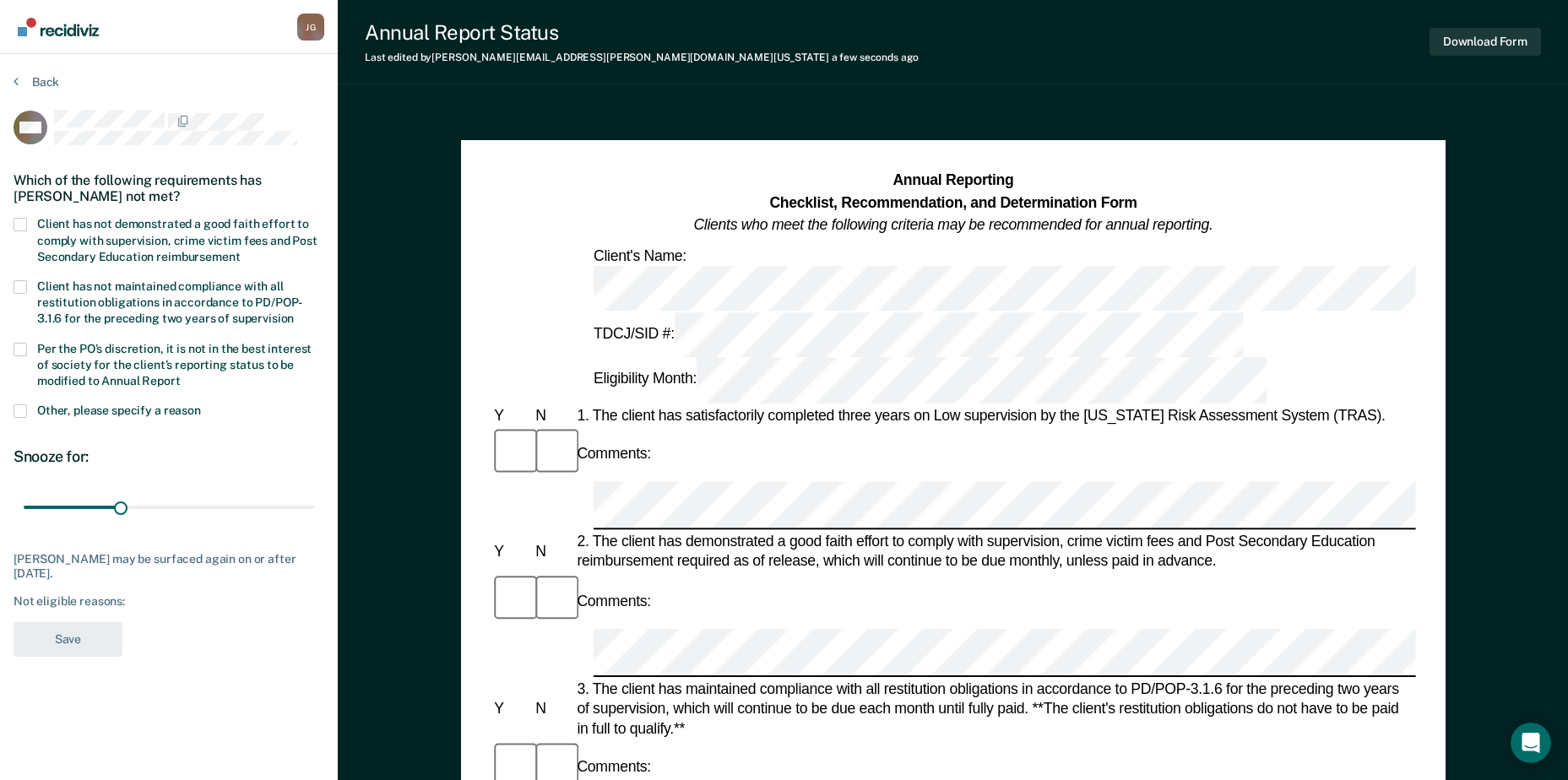
click at [15, 407] on span at bounding box center [20, 411] width 14 height 14
click at [201, 404] on input "Other, please specify a reason" at bounding box center [201, 404] width 0 height 0
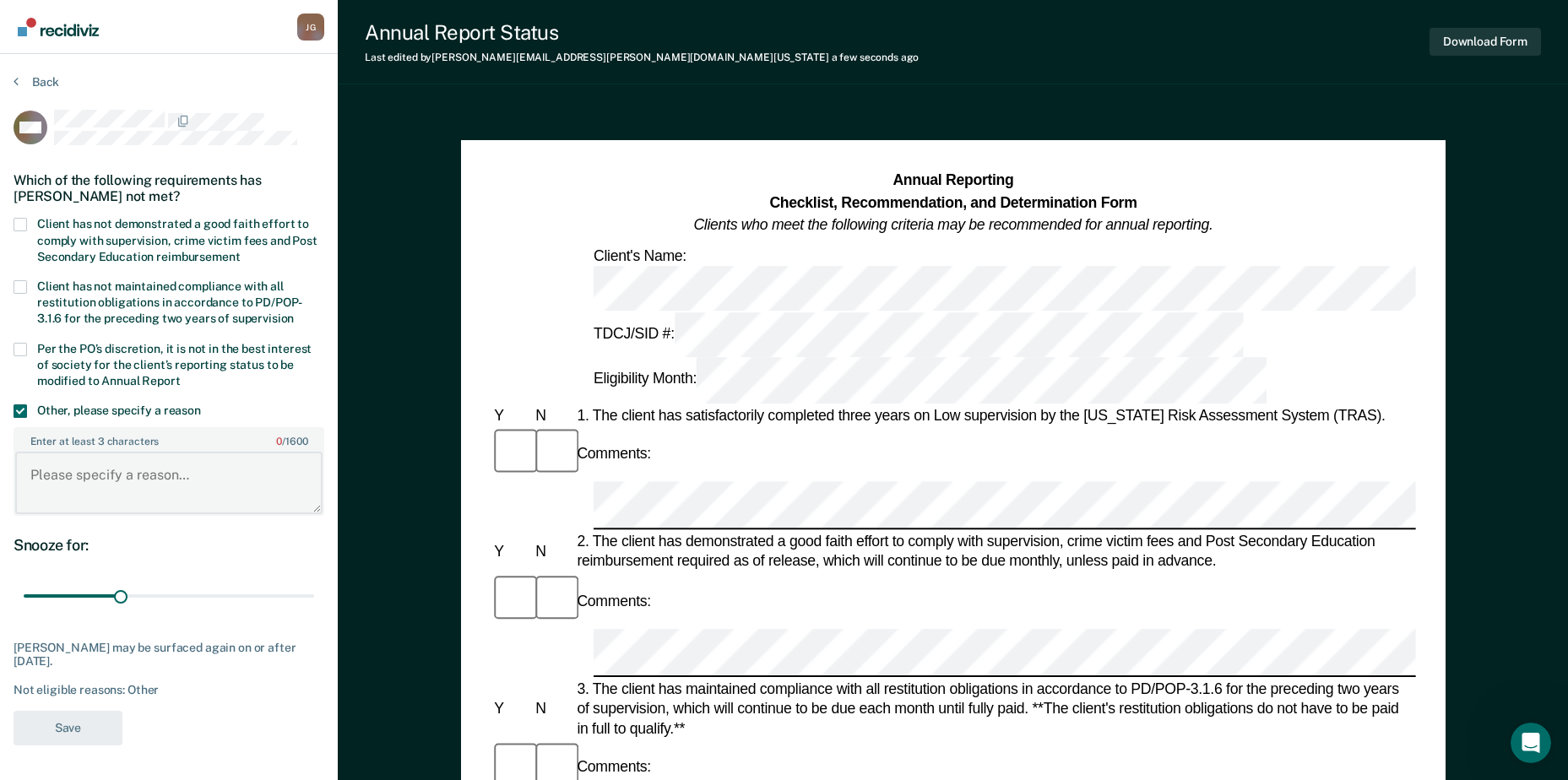
click at [139, 476] on textarea "Enter at least 3 characters 0 / 1600" at bounding box center [169, 483] width 308 height 63
type textarea "t"
type textarea "The client does not meet criteria due to being on the Sex Offender Caseload."
click at [81, 715] on button "Save" at bounding box center [68, 728] width 109 height 35
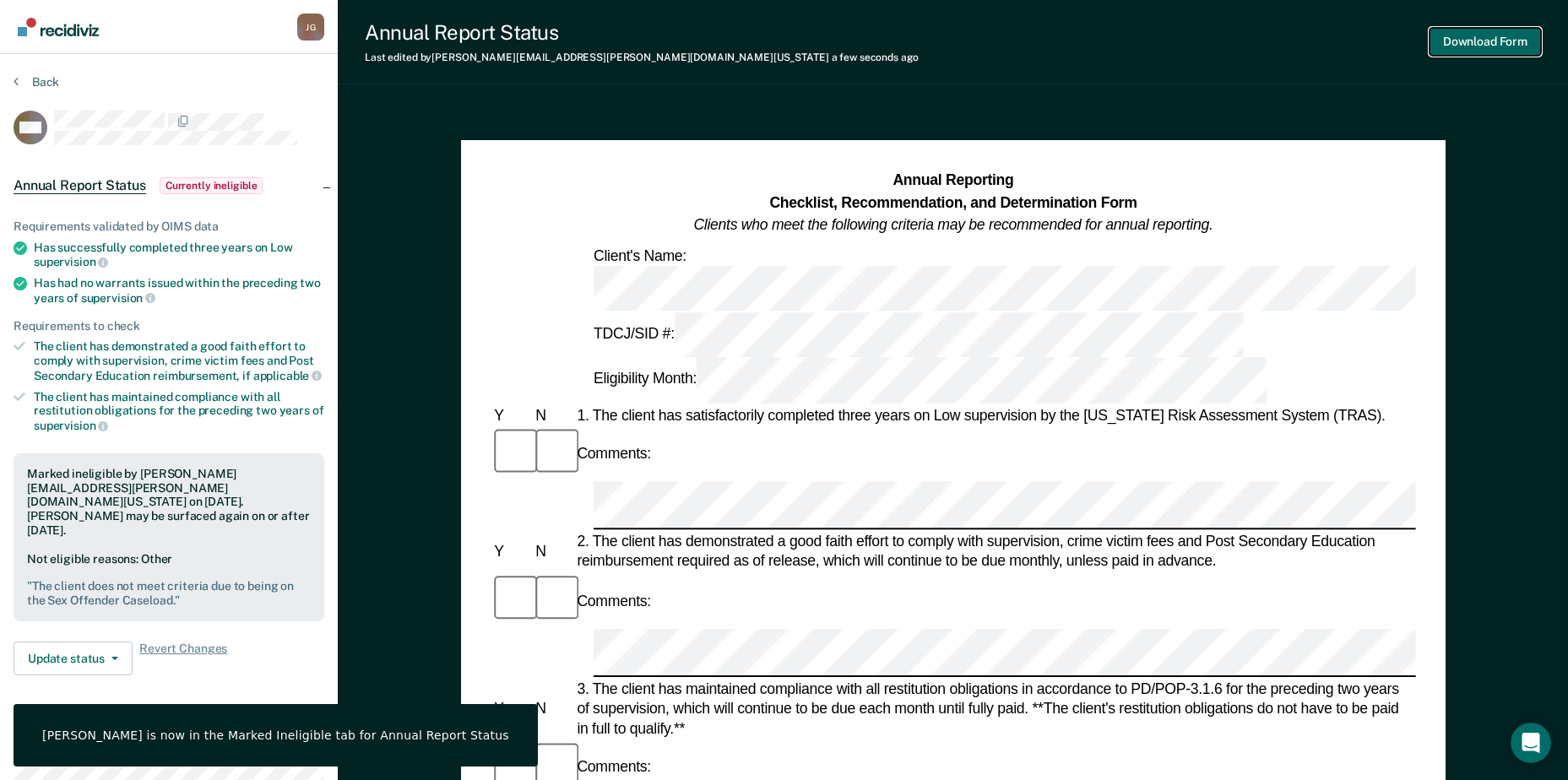
click at [1511, 43] on button "Download Form" at bounding box center [1485, 42] width 111 height 28
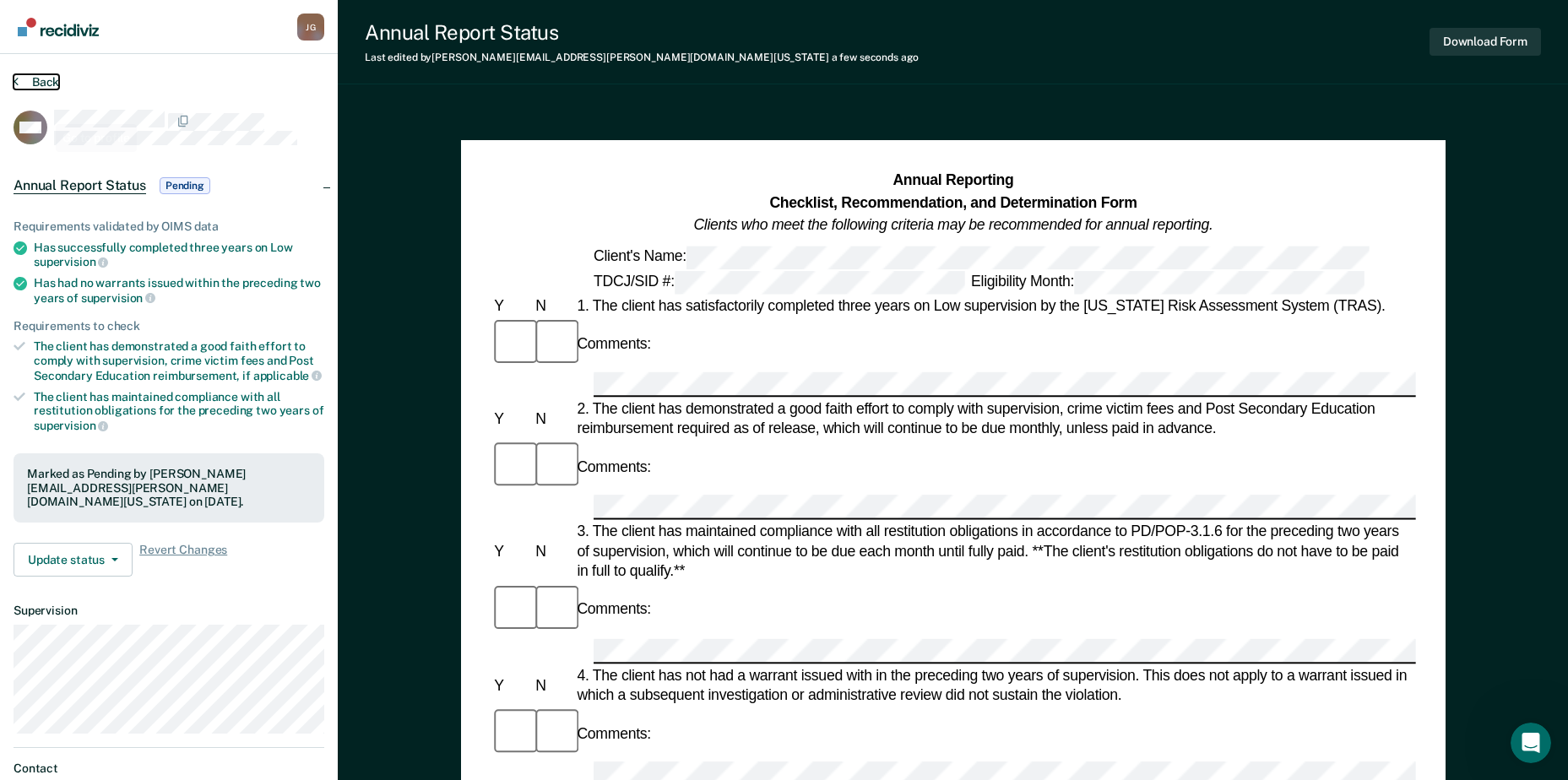
click at [32, 80] on button "Back" at bounding box center [36, 82] width 46 height 15
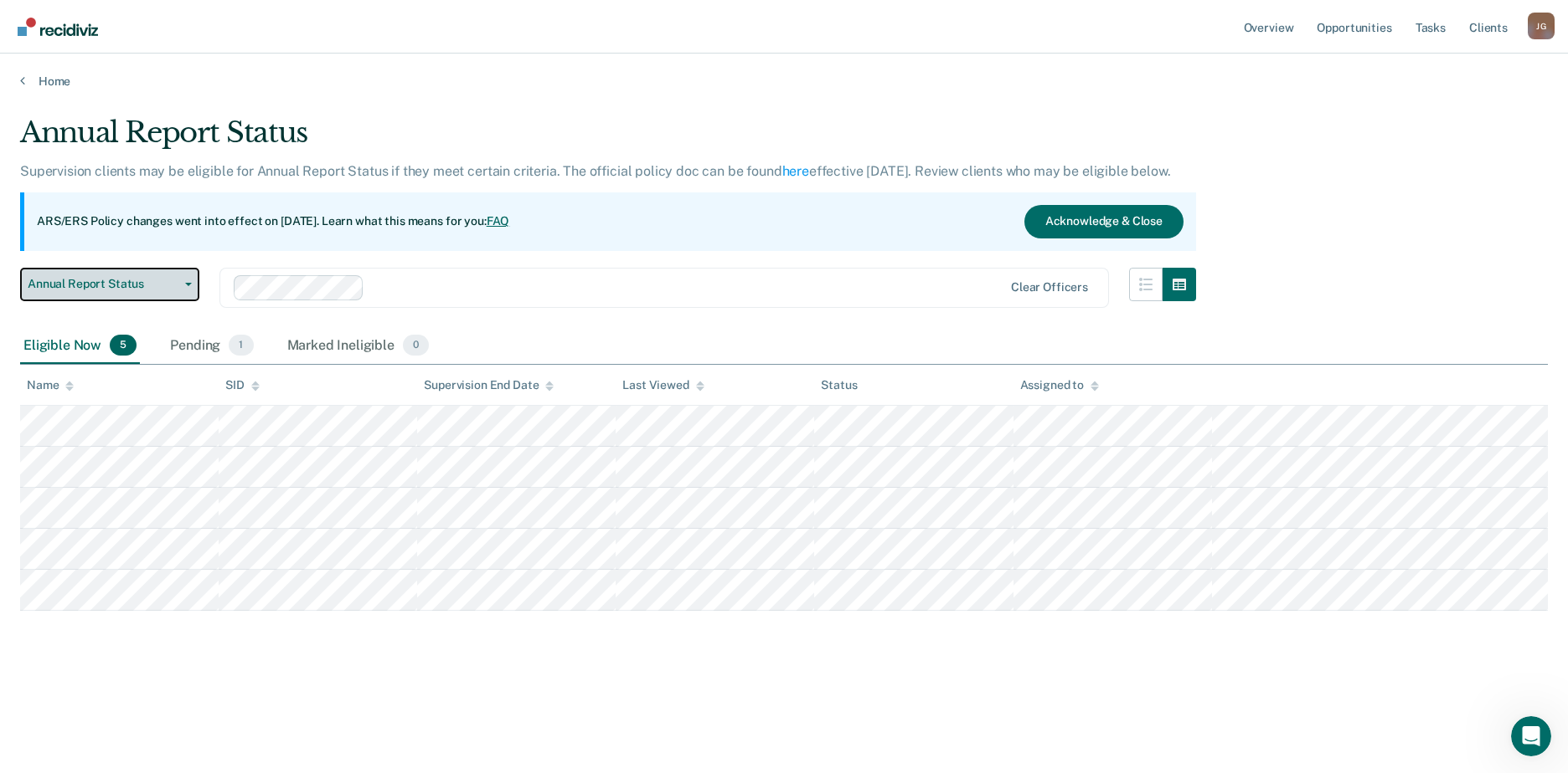
click at [130, 291] on span "Annual Report Status" at bounding box center [103, 284] width 150 height 14
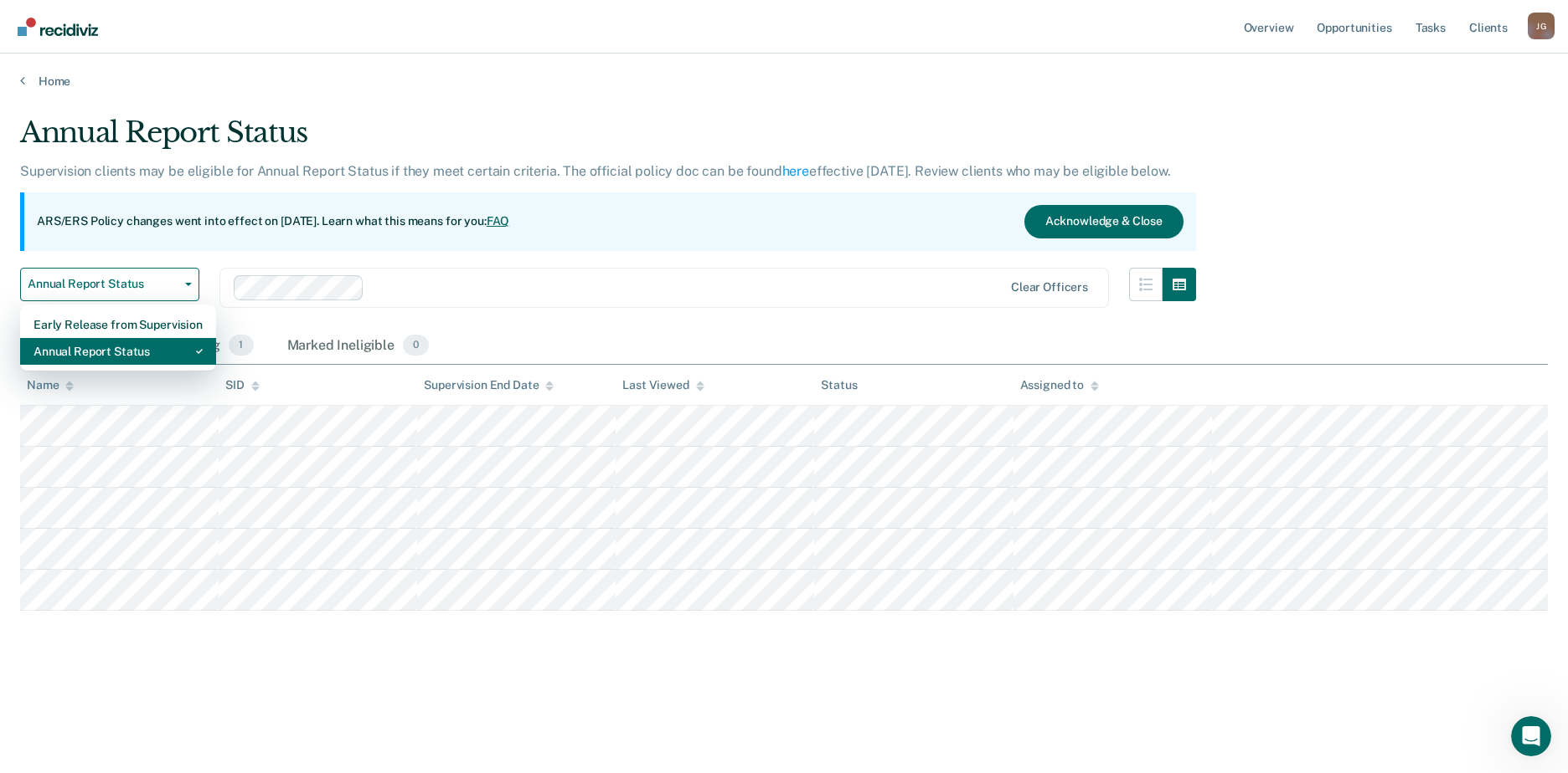
click at [136, 349] on div "Annual Report Status" at bounding box center [118, 351] width 169 height 27
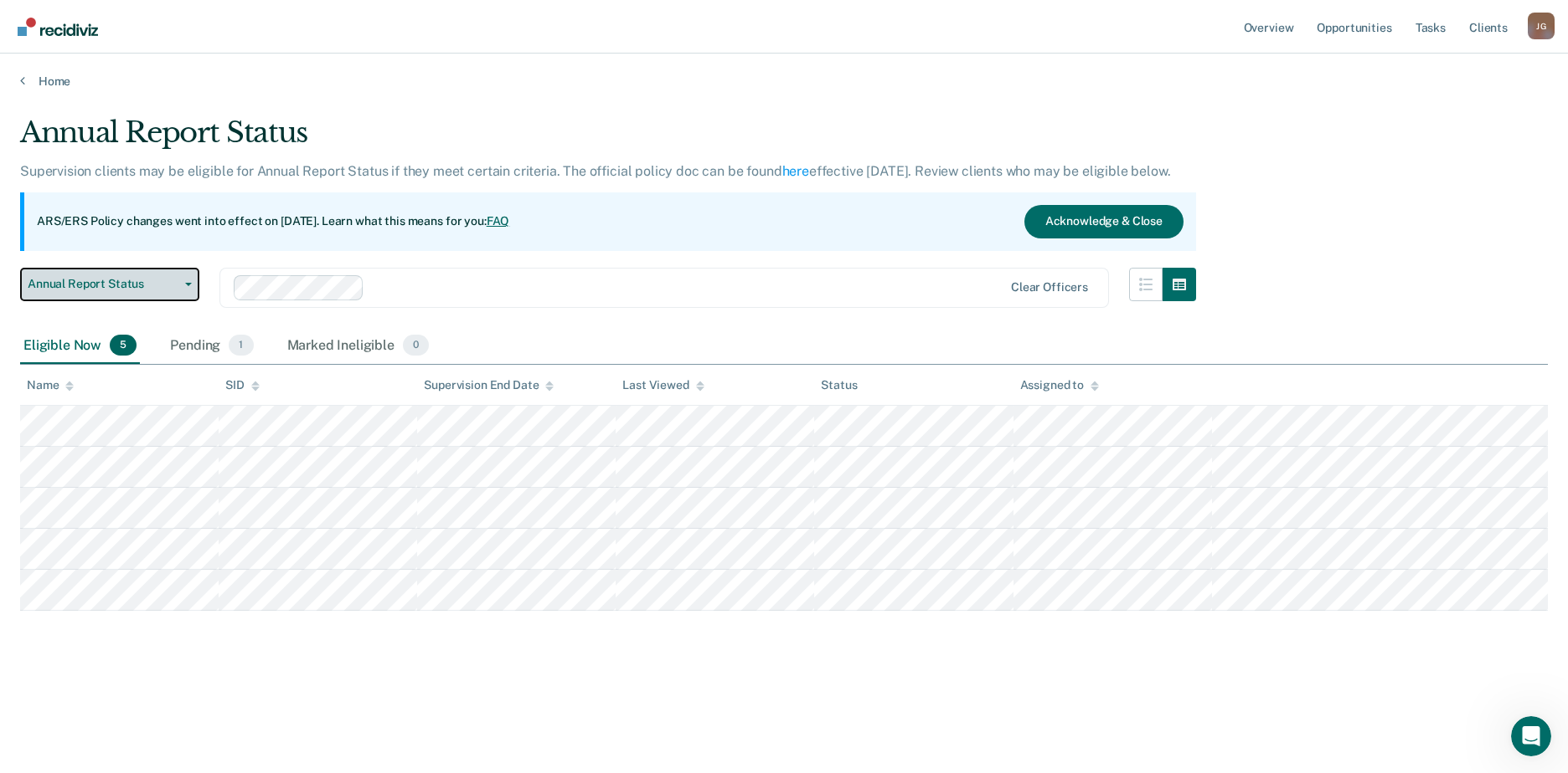
click at [138, 286] on span "Annual Report Status" at bounding box center [103, 284] width 150 height 14
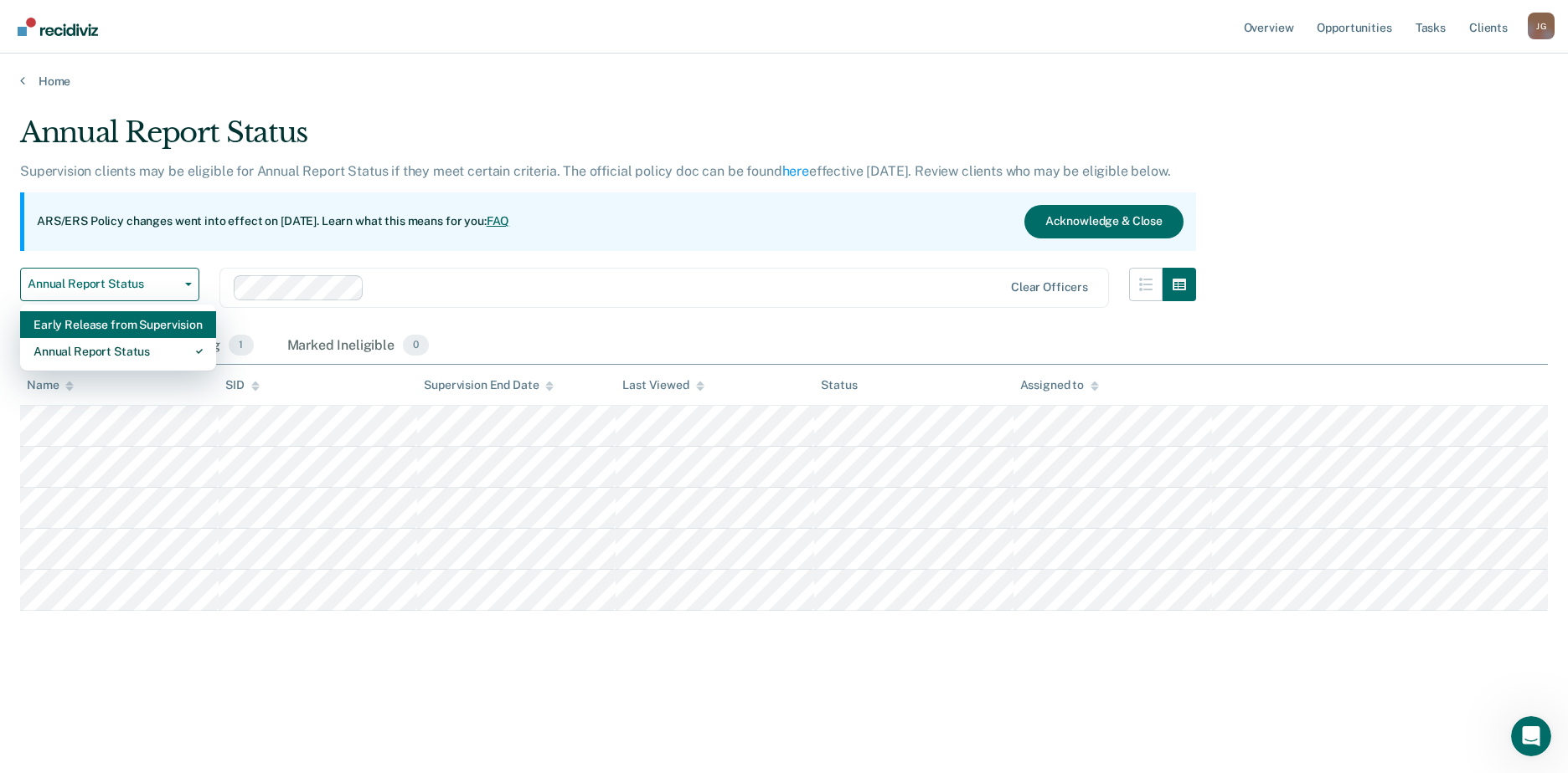
click at [140, 329] on div "Early Release from Supervision" at bounding box center [118, 325] width 169 height 27
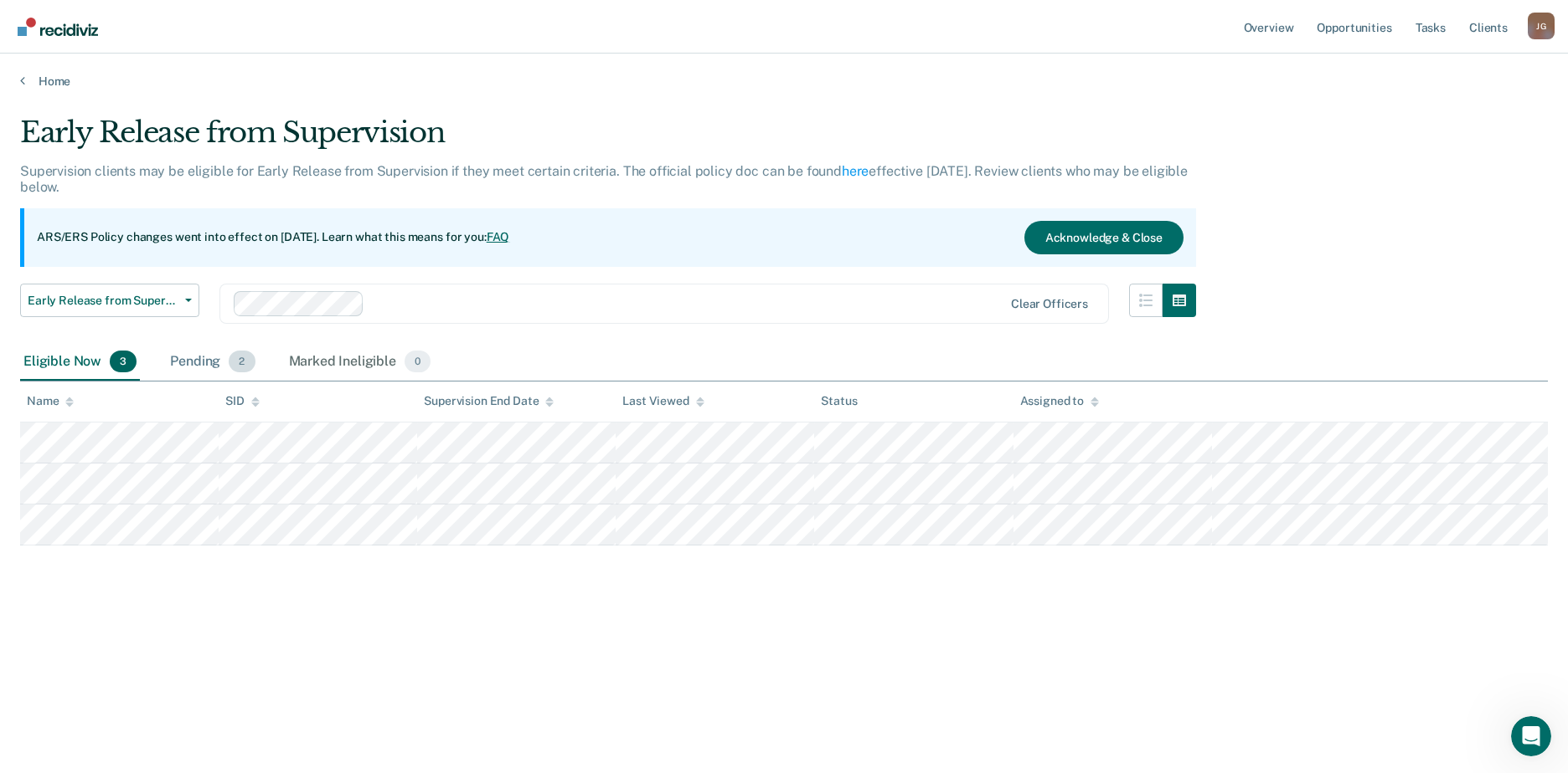
click at [218, 365] on div "Pending 2" at bounding box center [212, 362] width 92 height 37
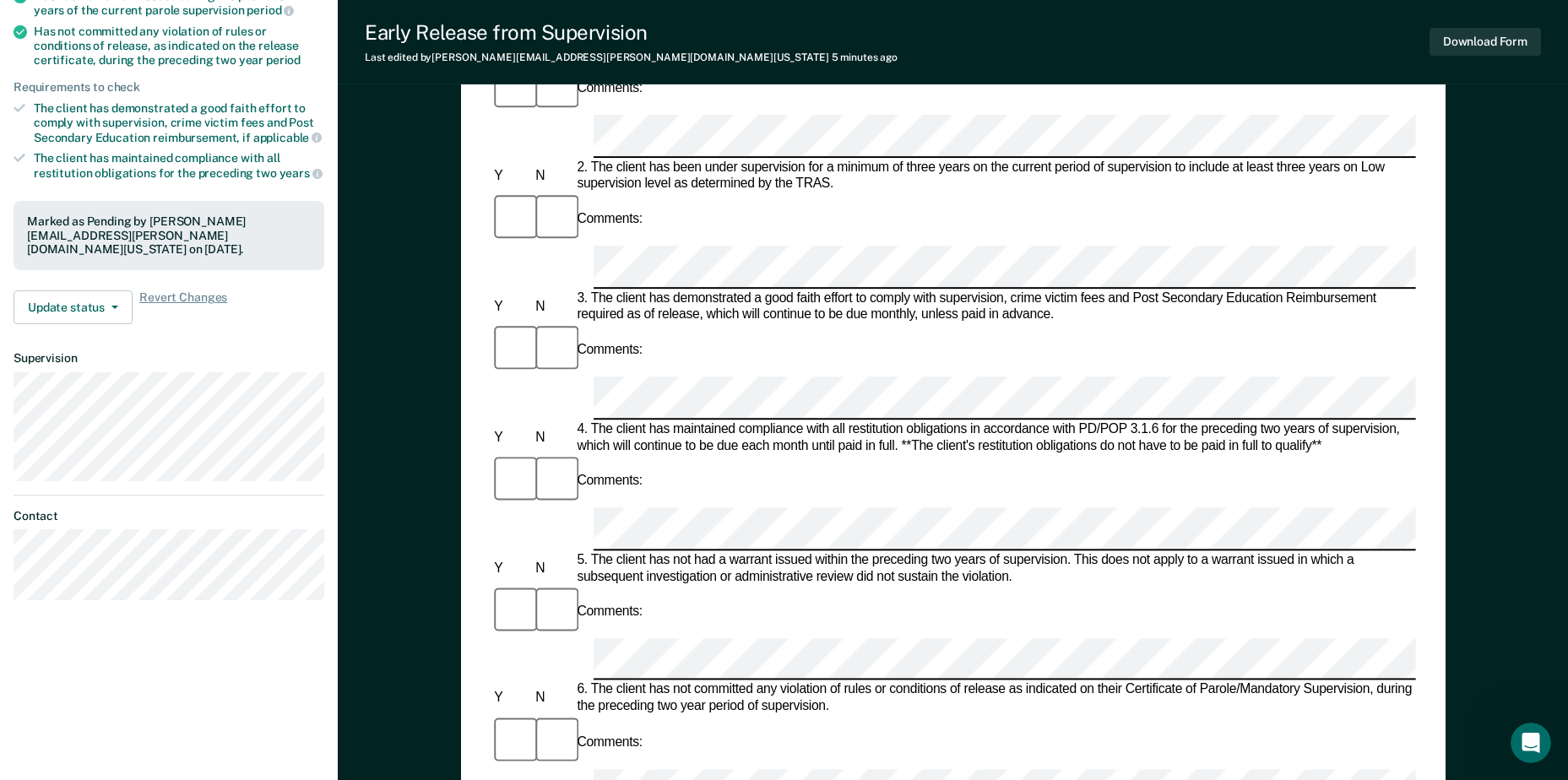
scroll to position [337, 0]
click at [1523, 42] on button "Download Form" at bounding box center [1485, 42] width 111 height 28
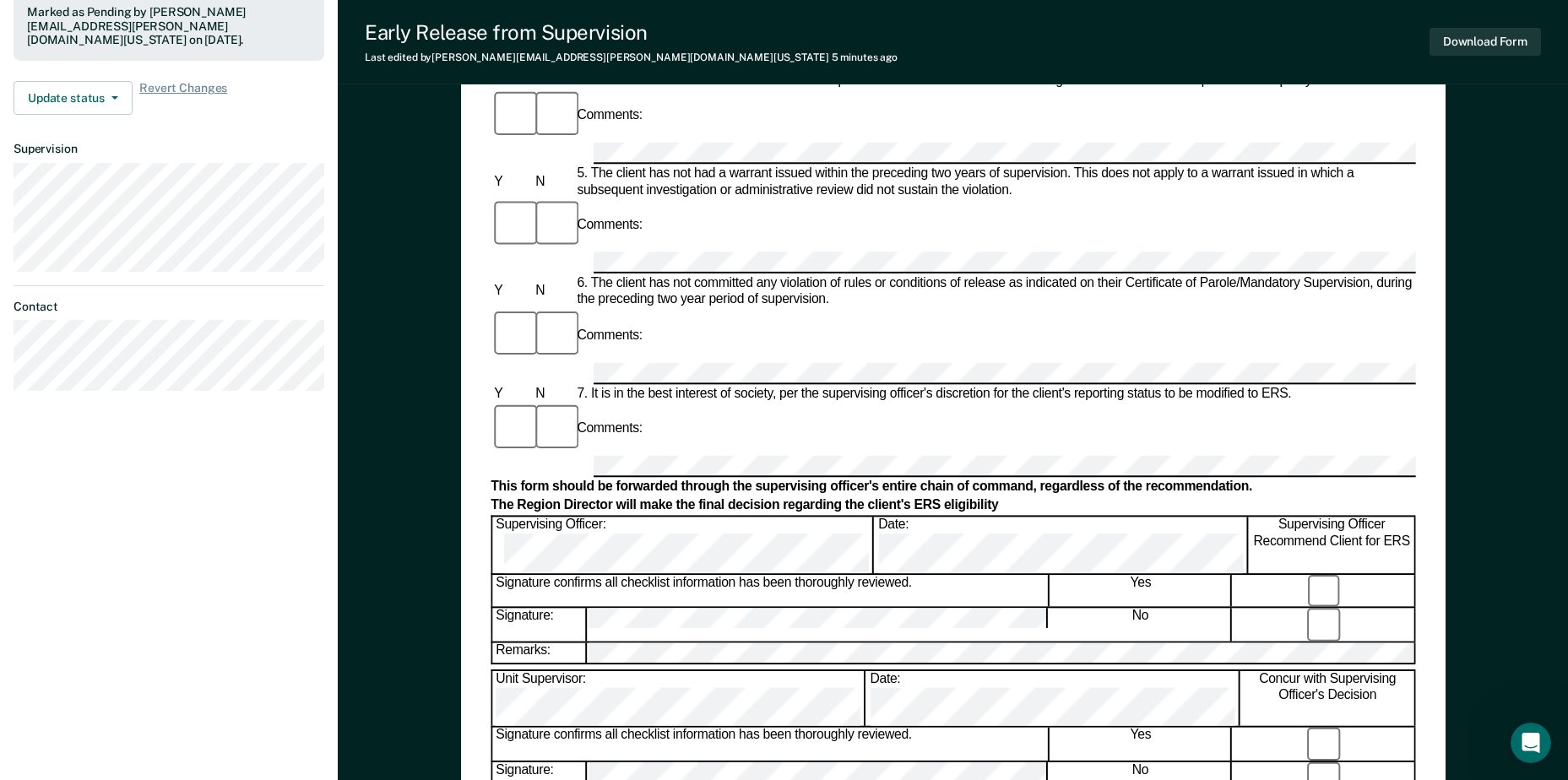
scroll to position [591, 0]
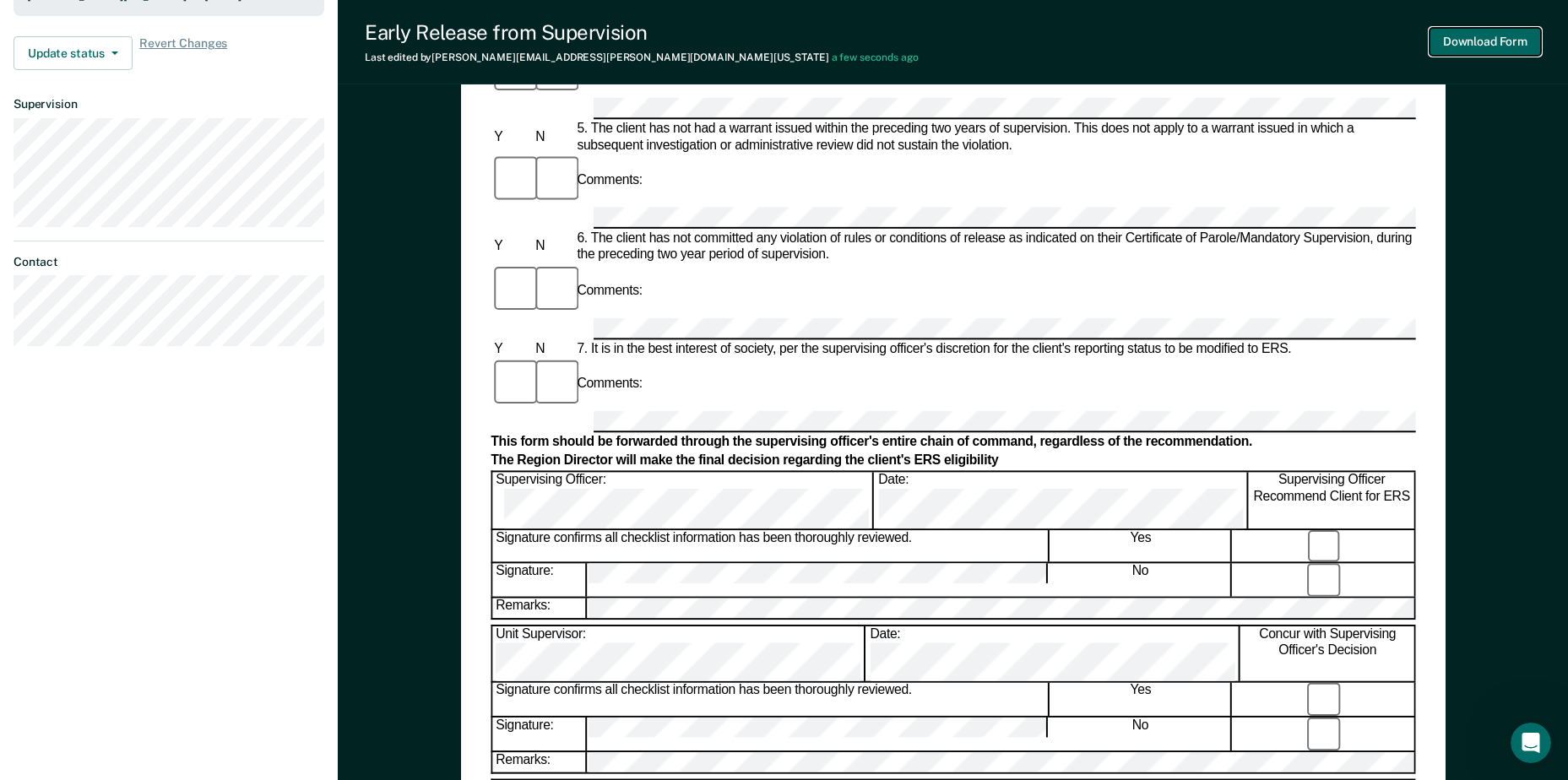
click at [1483, 45] on button "Download Form" at bounding box center [1485, 42] width 111 height 28
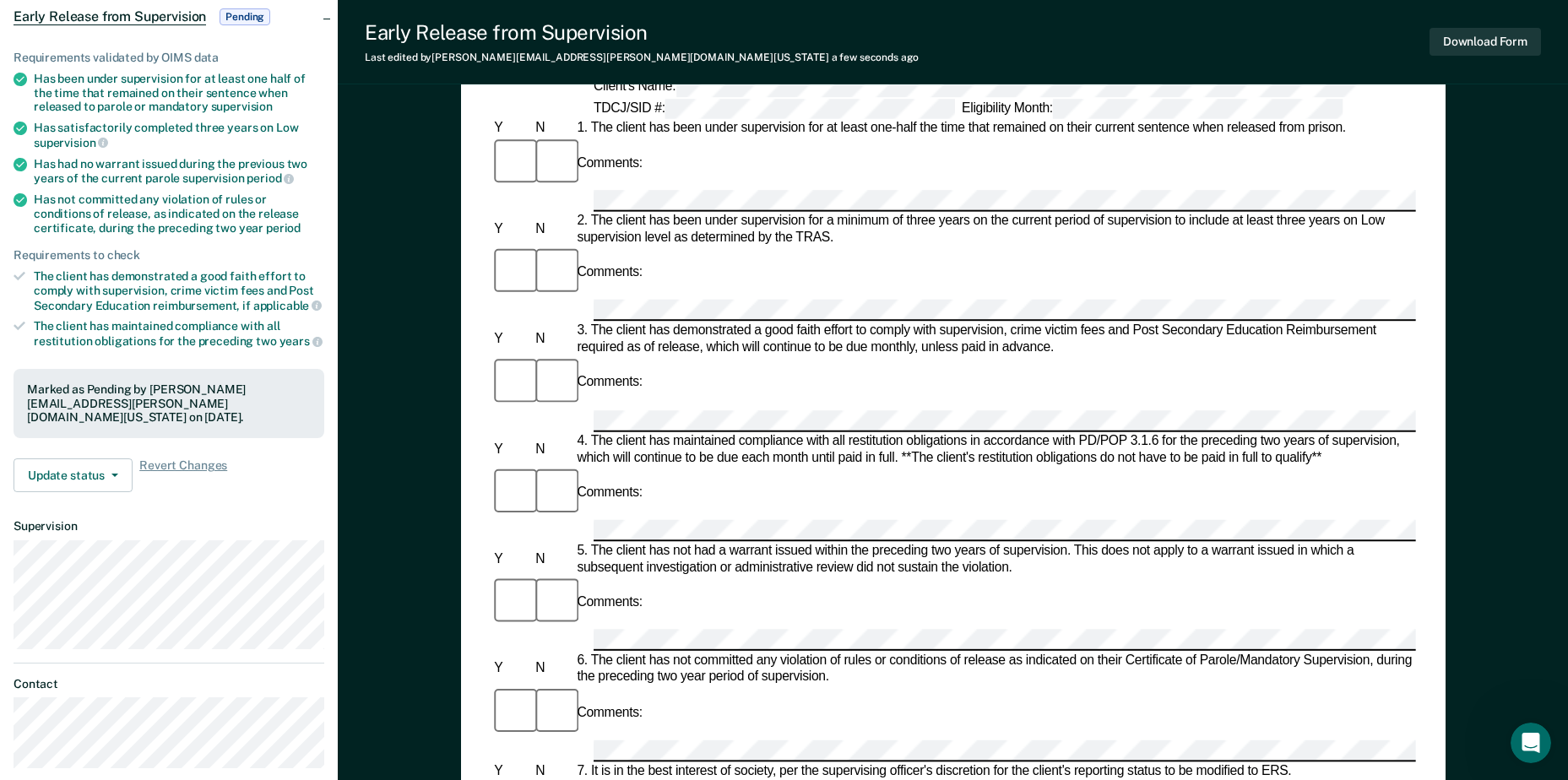
scroll to position [0, 0]
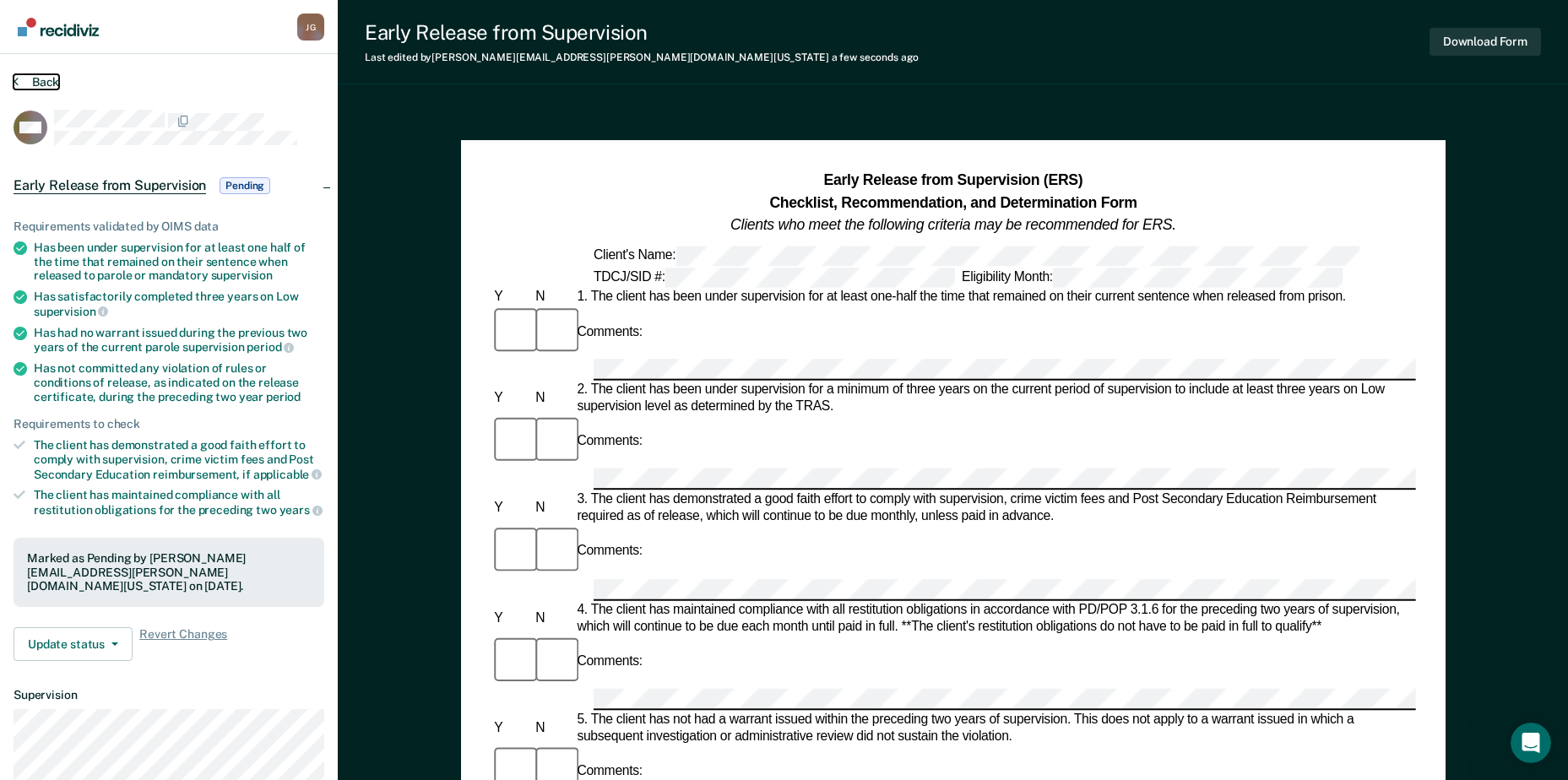
click at [47, 78] on button "Back" at bounding box center [36, 82] width 46 height 15
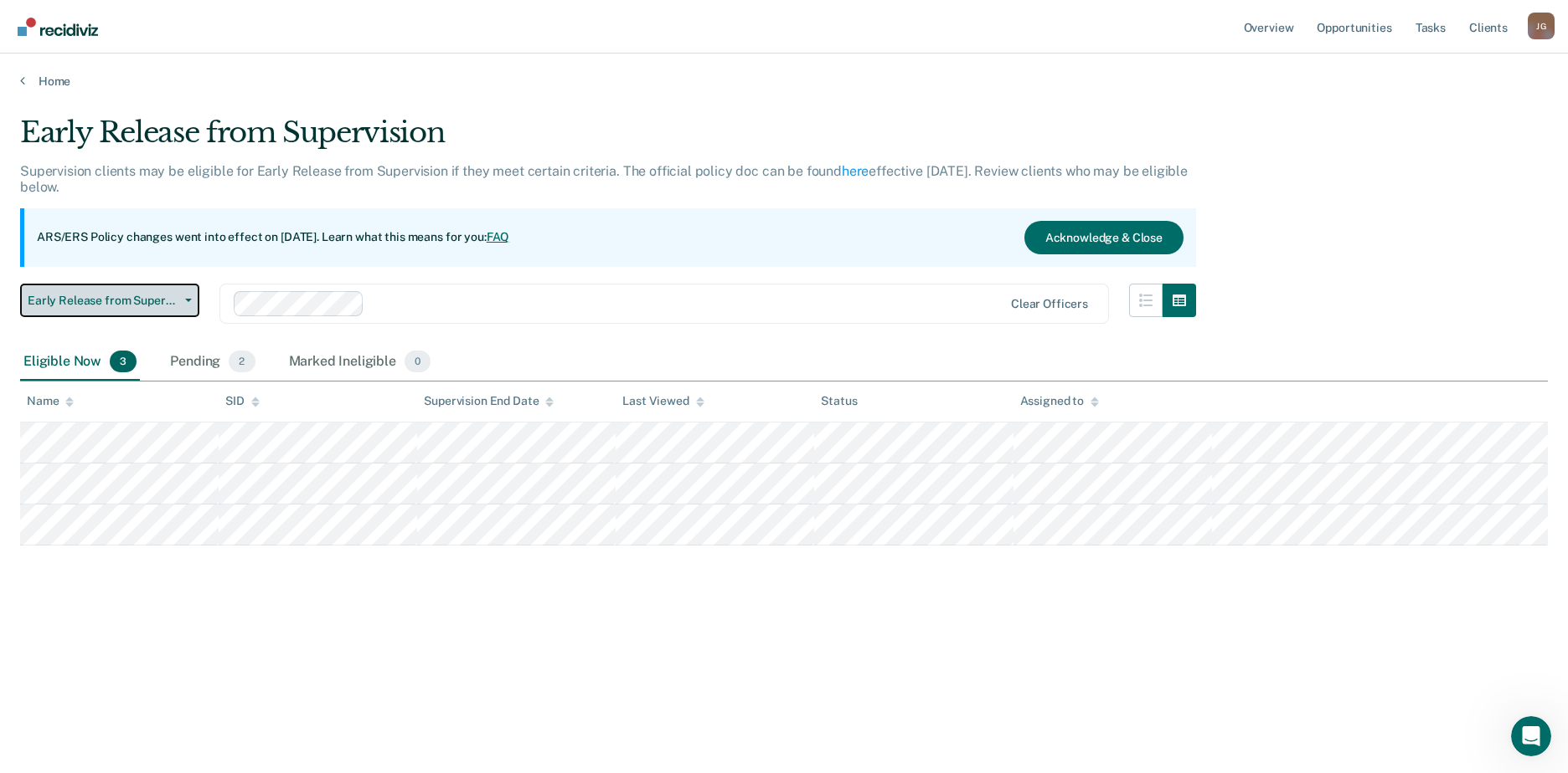
click at [139, 307] on span "Early Release from Supervision" at bounding box center [103, 301] width 150 height 14
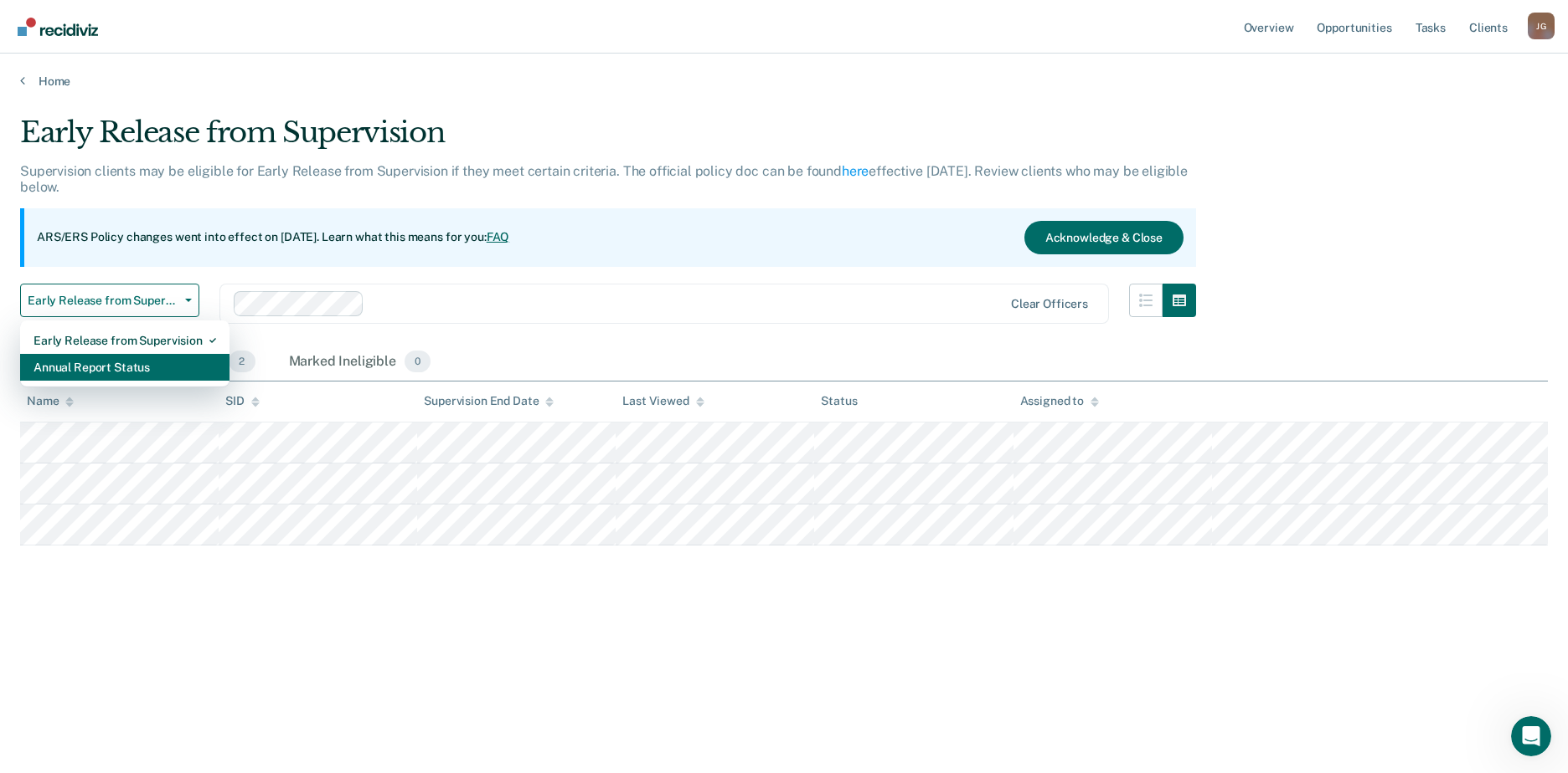
click at [125, 362] on div "Annual Report Status" at bounding box center [124, 367] width 182 height 27
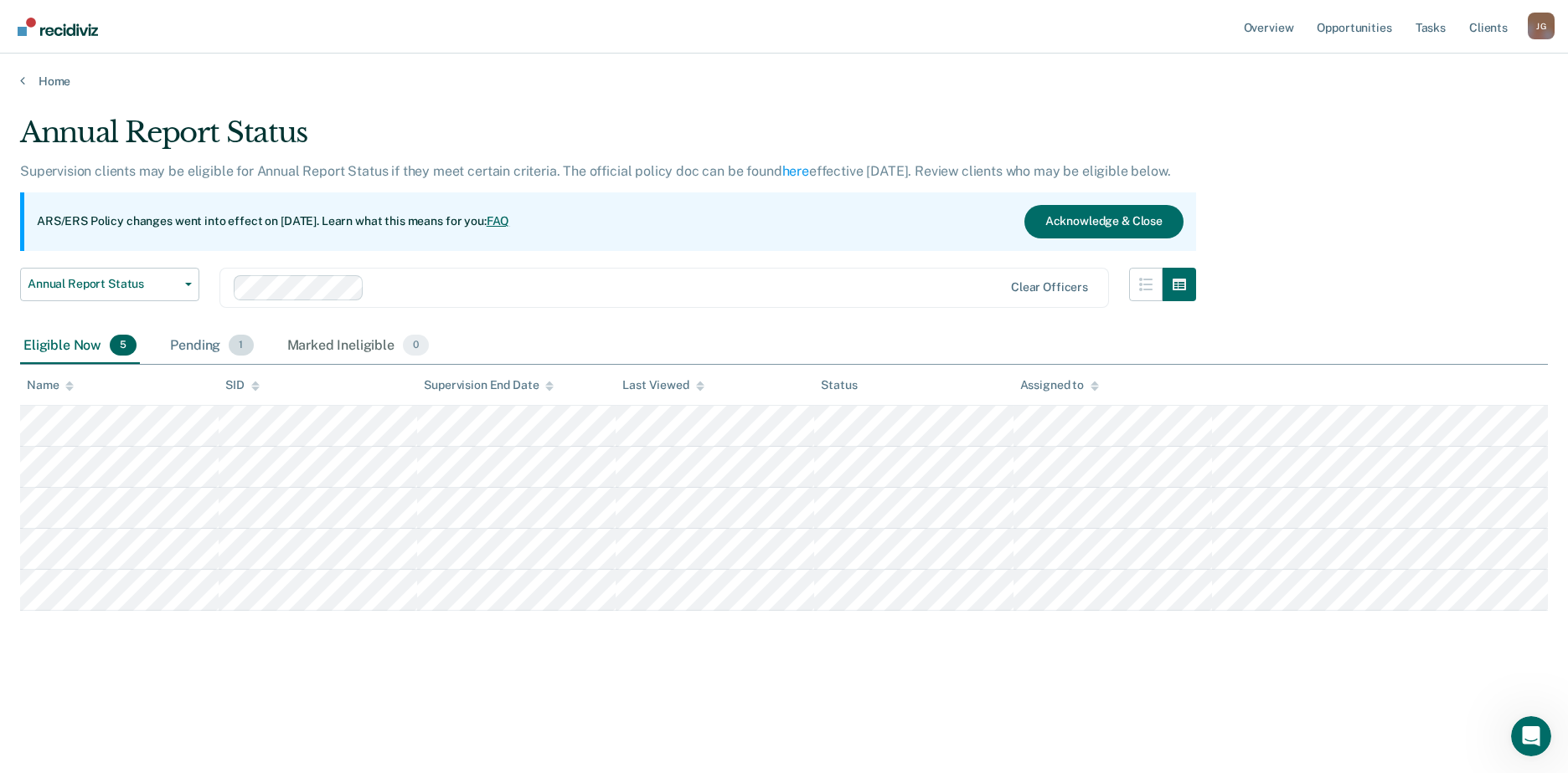
click at [214, 346] on div "Pending 1" at bounding box center [211, 347] width 90 height 37
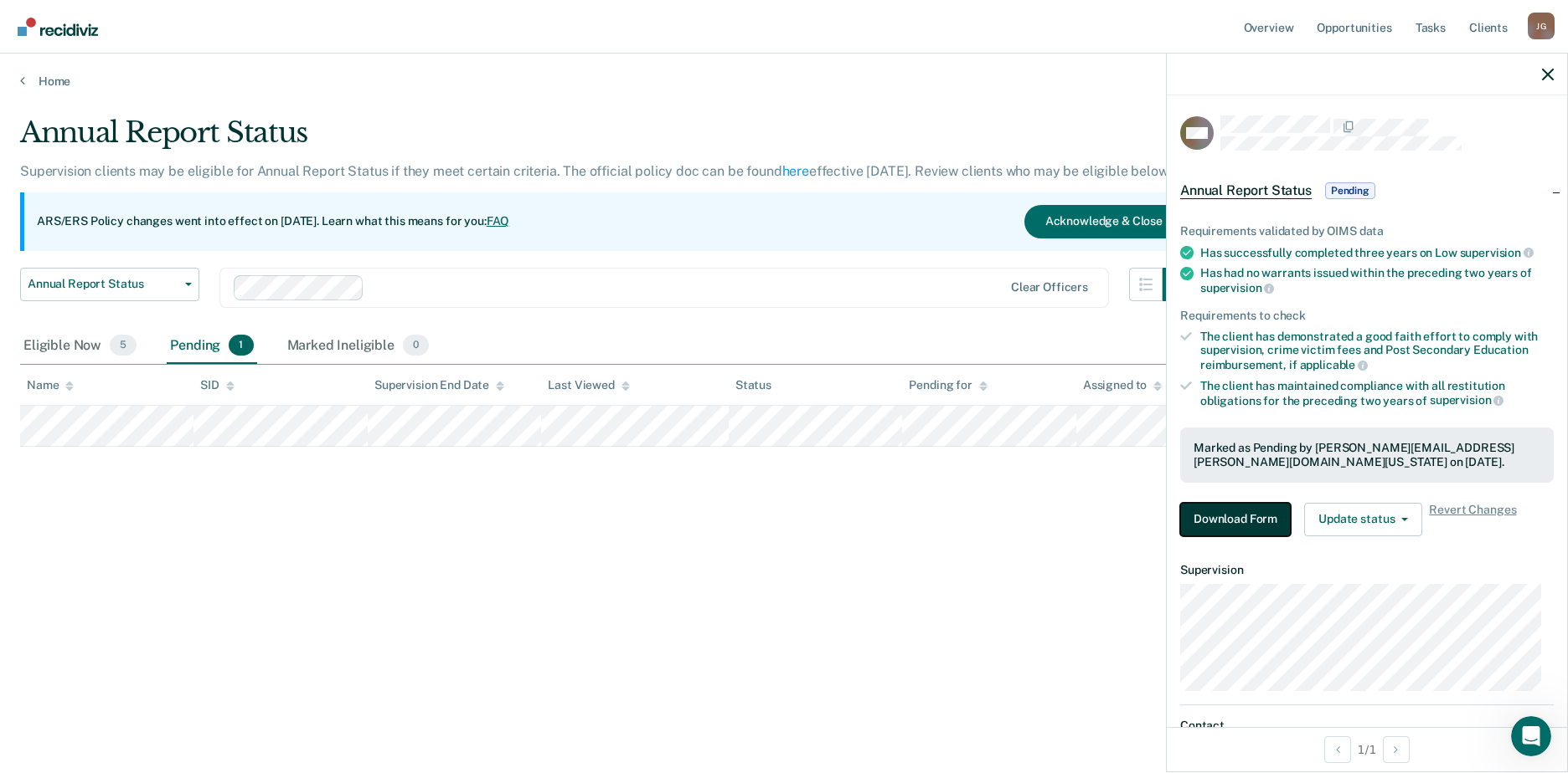
click at [1228, 513] on button "Download Form" at bounding box center [1235, 520] width 110 height 34
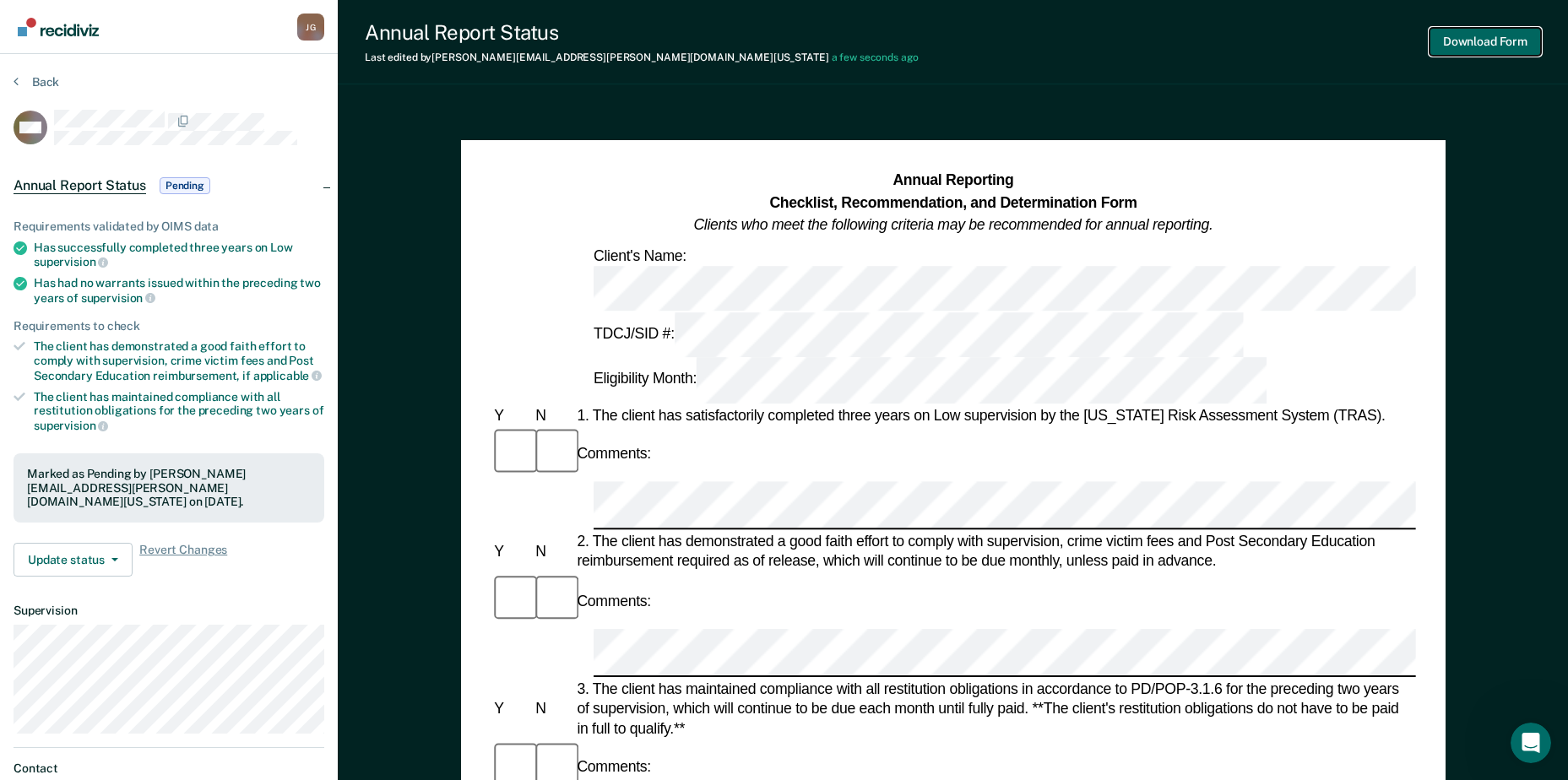
click at [1484, 44] on button "Download Form" at bounding box center [1485, 42] width 111 height 28
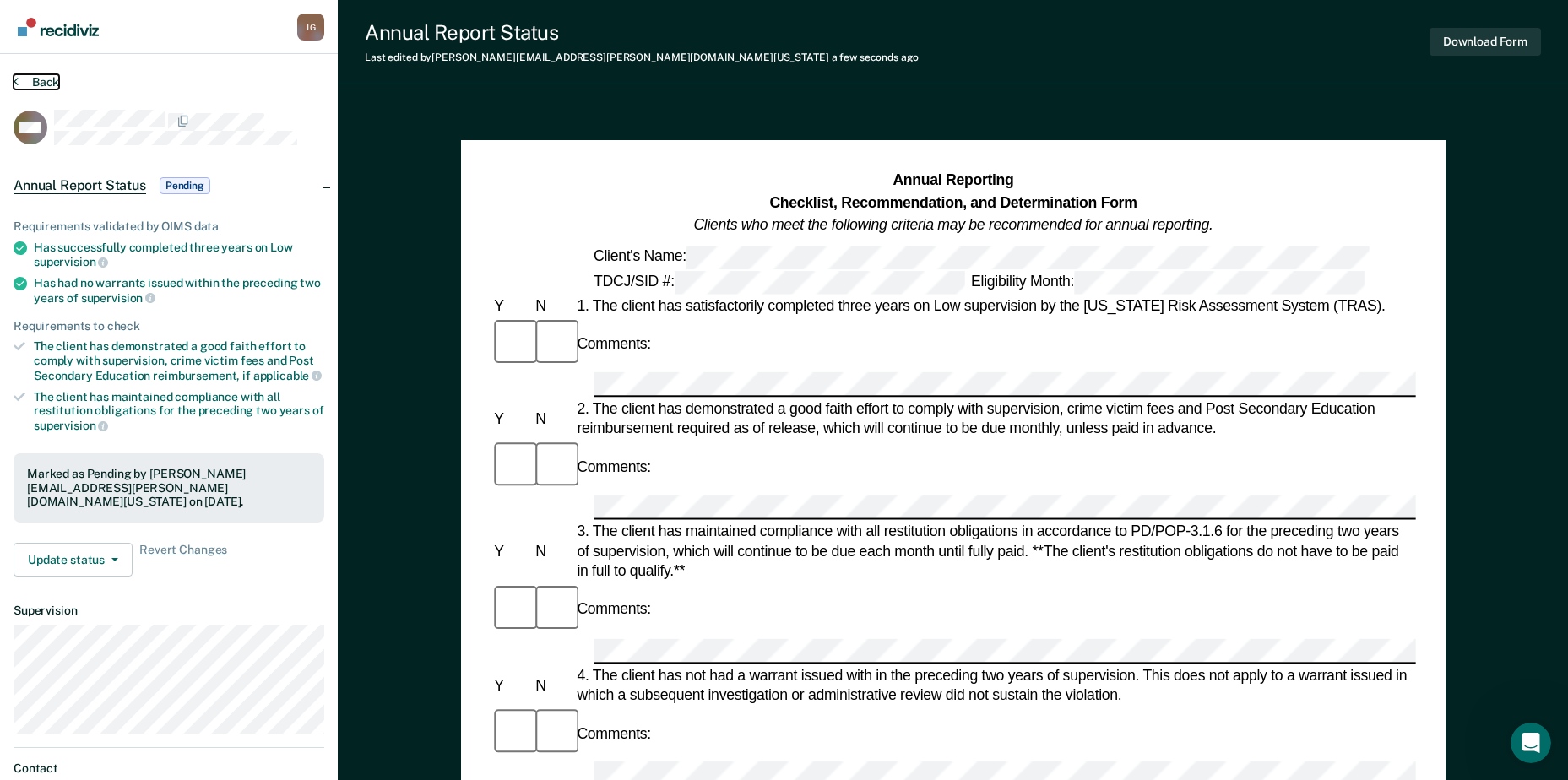
click at [44, 81] on button "Back" at bounding box center [36, 82] width 46 height 15
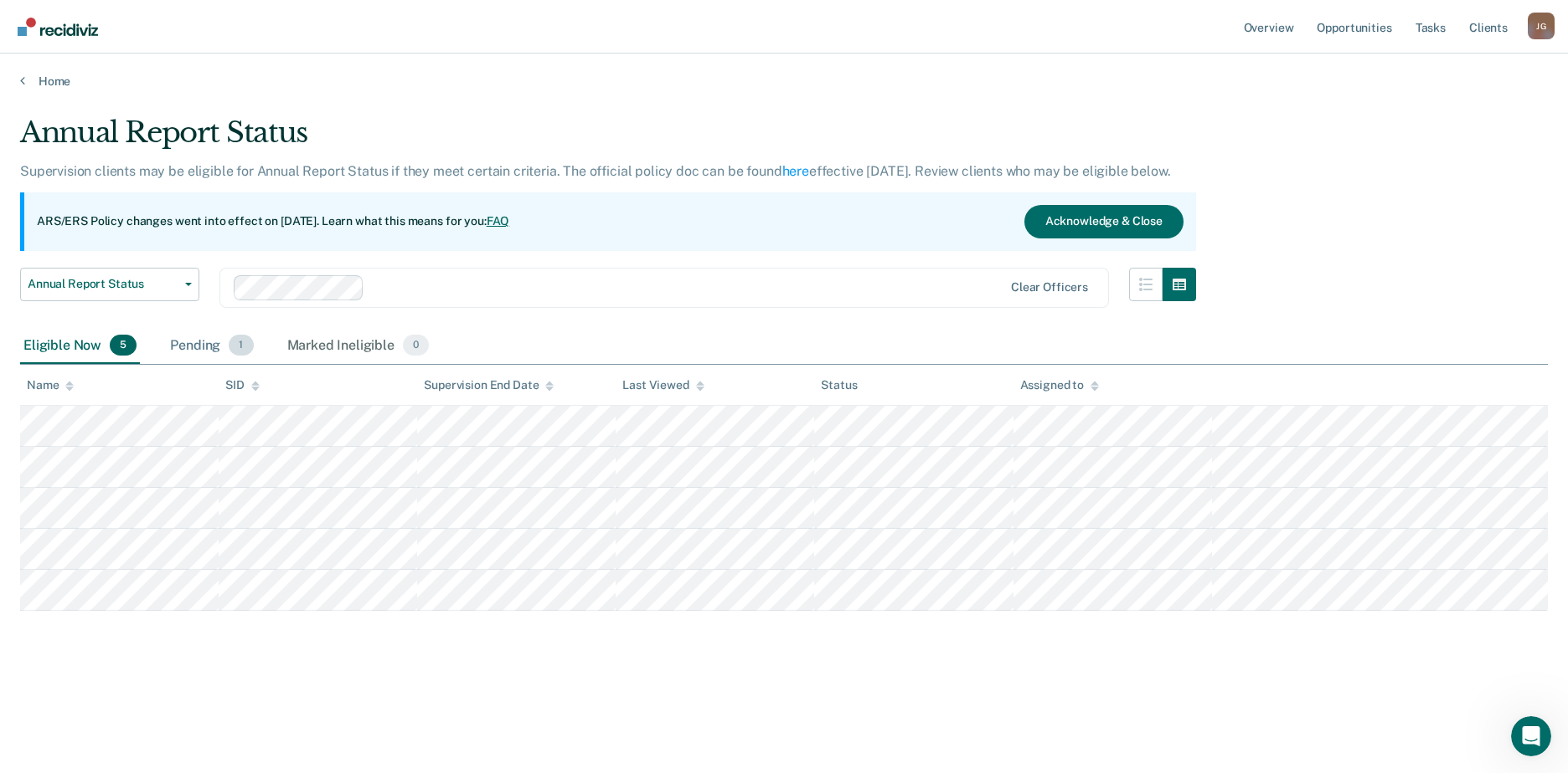
click at [198, 347] on div "Pending 1" at bounding box center [211, 347] width 90 height 37
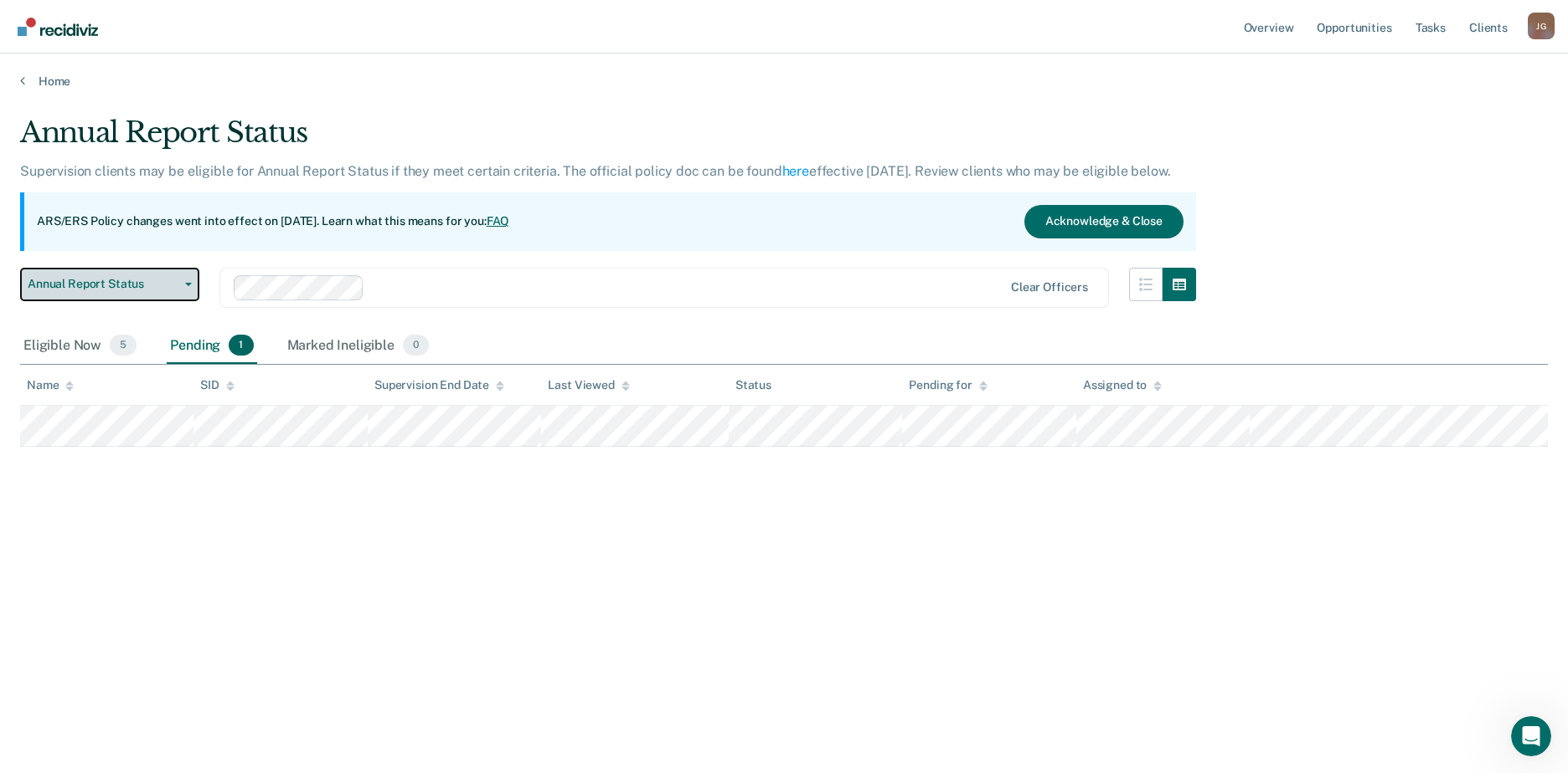
click at [187, 284] on icon "button" at bounding box center [188, 285] width 7 height 3
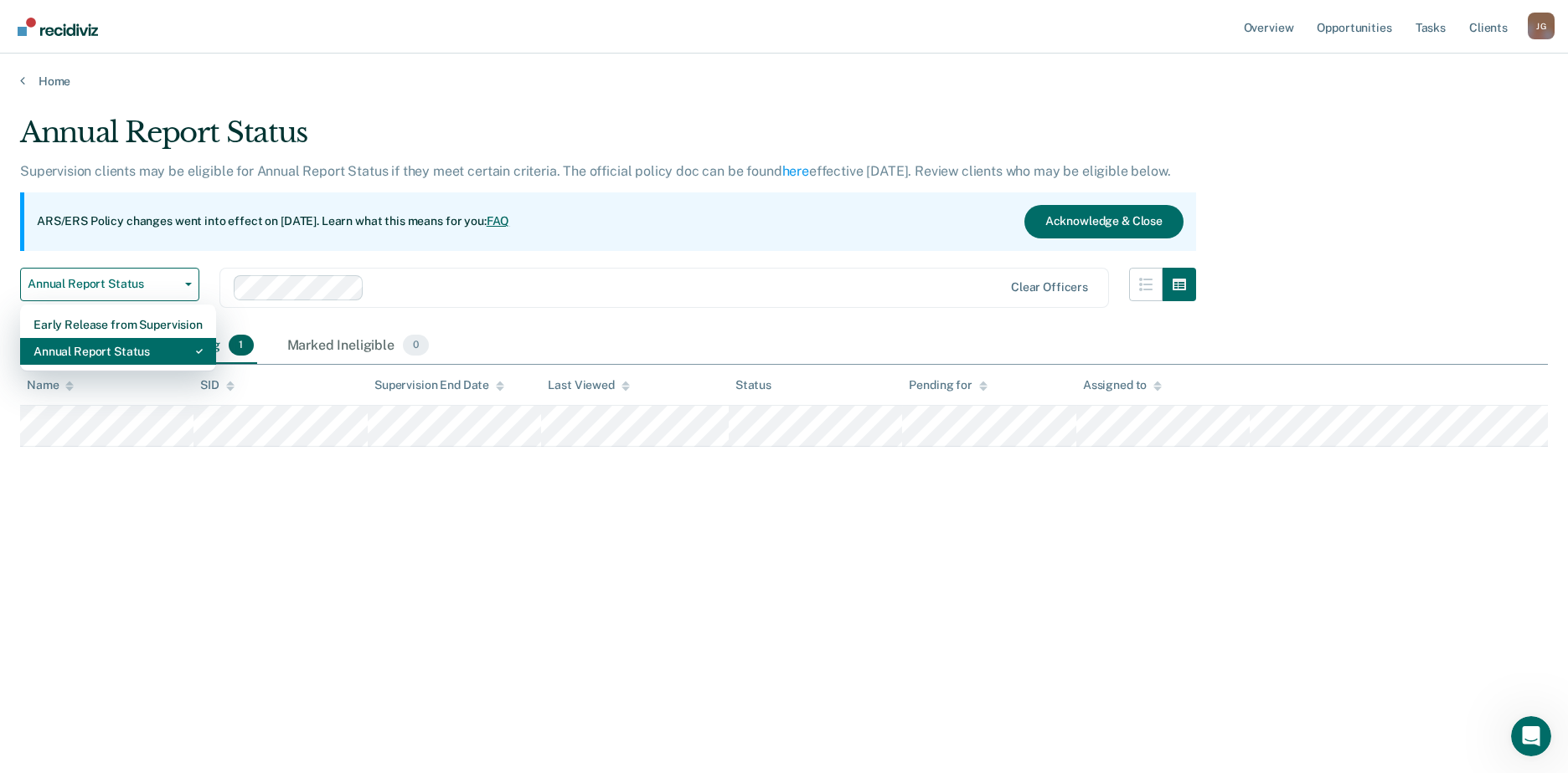
click at [154, 346] on div "Annual Report Status" at bounding box center [118, 351] width 169 height 27
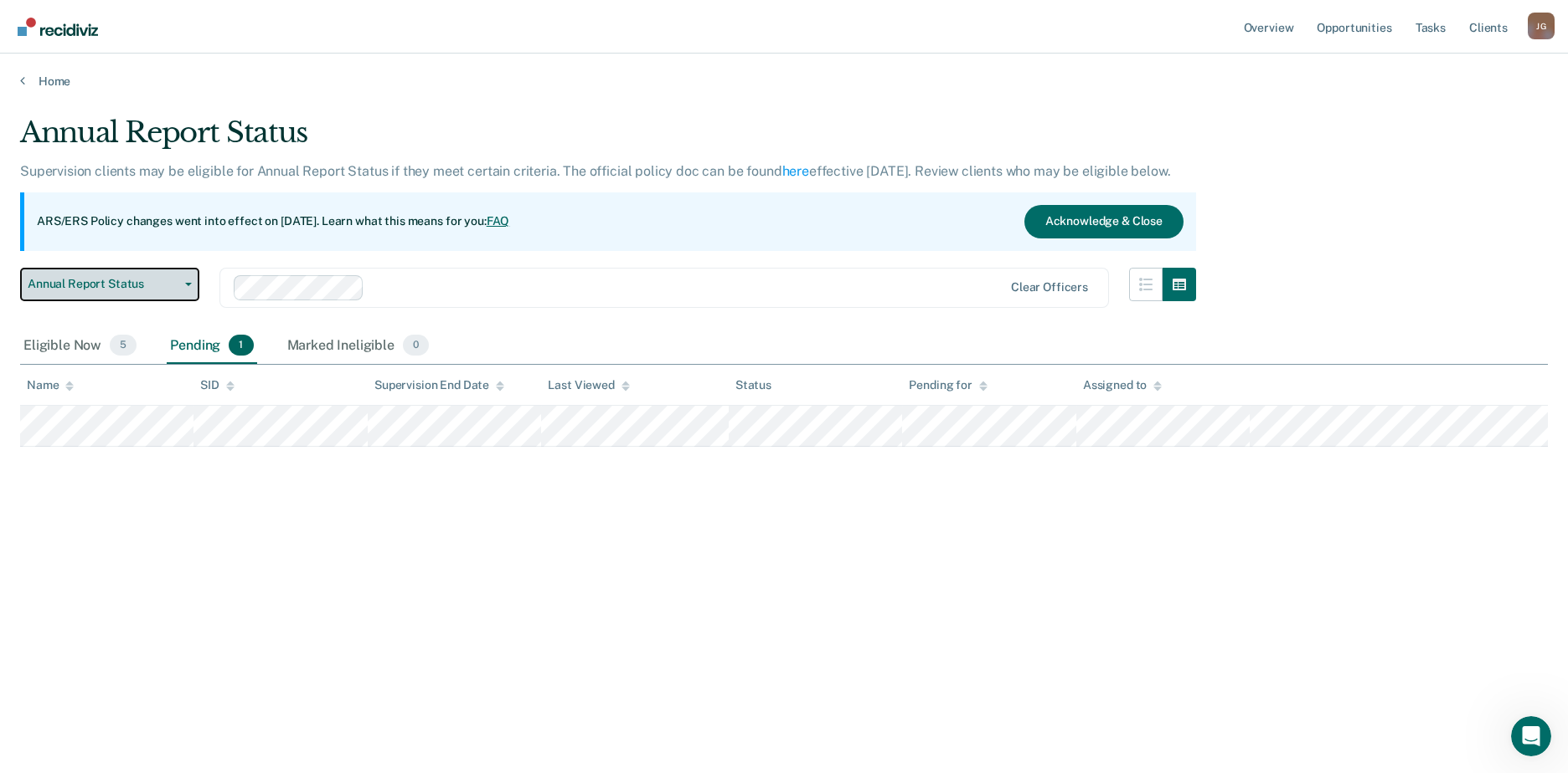
click at [173, 287] on span "Annual Report Status" at bounding box center [103, 284] width 150 height 14
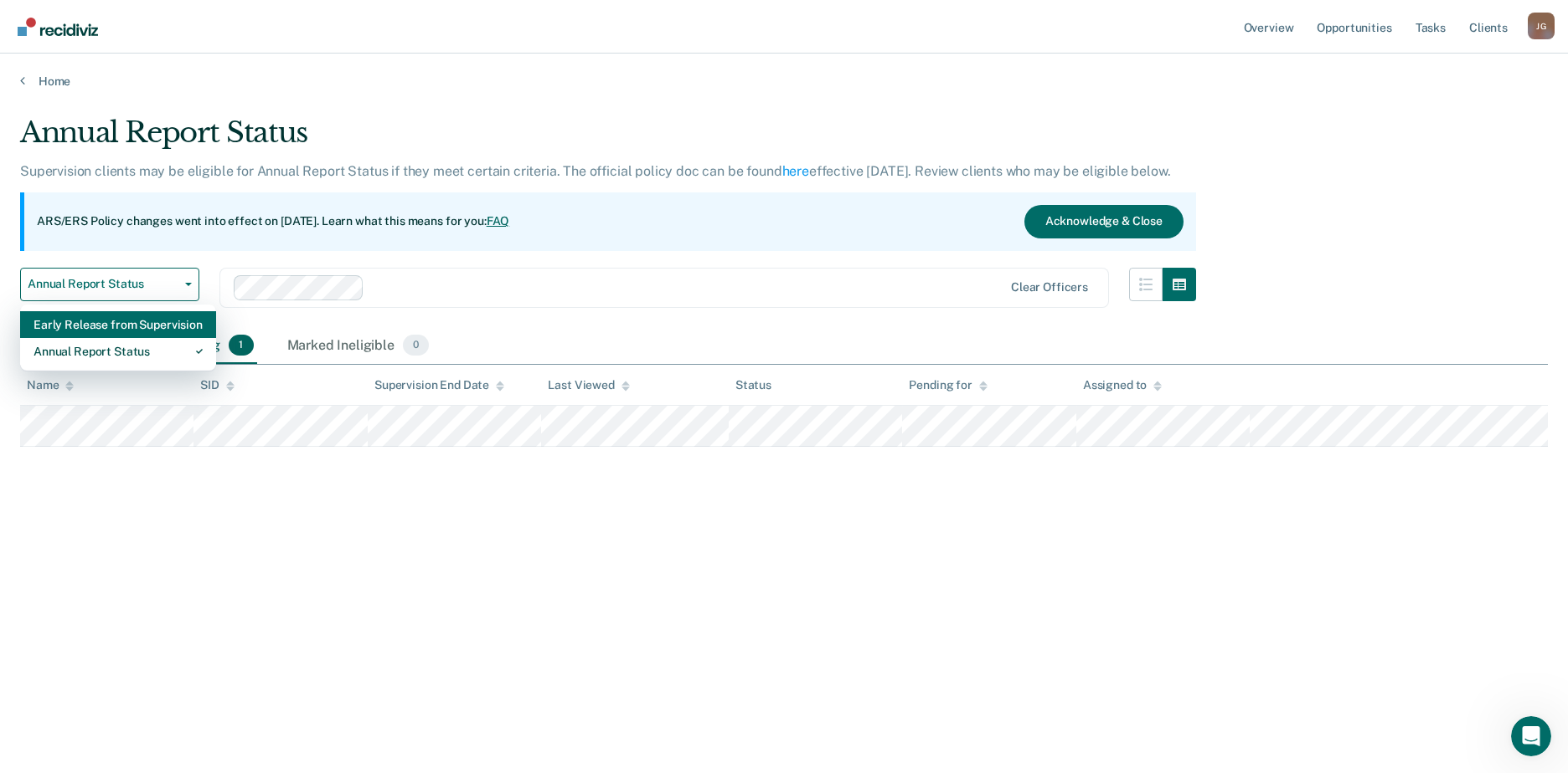
click at [158, 323] on div "Early Release from Supervision" at bounding box center [118, 325] width 169 height 27
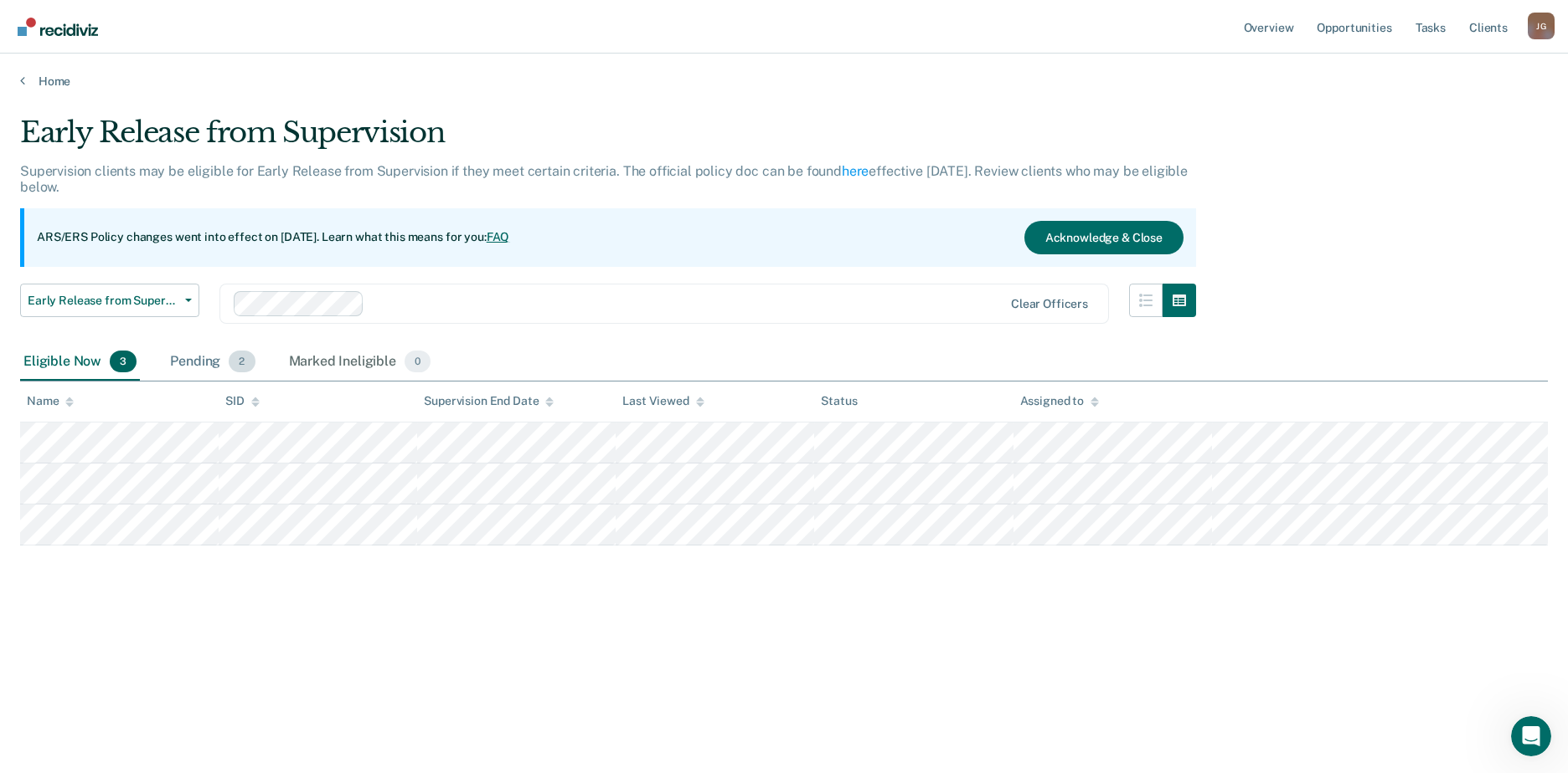
click at [207, 363] on div "Pending 2" at bounding box center [212, 362] width 92 height 37
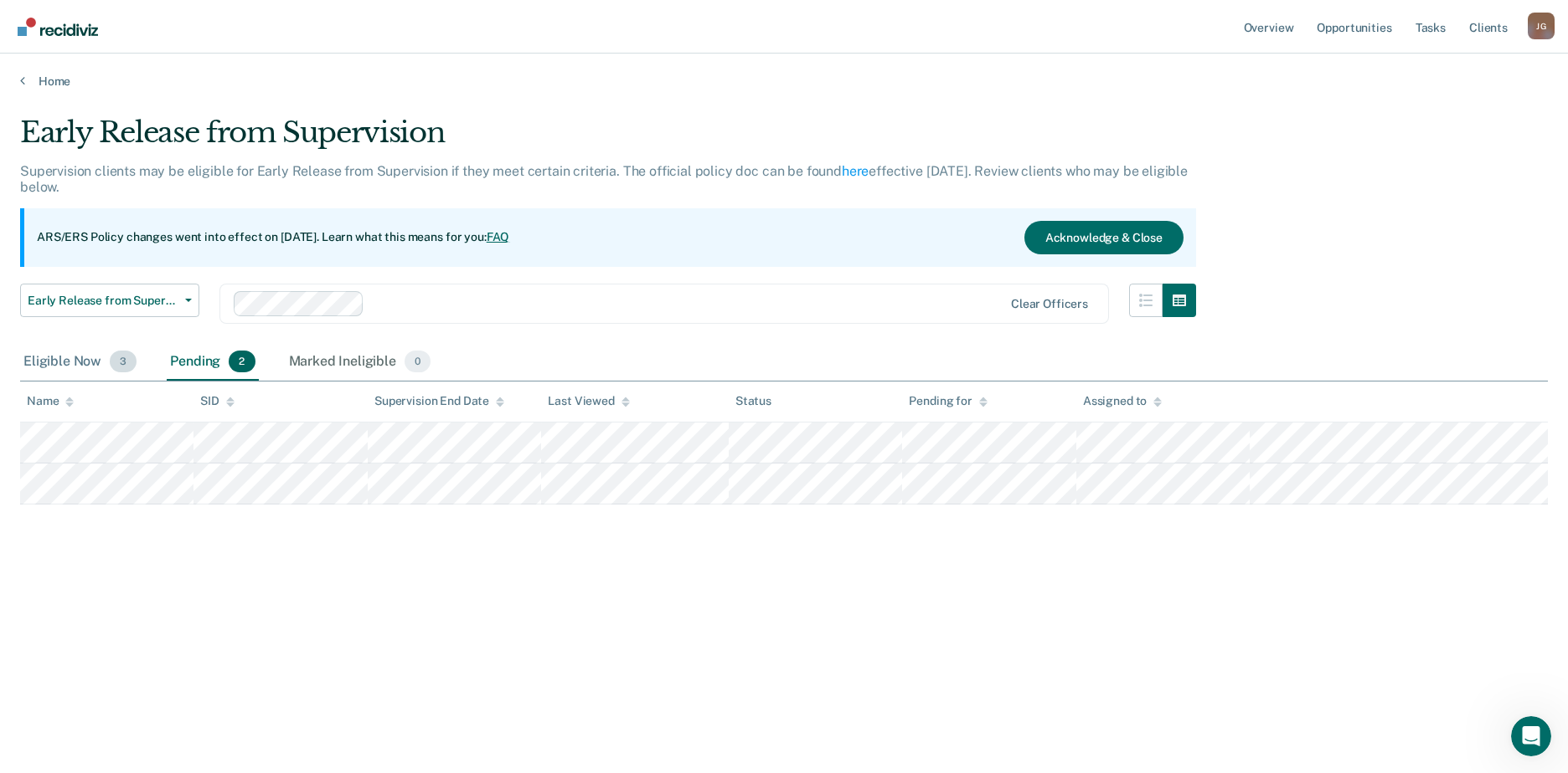
click at [92, 360] on div "Eligible Now 3" at bounding box center [80, 362] width 119 height 37
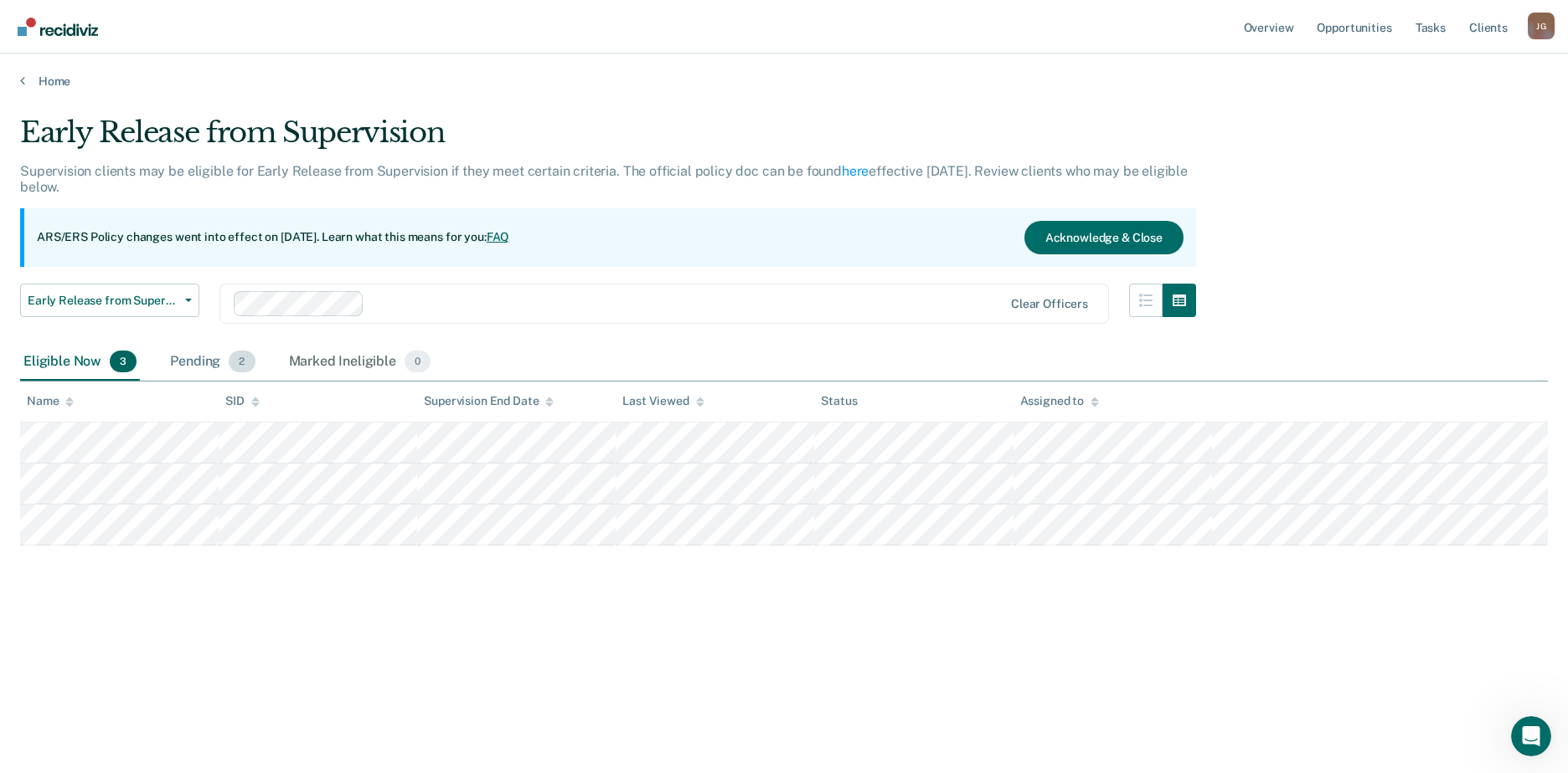
drag, startPoint x: 92, startPoint y: 360, endPoint x: 193, endPoint y: 365, distance: 101.1
click at [193, 365] on div "Pending 2" at bounding box center [212, 362] width 92 height 37
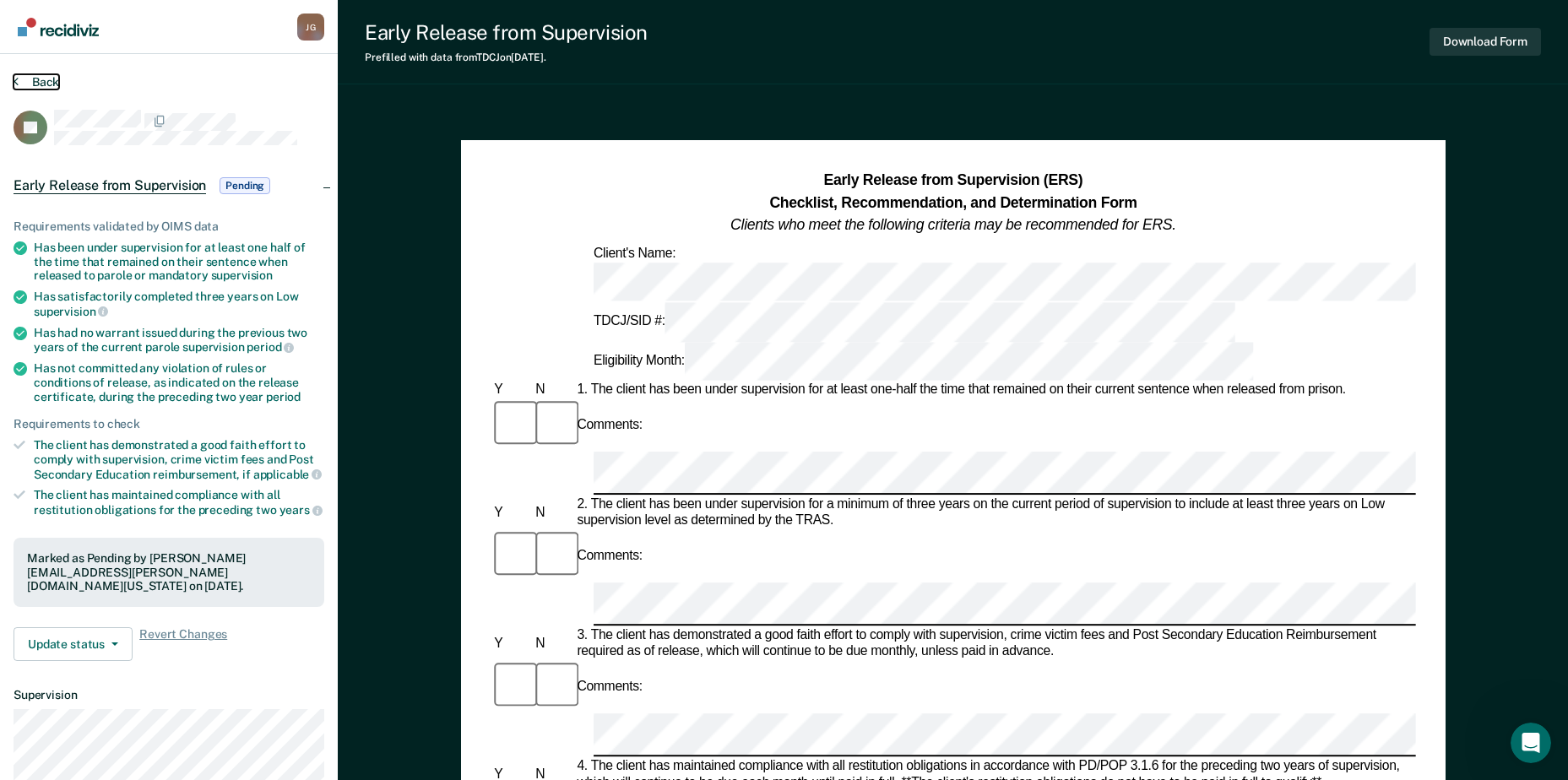
click at [52, 86] on button "Back" at bounding box center [36, 82] width 46 height 15
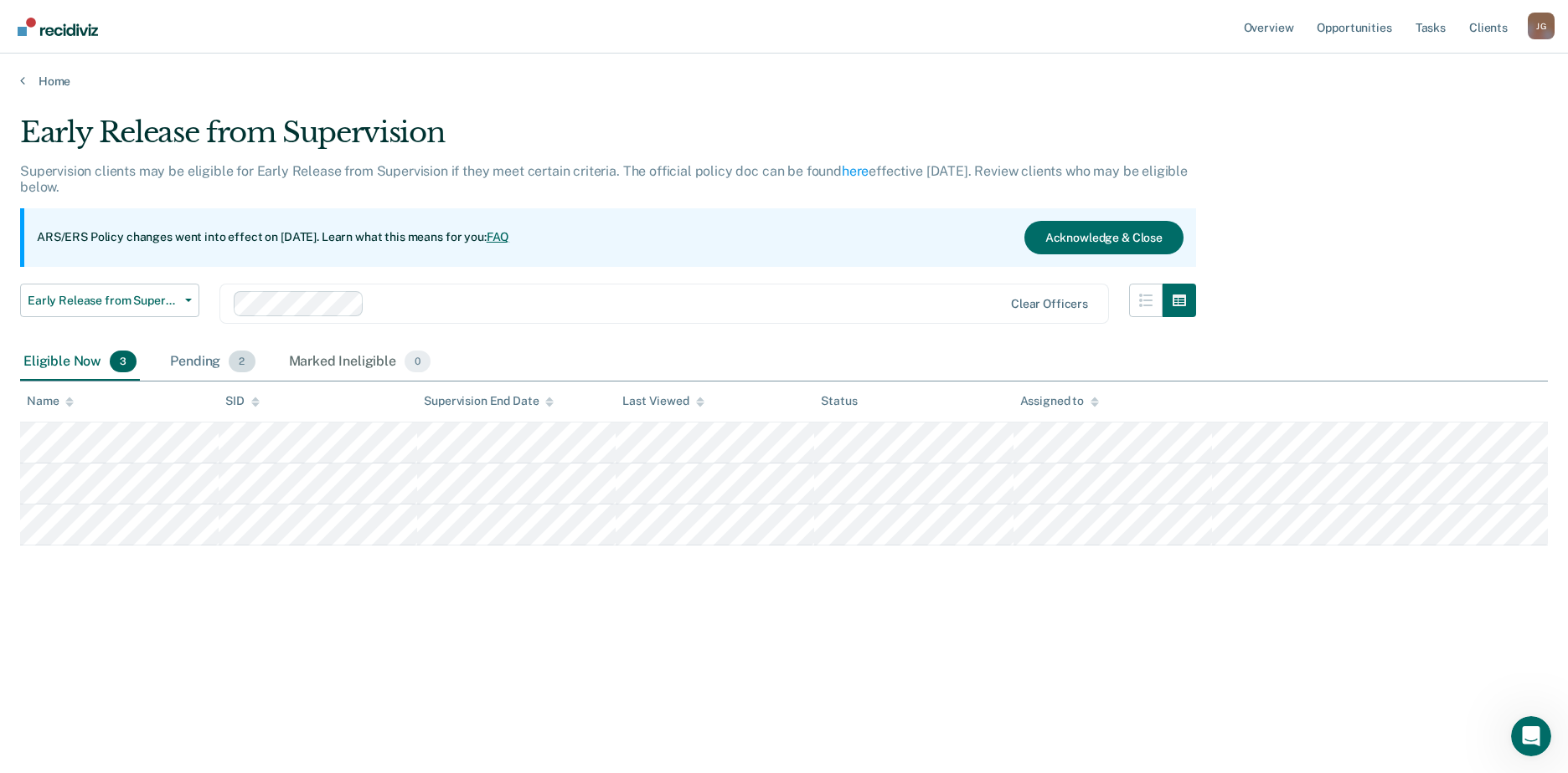
click at [206, 360] on div "Pending 2" at bounding box center [212, 362] width 92 height 37
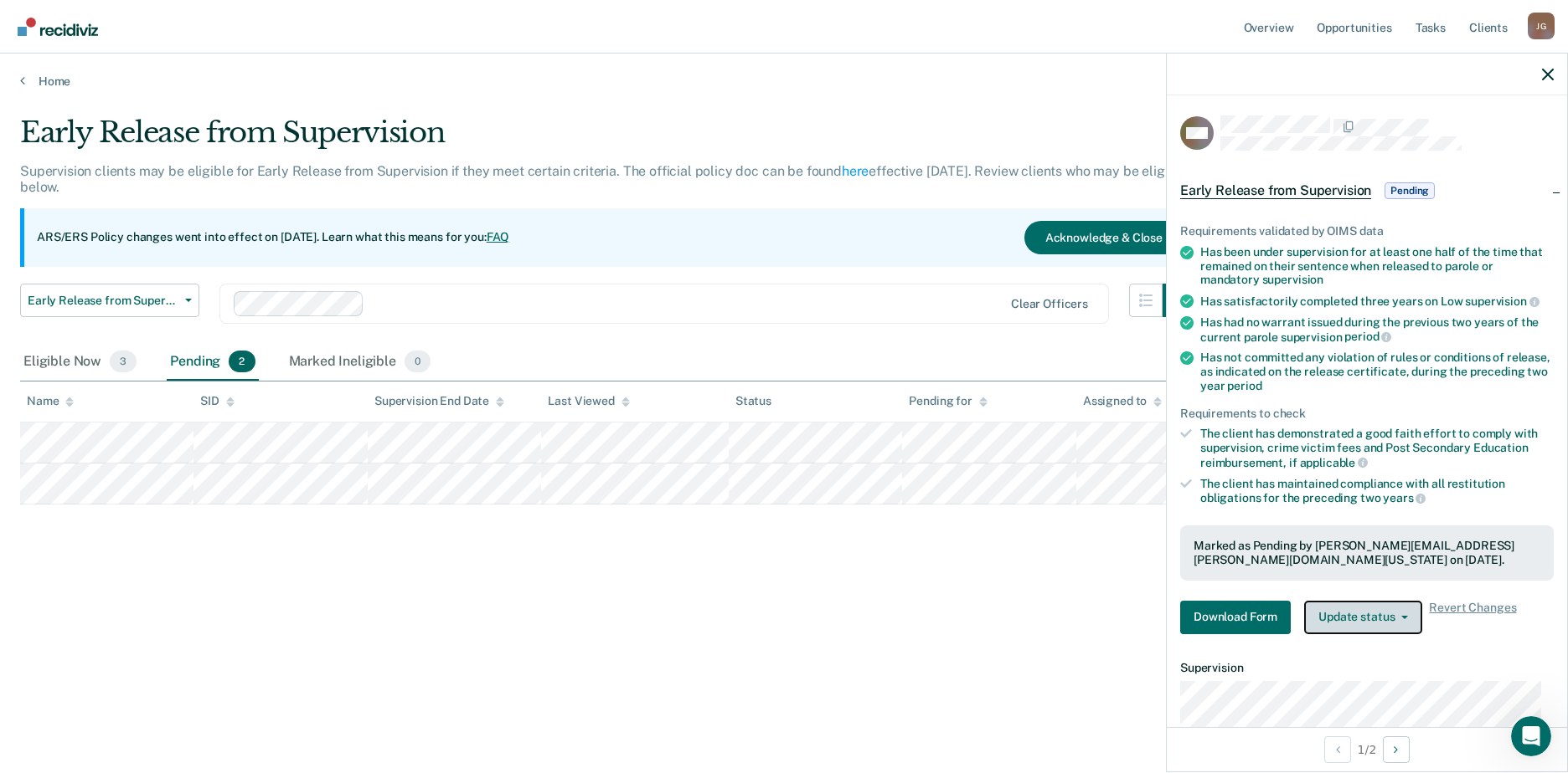
click at [1328, 611] on button "Update status" at bounding box center [1363, 618] width 118 height 34
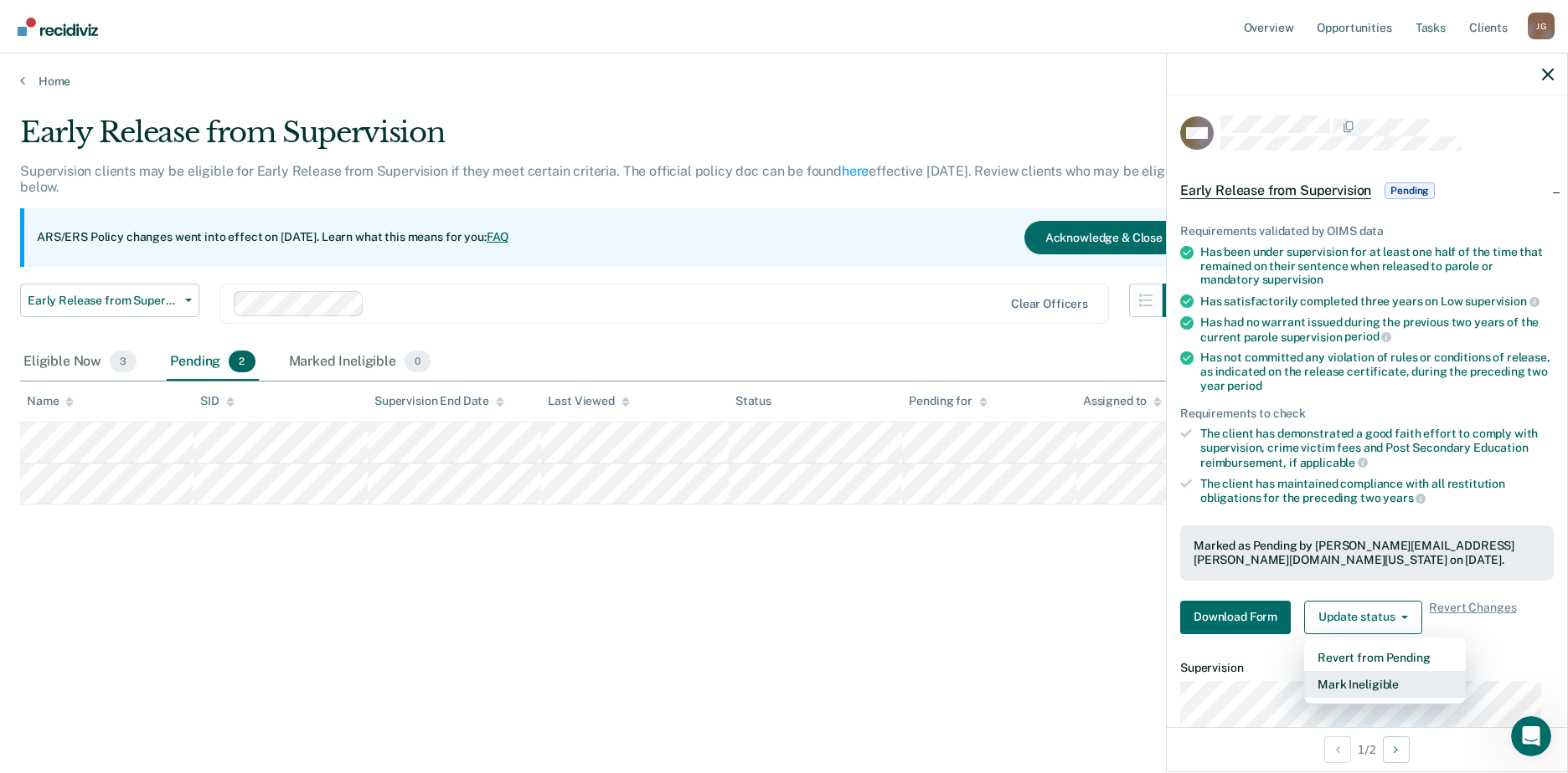
click at [1371, 682] on button "Mark Ineligible" at bounding box center [1385, 685] width 161 height 27
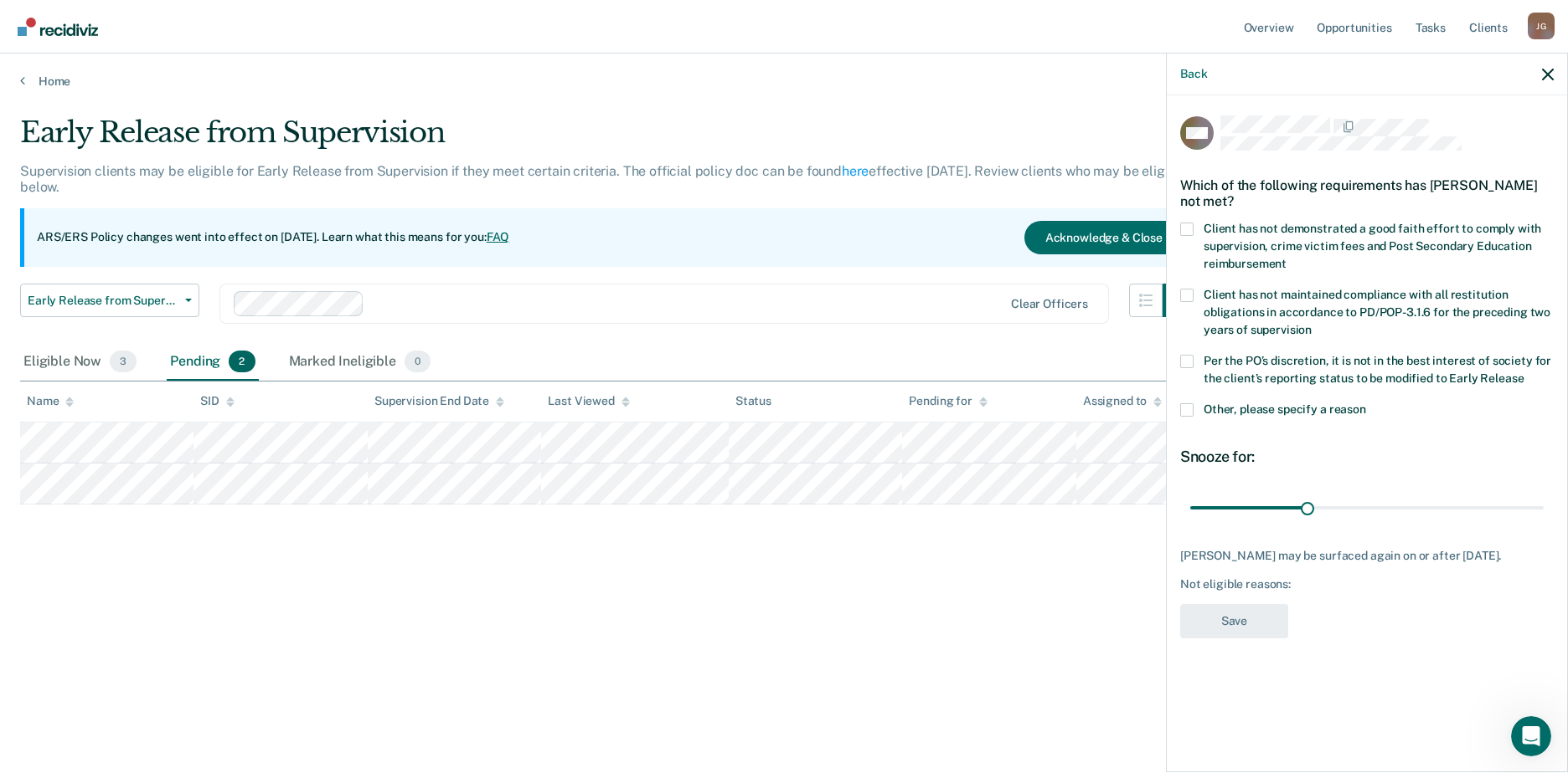
click at [1189, 404] on span at bounding box center [1187, 410] width 13 height 13
click at [1366, 403] on input "Other, please specify a reason" at bounding box center [1366, 403] width 0 height 0
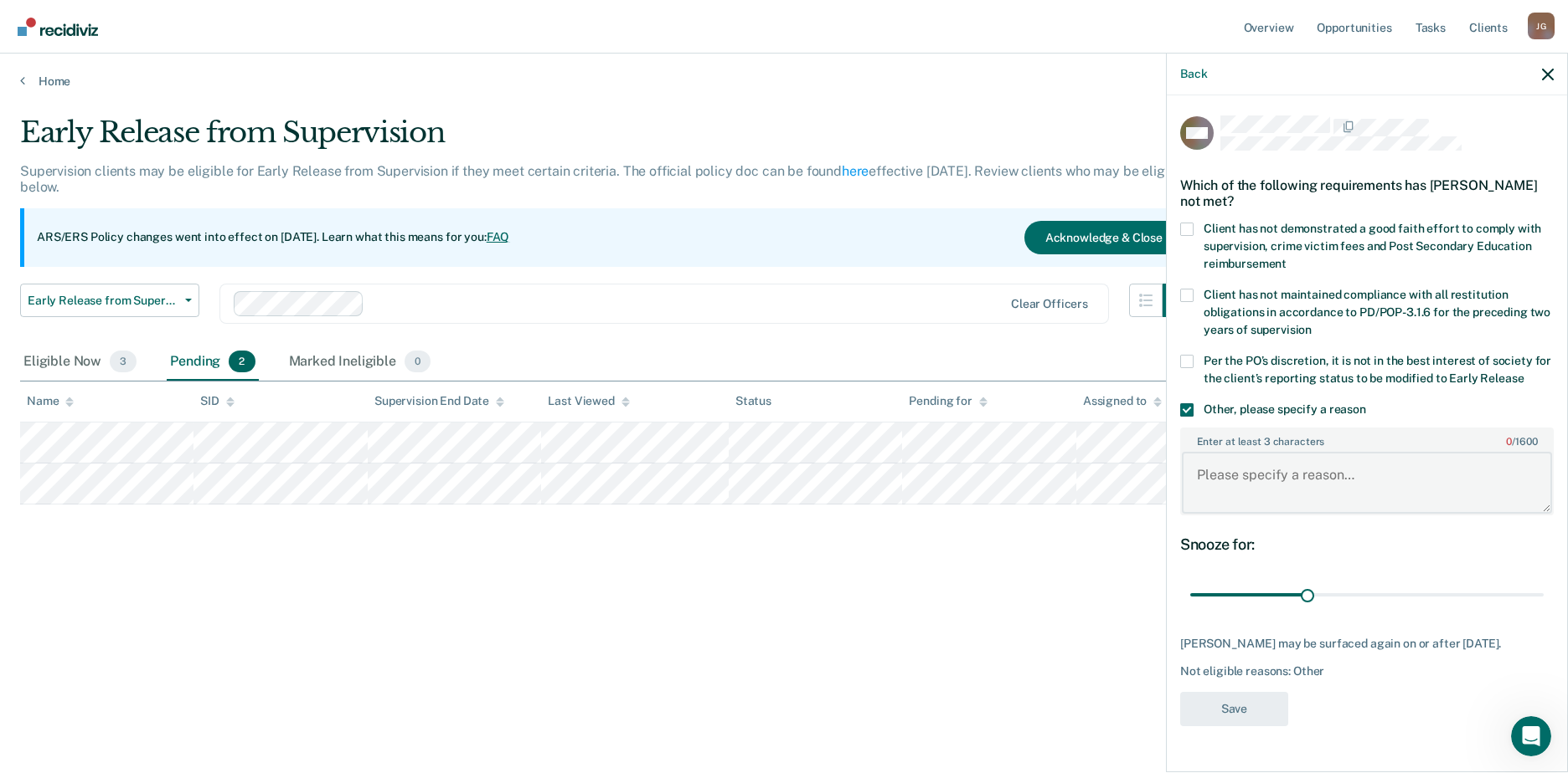
click at [1246, 473] on textarea "Enter at least 3 characters 0 / 1600" at bounding box center [1367, 483] width 370 height 62
type textarea "Offender is on sex offender caseload."
click at [1230, 719] on button "Save" at bounding box center [1234, 709] width 108 height 34
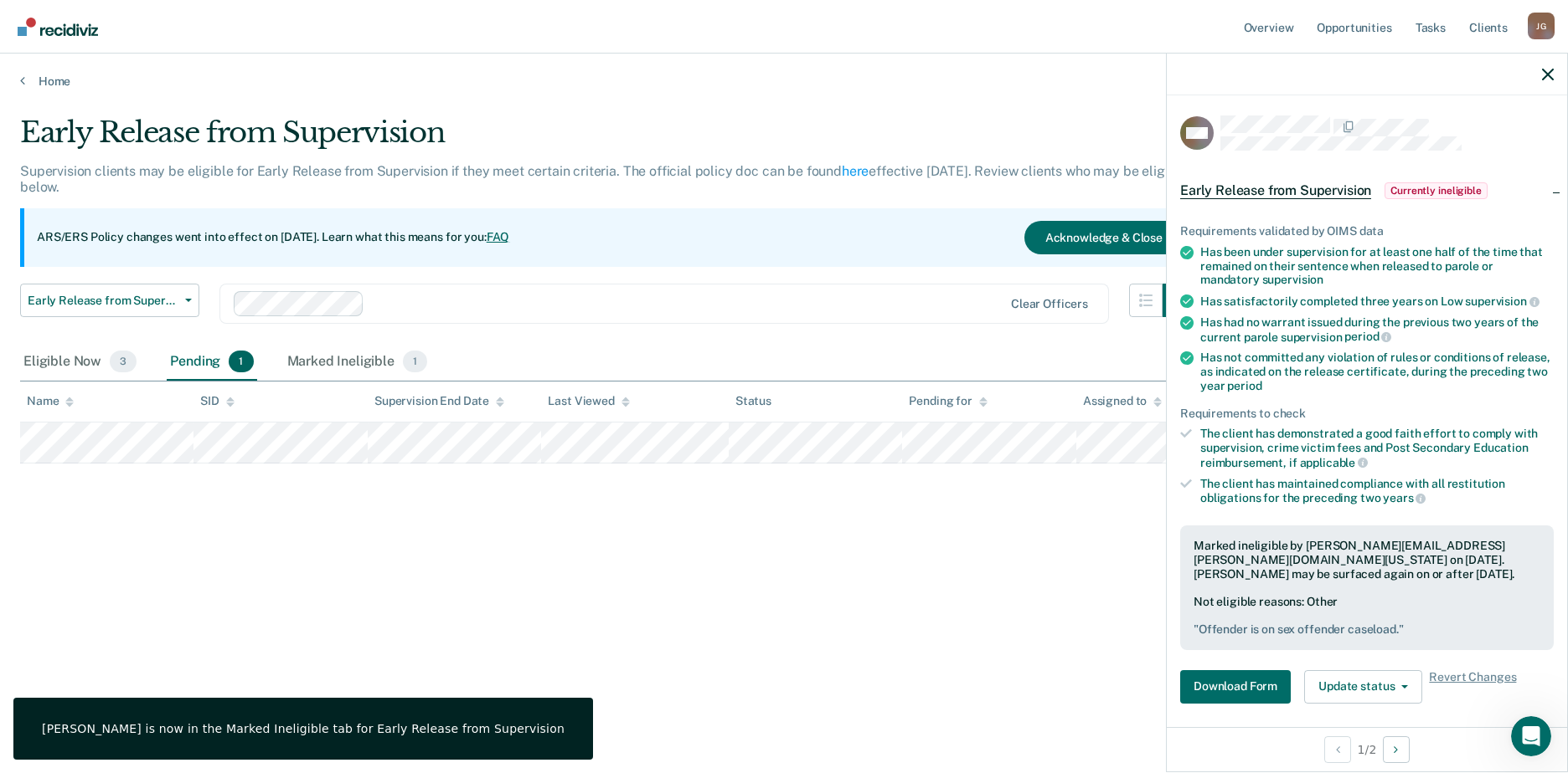
click at [1017, 514] on div "Early Release from Supervision Supervision clients may be eligible for Early Re…" at bounding box center [784, 381] width 1528 height 533
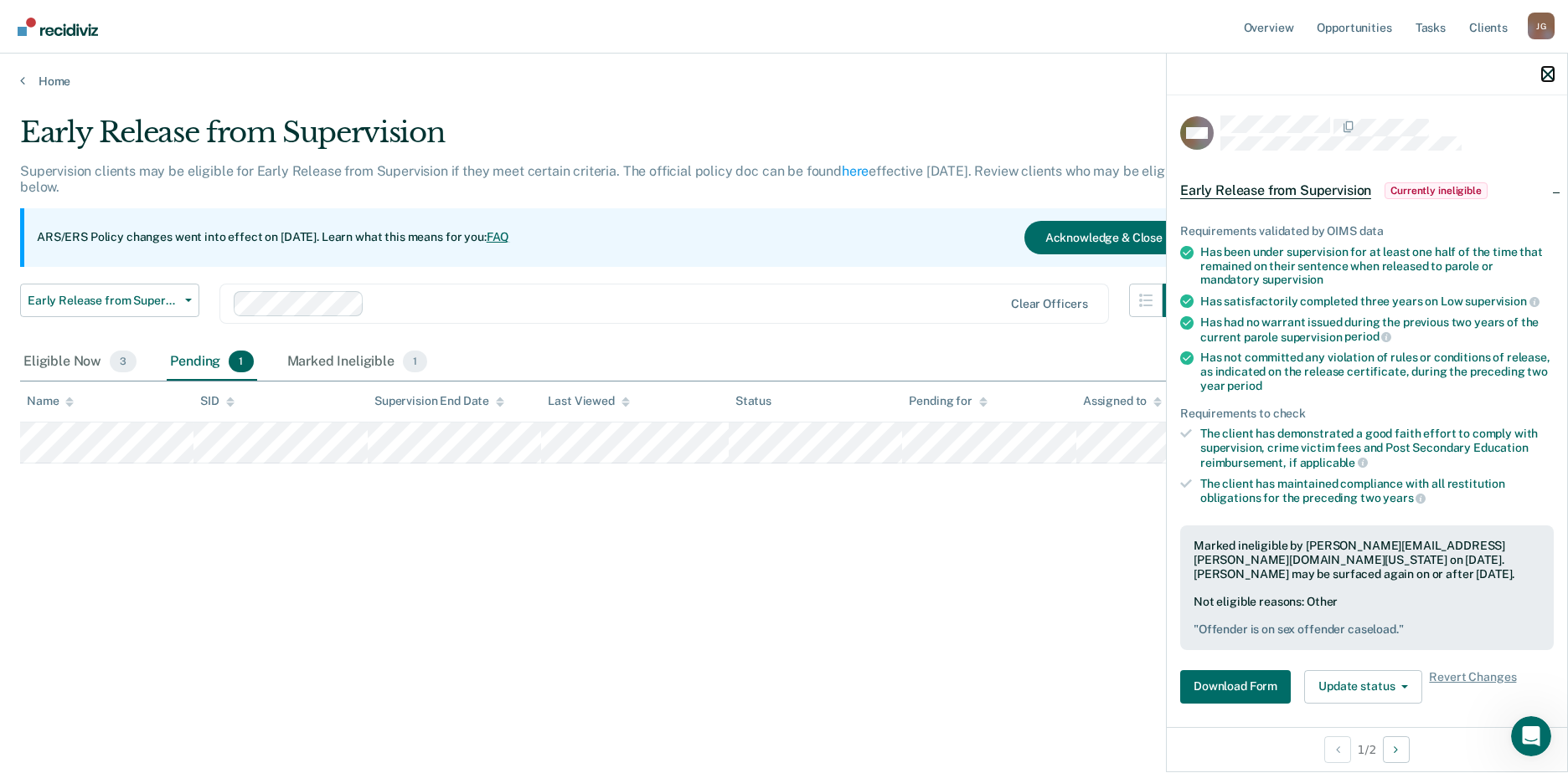
click at [1548, 71] on icon "button" at bounding box center [1548, 75] width 12 height 12
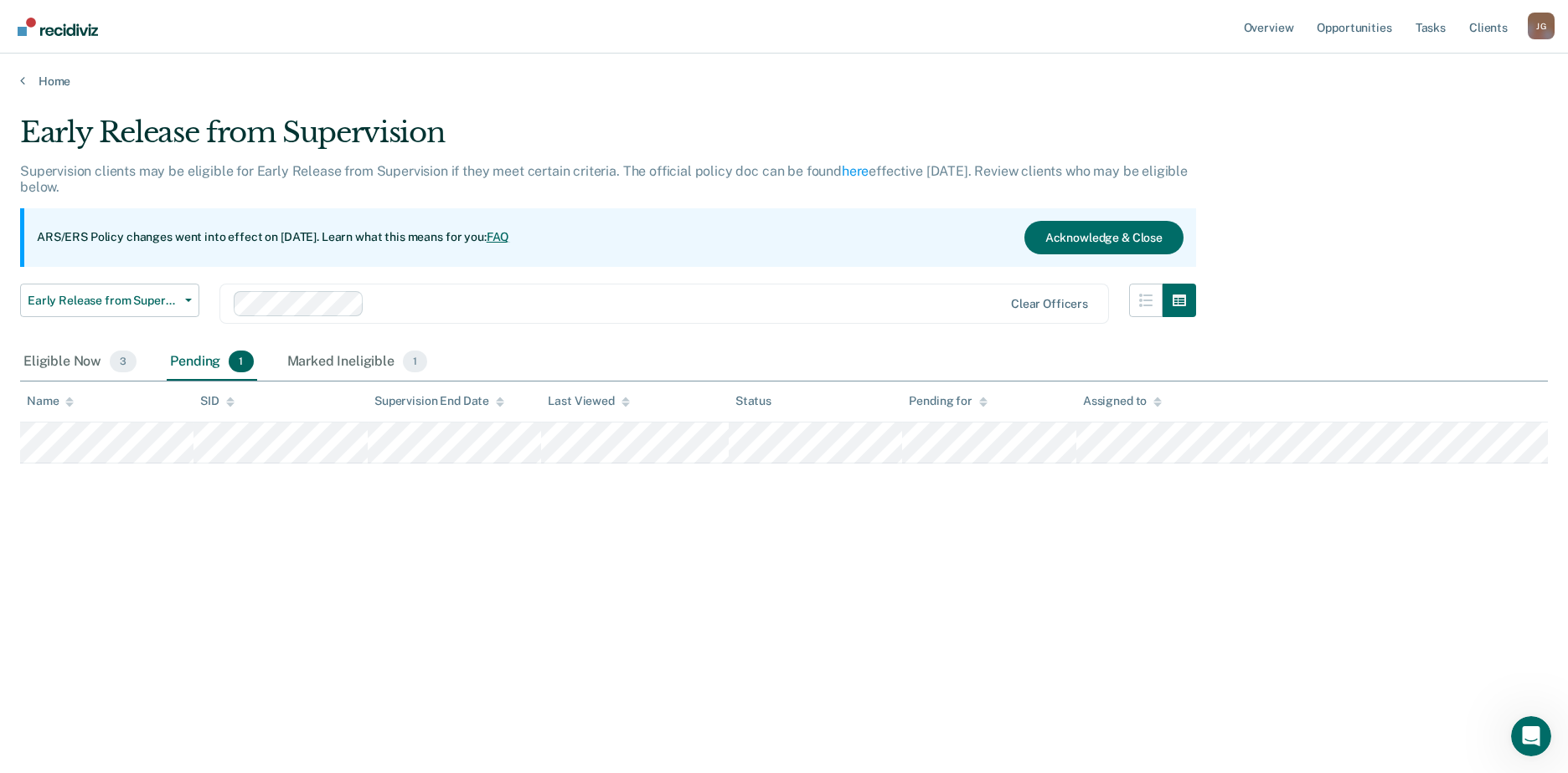
click at [216, 358] on div "Pending 1" at bounding box center [211, 362] width 90 height 37
click at [326, 360] on div "Marked Ineligible 1" at bounding box center [357, 362] width 147 height 37
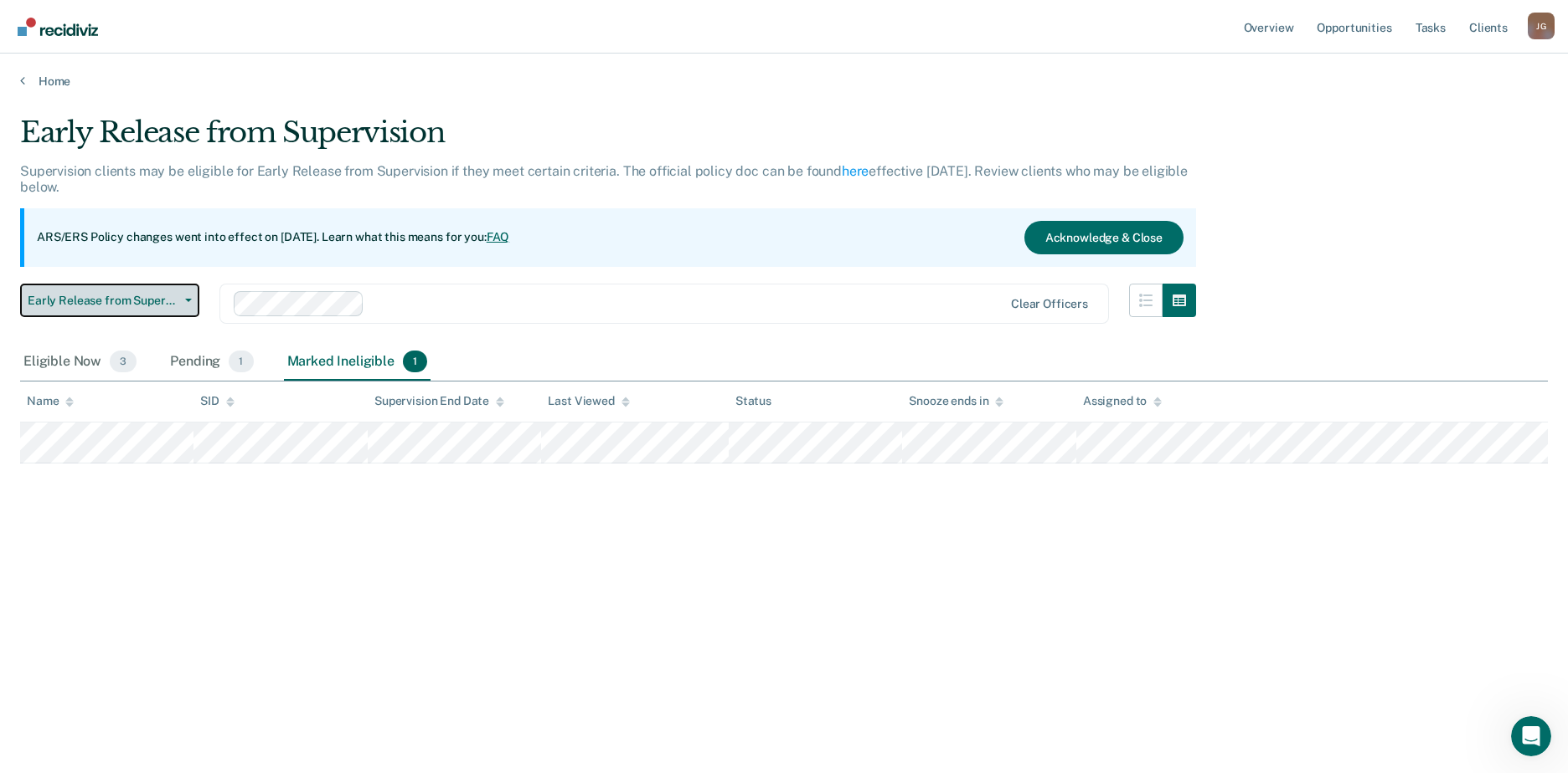
click at [108, 308] on span "Early Release from Supervision" at bounding box center [103, 301] width 150 height 14
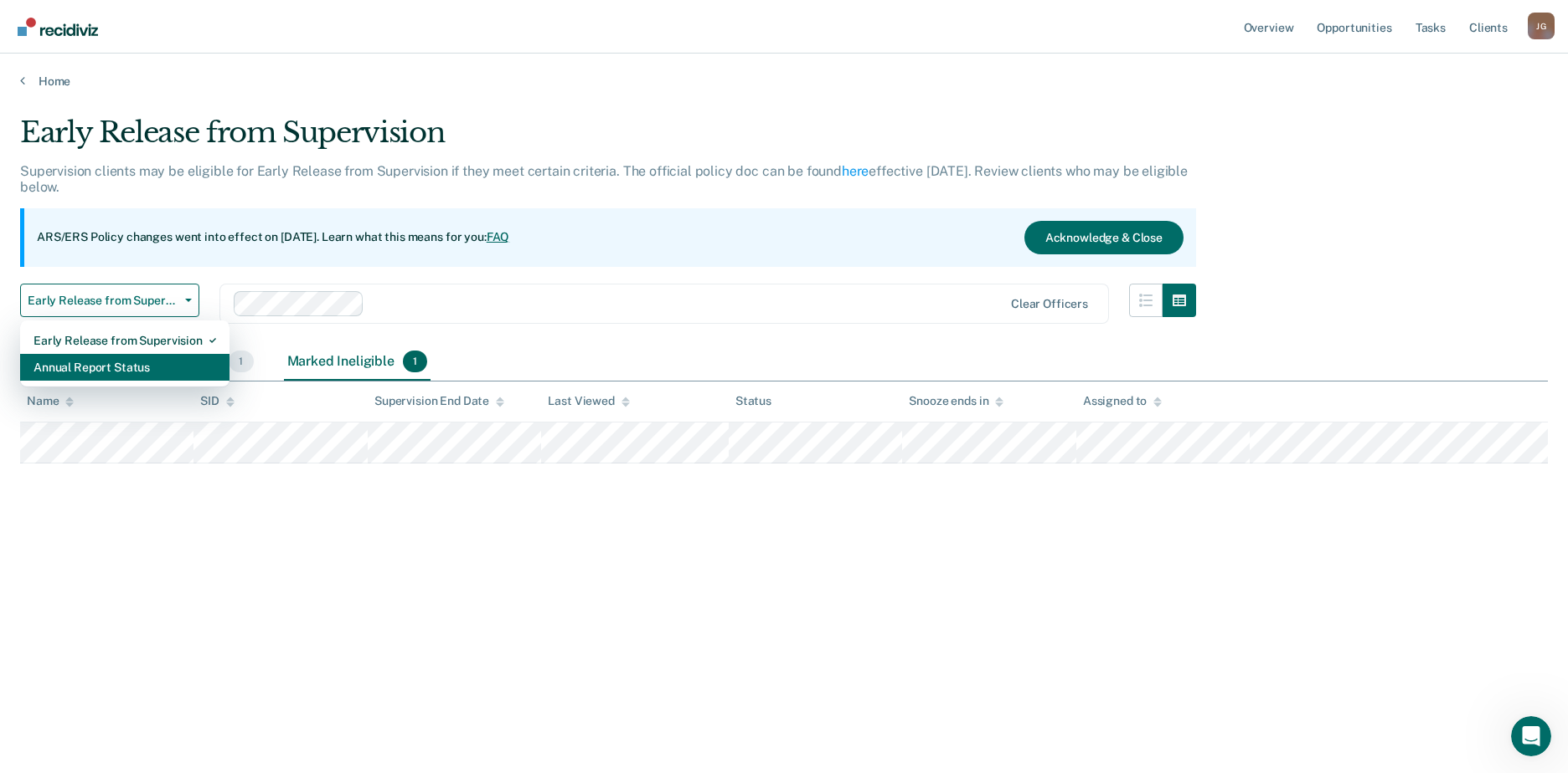
click at [102, 368] on div "Annual Report Status" at bounding box center [124, 367] width 182 height 27
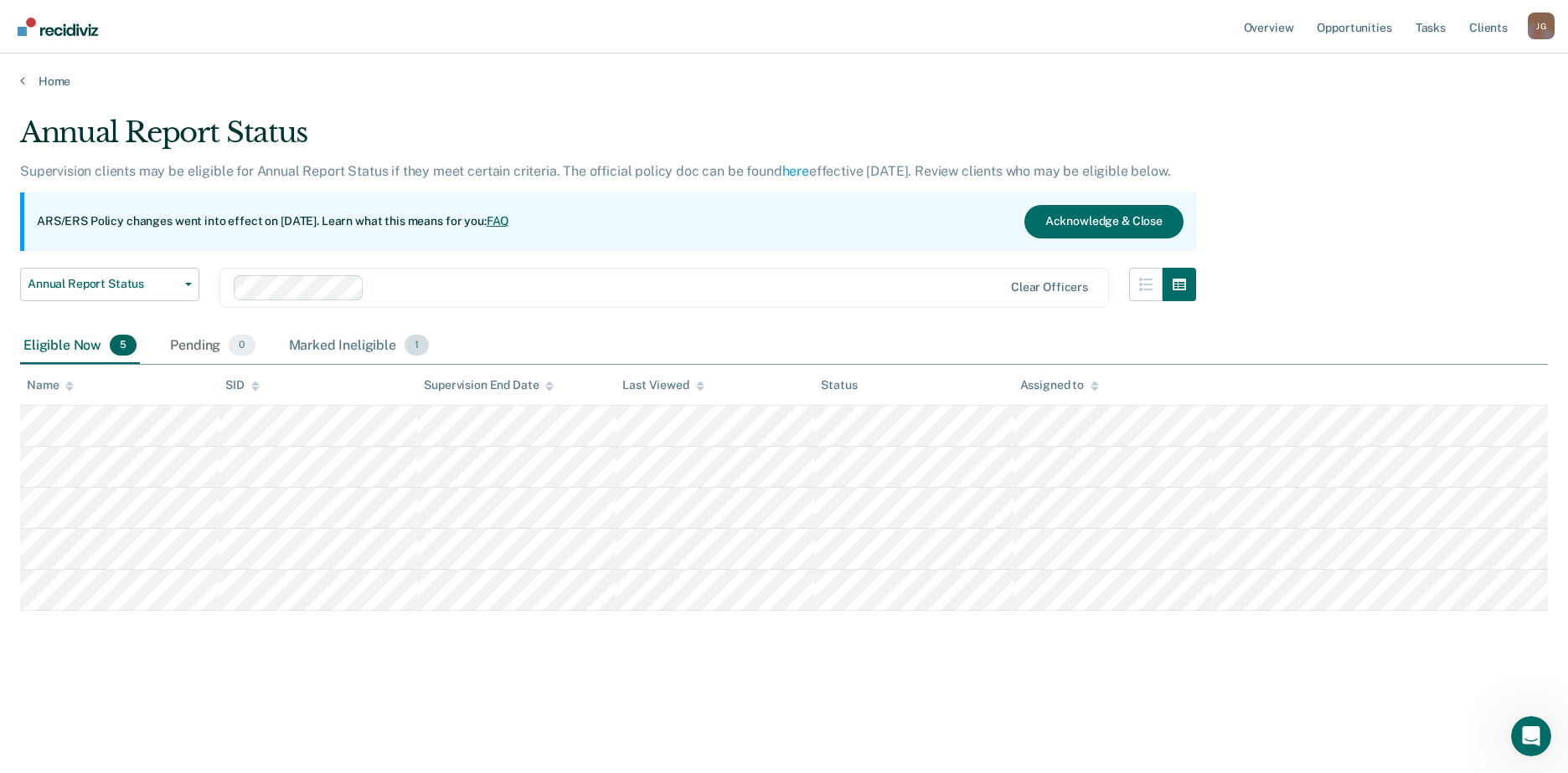
click at [383, 339] on div "Marked Ineligible 1" at bounding box center [359, 347] width 147 height 37
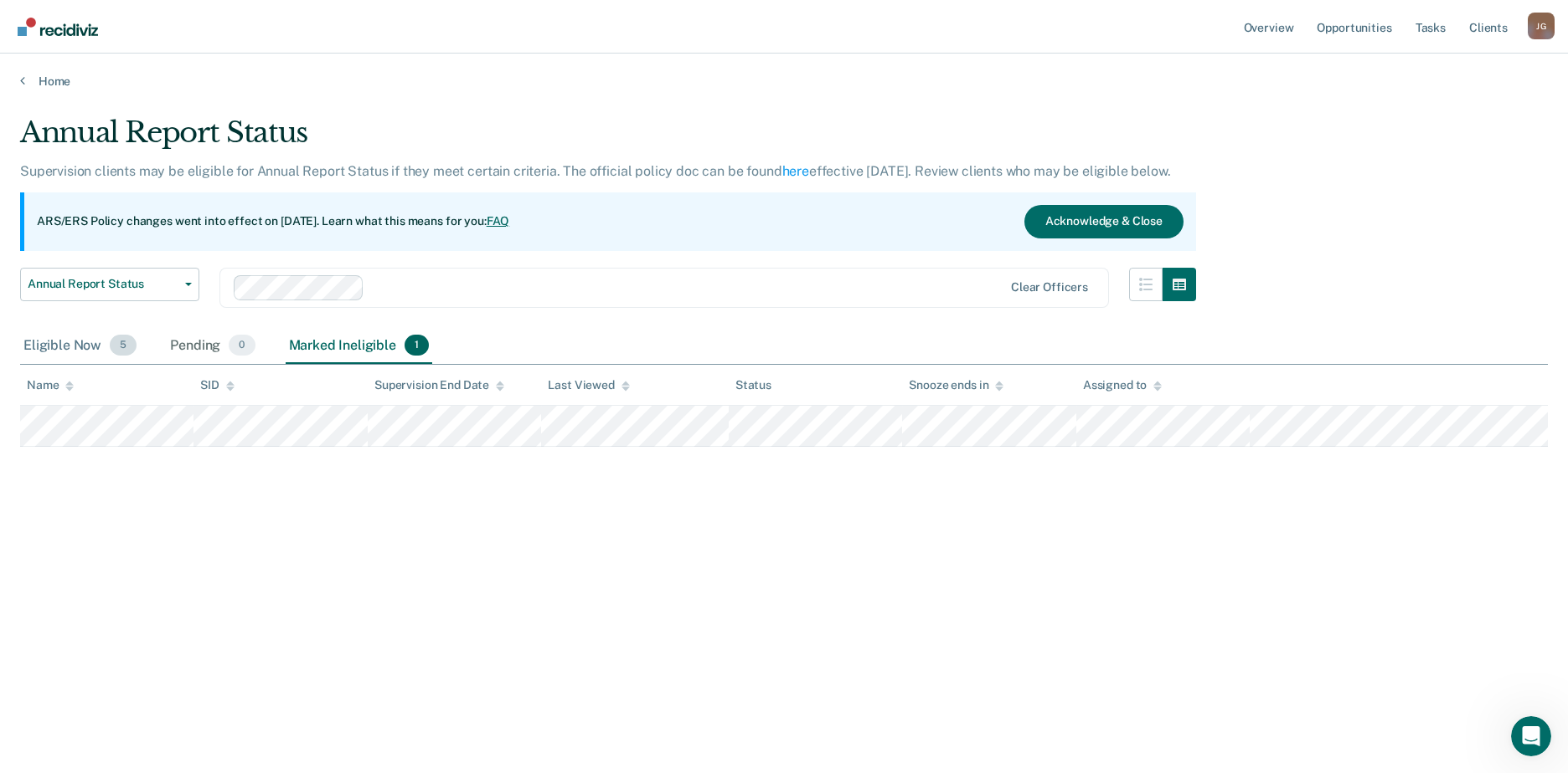
click at [83, 344] on div "Eligible Now 5" at bounding box center [80, 347] width 119 height 37
